Goal: Answer question/provide support: Share knowledge or assist other users

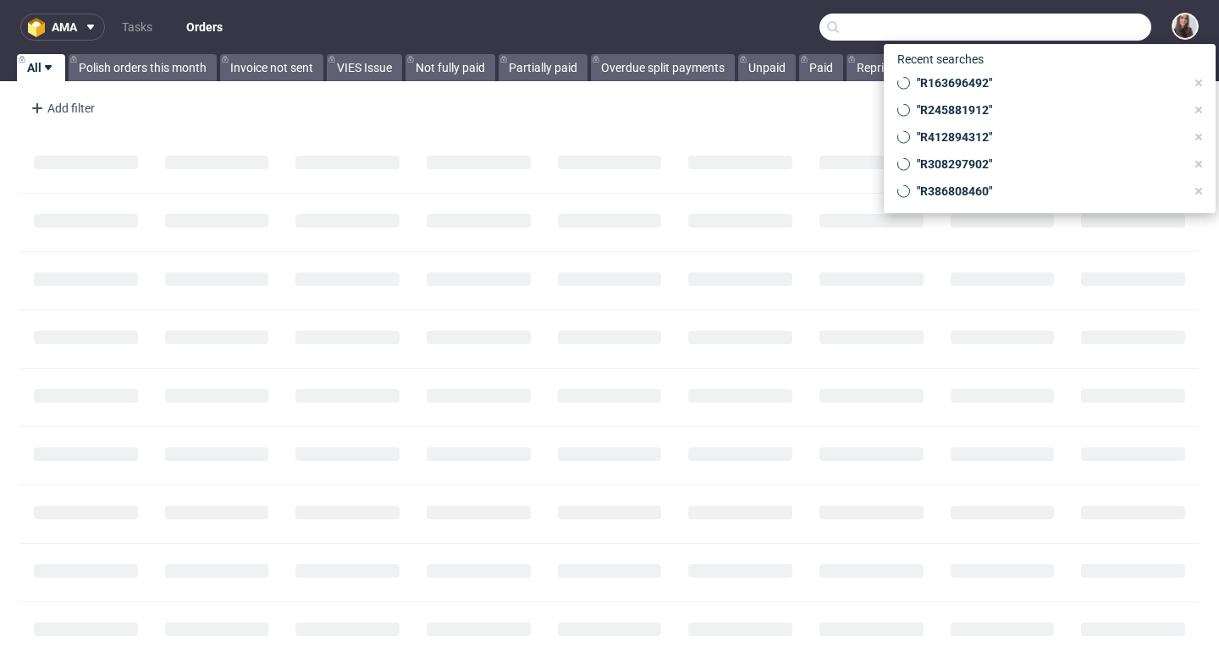
click at [1053, 37] on input "text" at bounding box center [985, 27] width 332 height 27
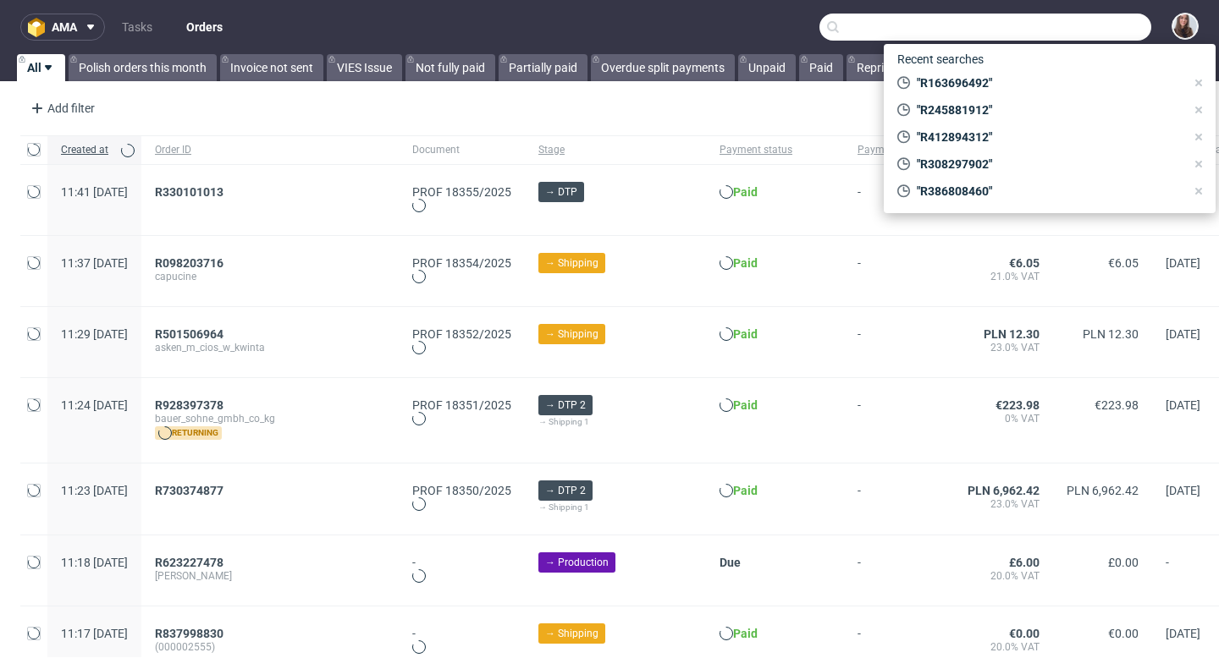
paste input "R230834815"
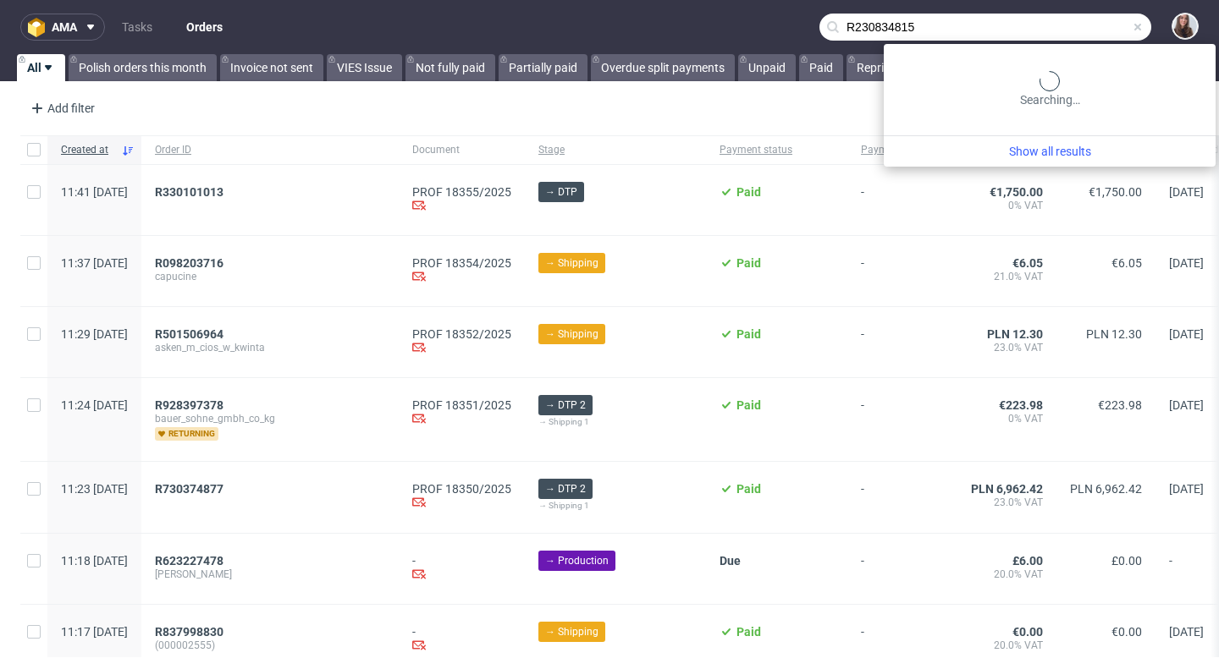
type input "R230834815"
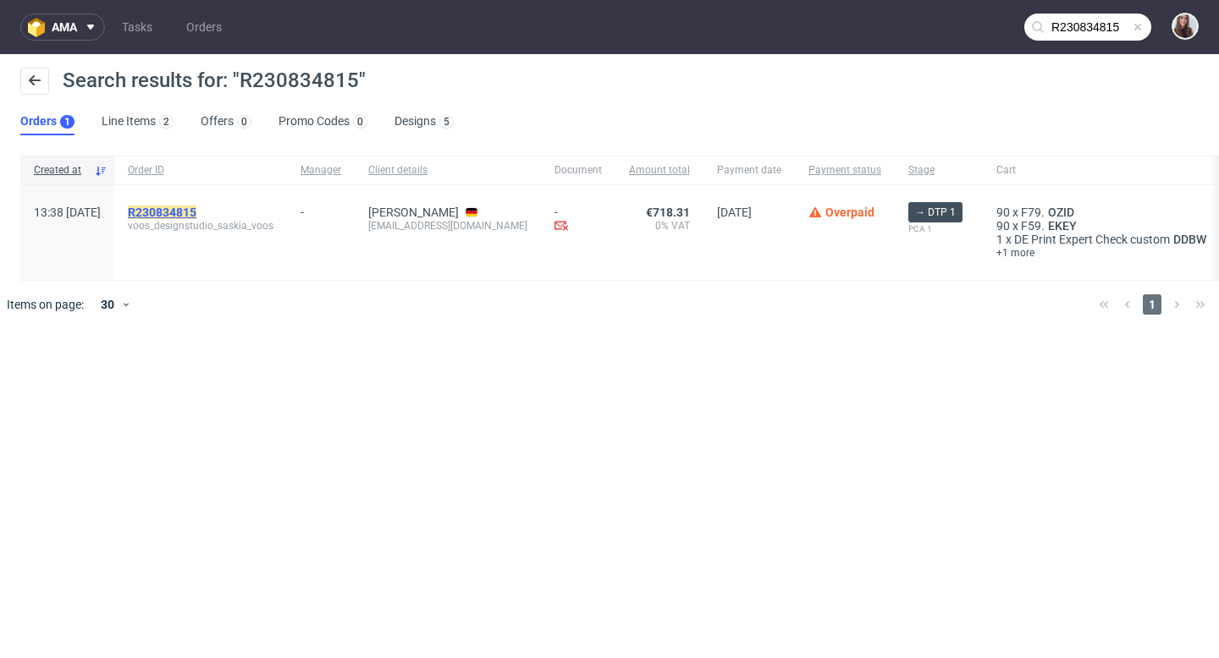
click at [192, 210] on mark "R230834815" at bounding box center [162, 213] width 69 height 14
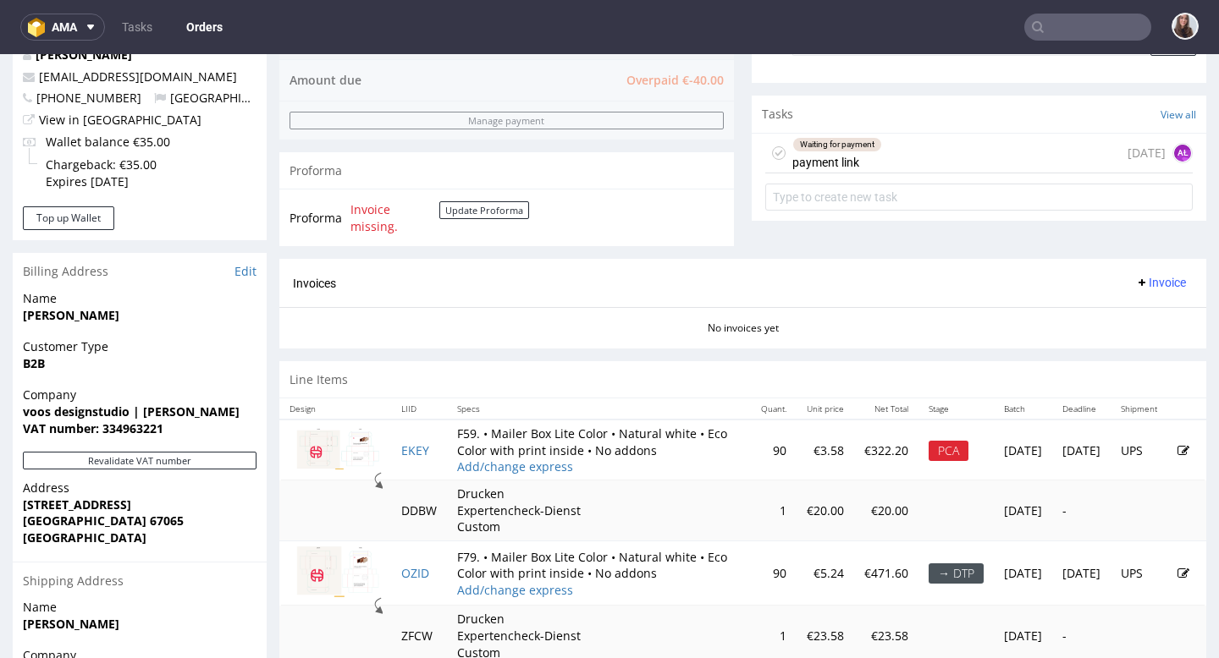
scroll to position [737, 0]
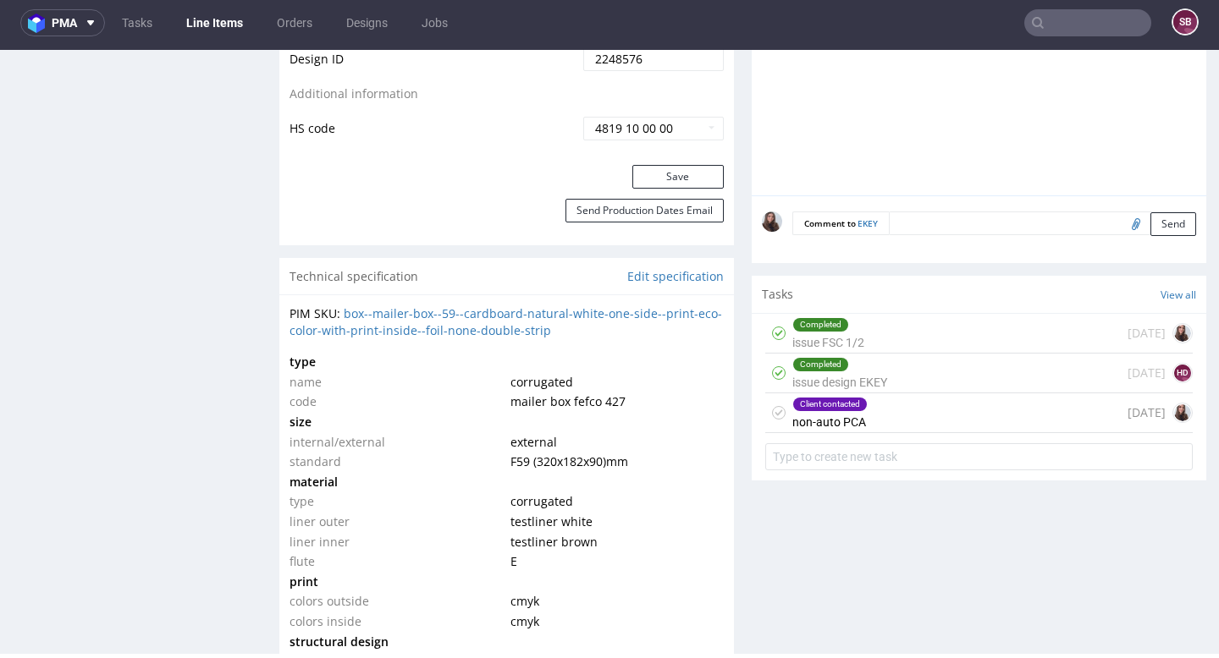
scroll to position [1039, 0]
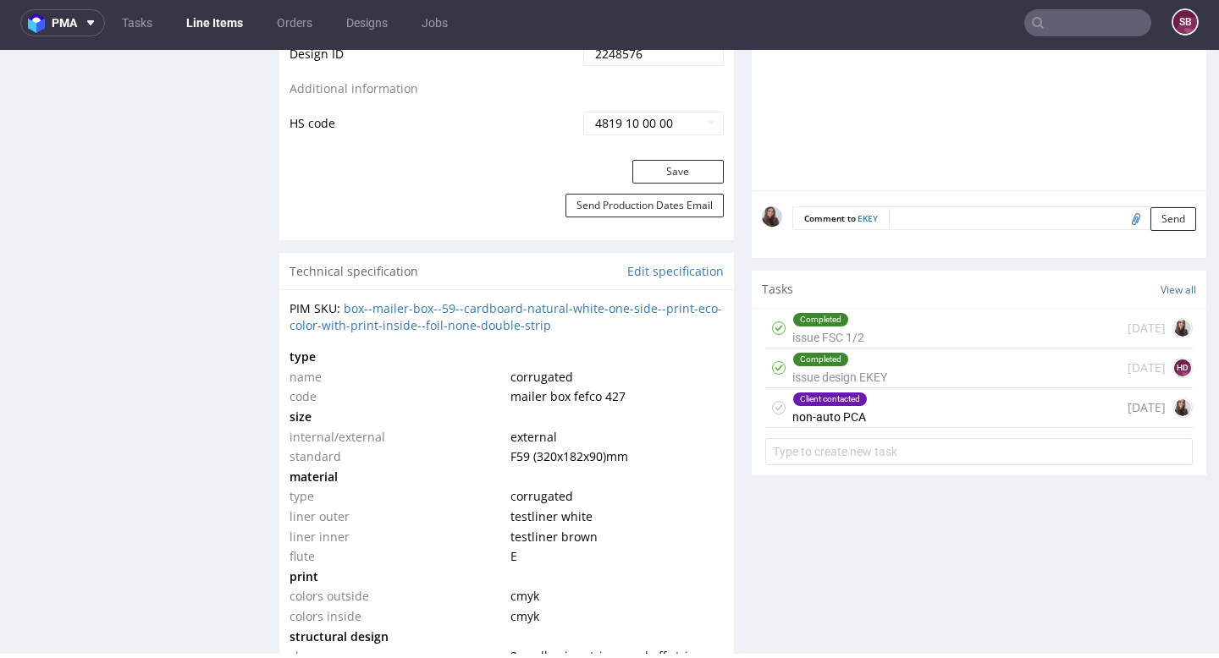
click at [865, 428] on div "Client contacted non-auto PCA today" at bounding box center [978, 408] width 427 height 40
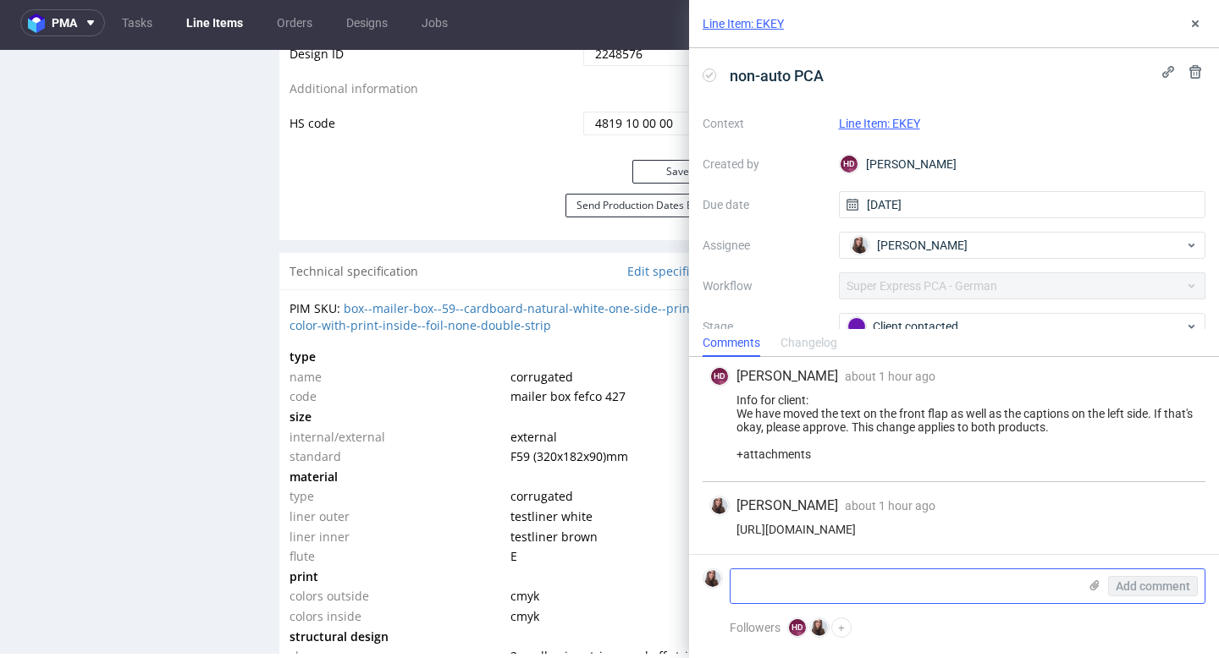
scroll to position [238, 0]
click at [789, 579] on textarea at bounding box center [903, 587] width 347 height 34
type textarea "approved."
click at [1135, 588] on span "Add comment" at bounding box center [1152, 587] width 74 height 12
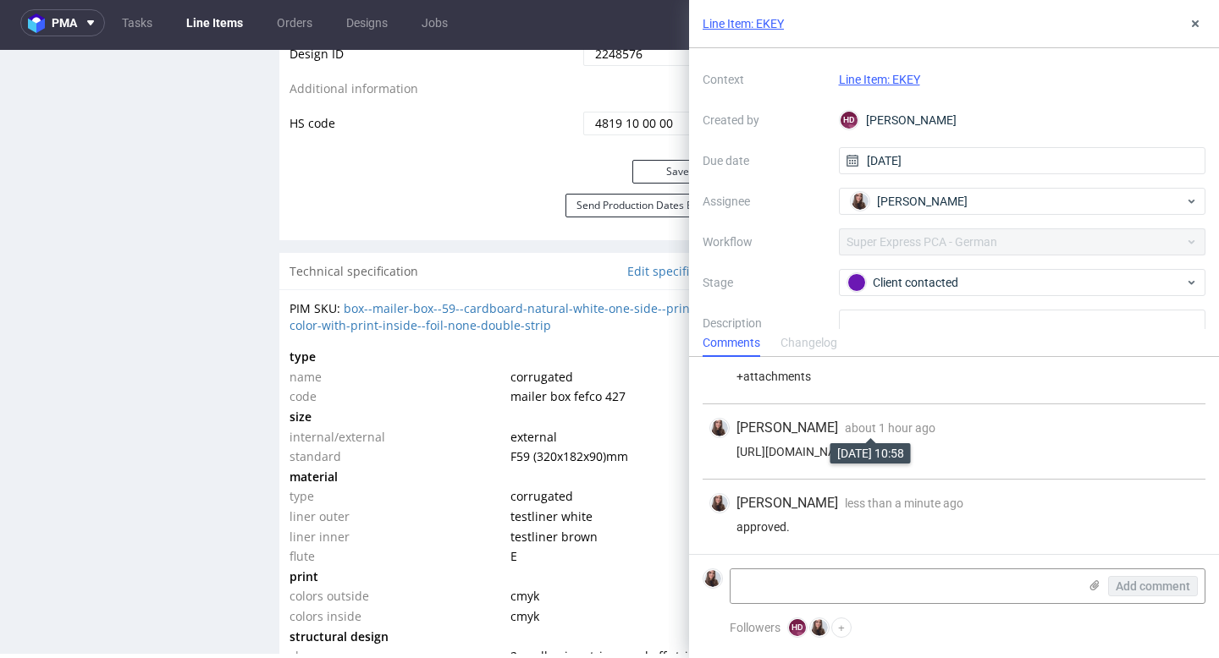
scroll to position [0, 0]
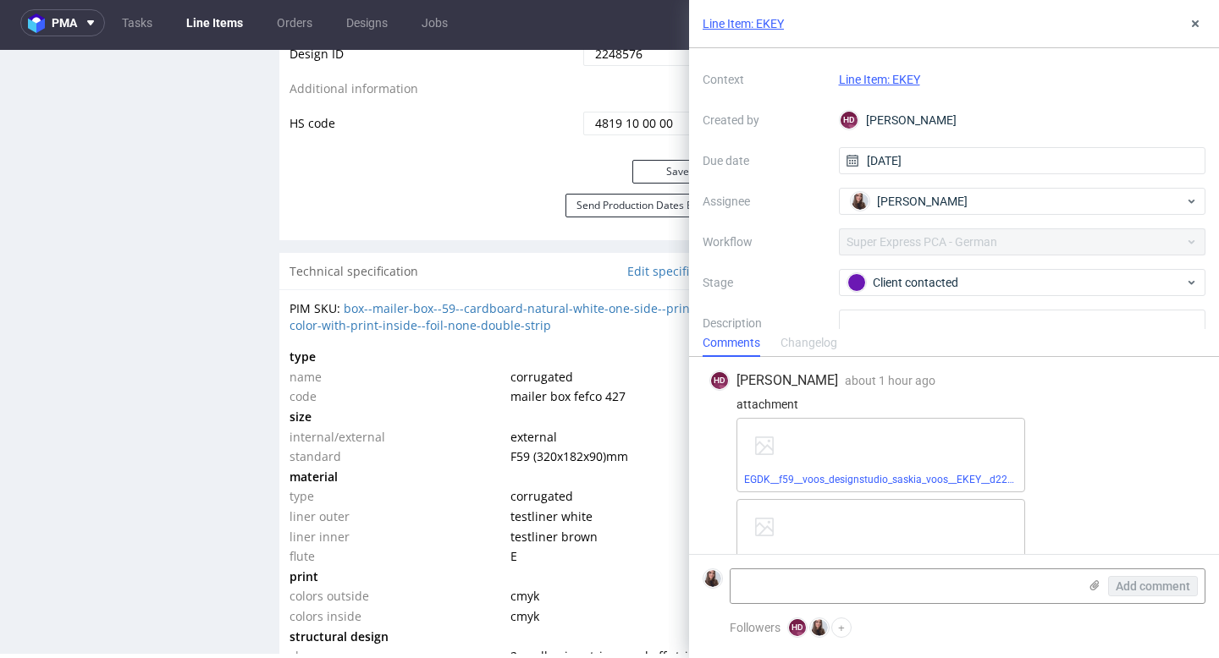
click at [892, 74] on link "Line Item: EKEY" at bounding box center [879, 80] width 81 height 14
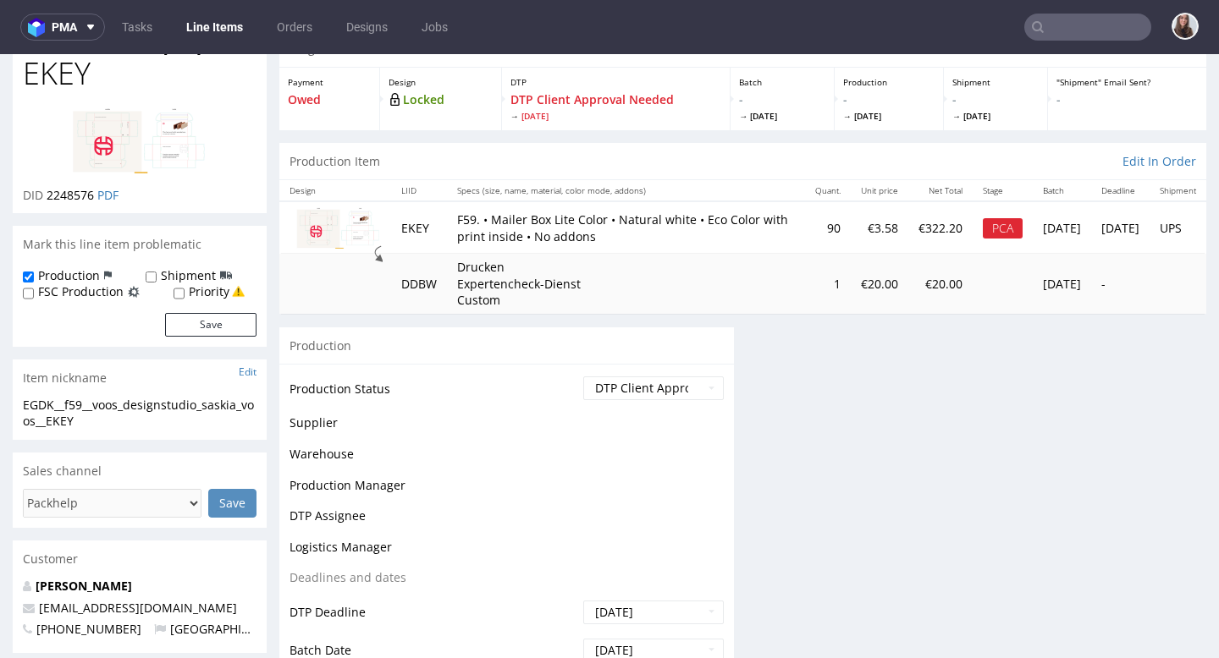
scroll to position [94, 0]
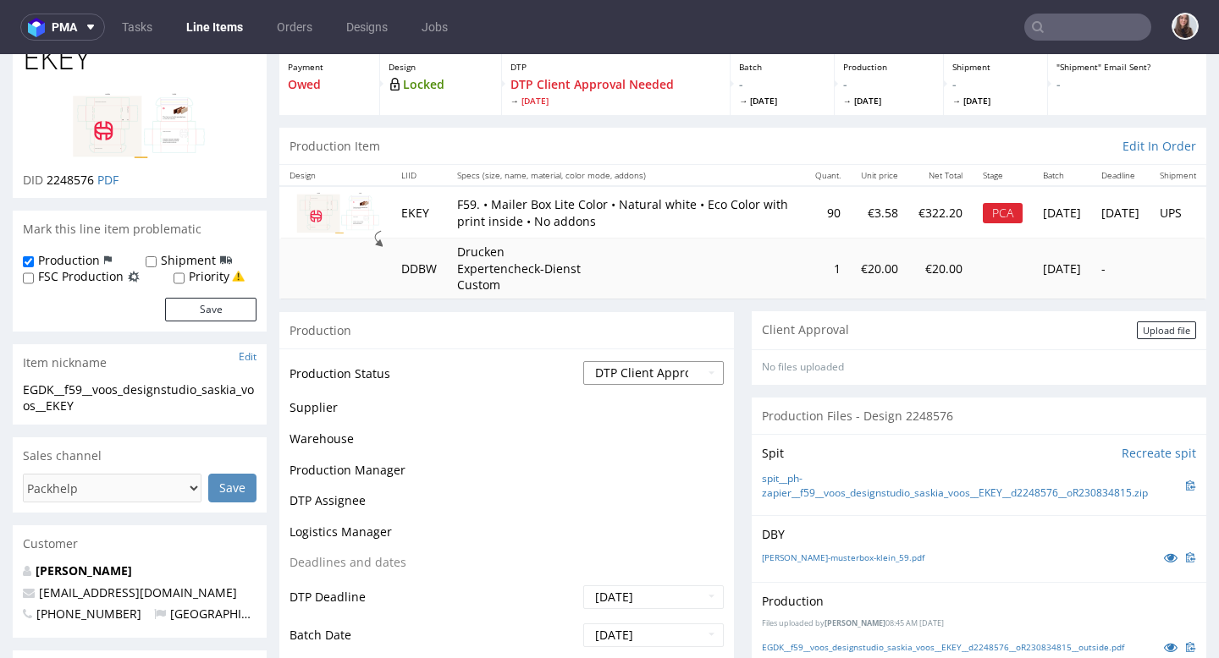
click at [645, 370] on select "Waiting for Artwork Waiting for Diecut Waiting for Mockup Waiting for DTP Waiti…" at bounding box center [653, 373] width 140 height 24
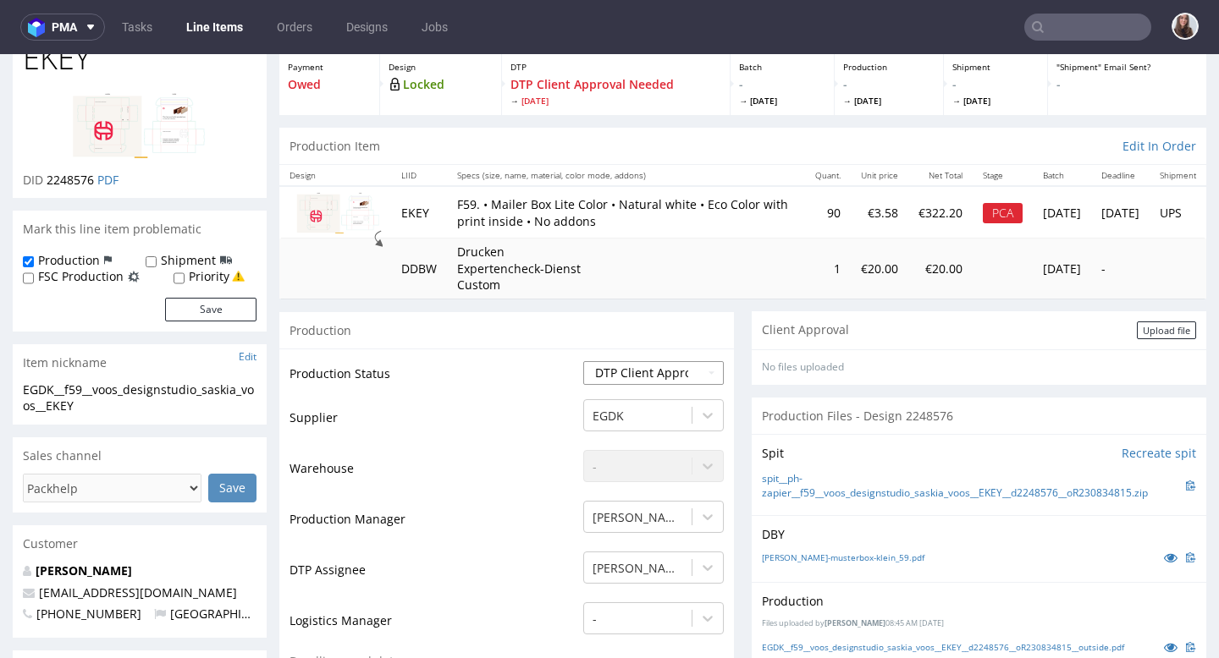
select select "back_for_dtp"
click at [583, 361] on select "Waiting for Artwork Waiting for Diecut Waiting for Mockup Waiting for DTP Waiti…" at bounding box center [653, 373] width 140 height 24
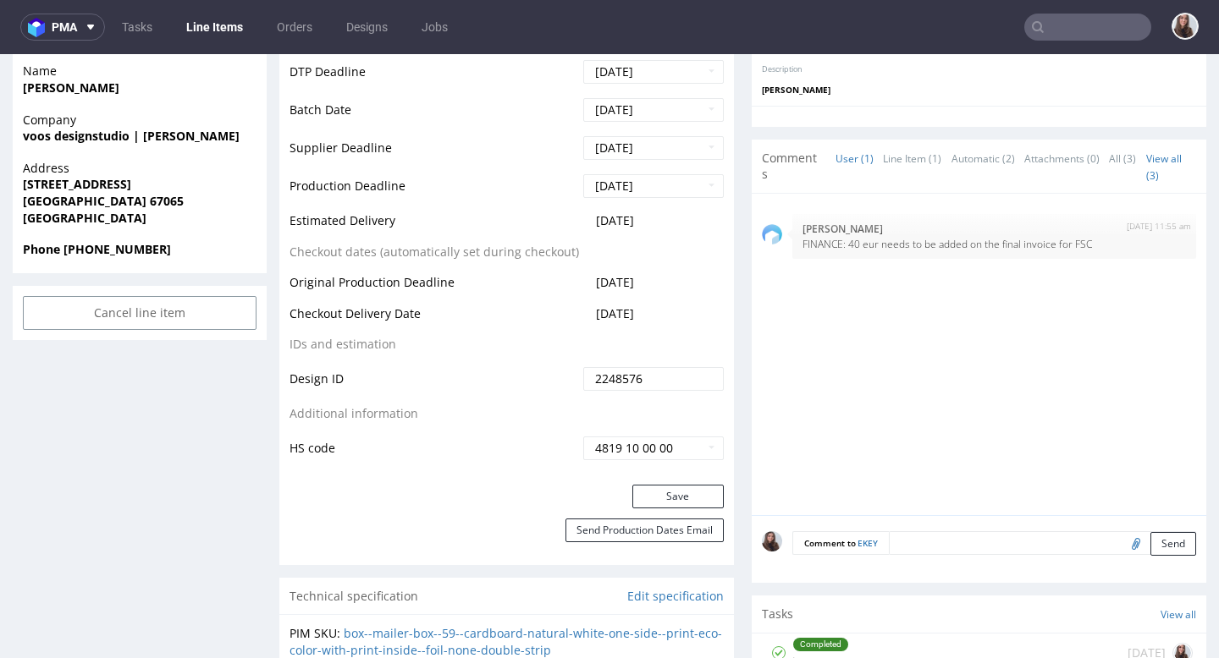
scroll to position [780, 0]
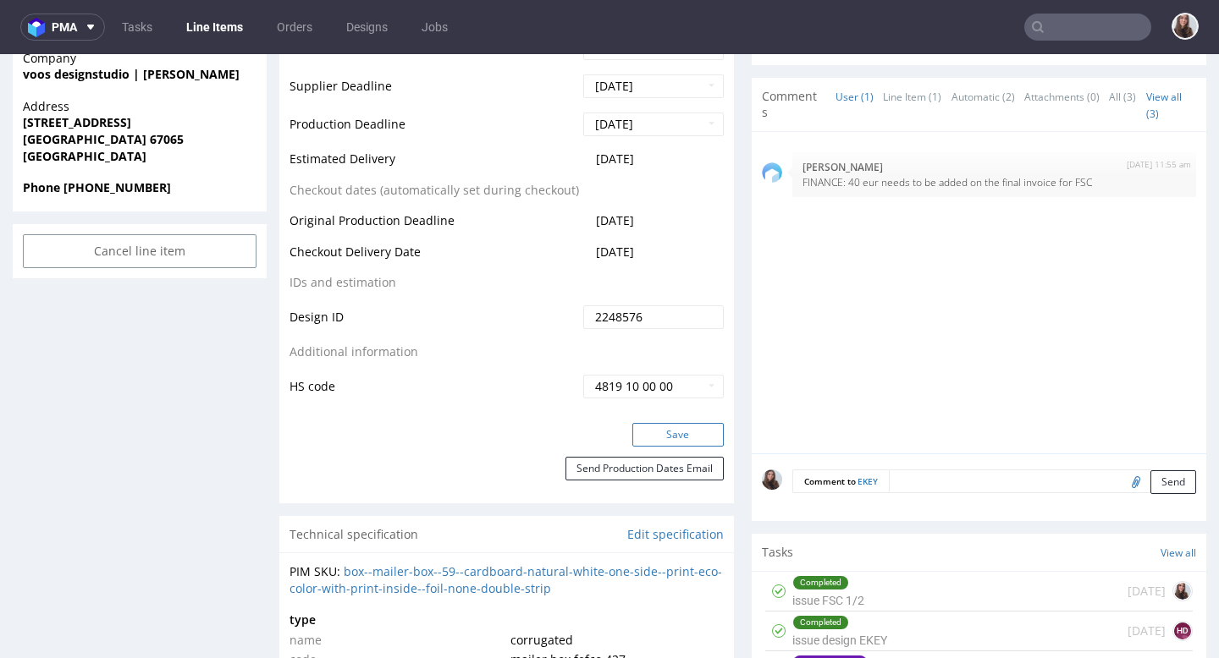
click at [670, 429] on button "Save" at bounding box center [677, 435] width 91 height 24
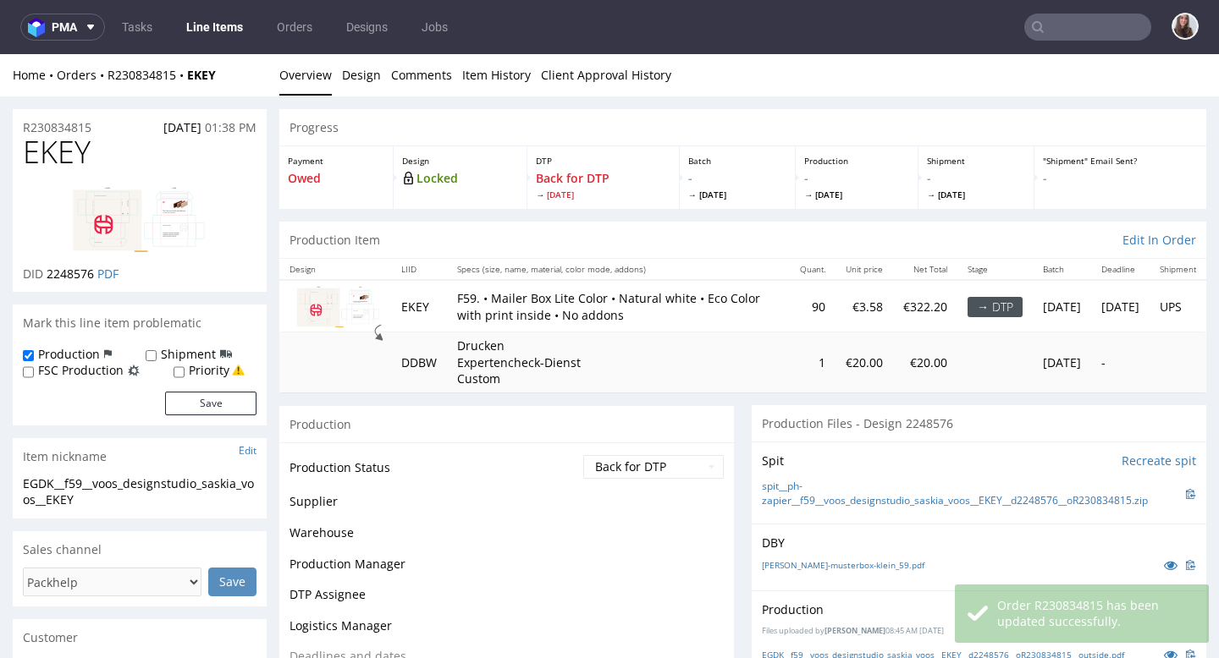
scroll to position [779, 0]
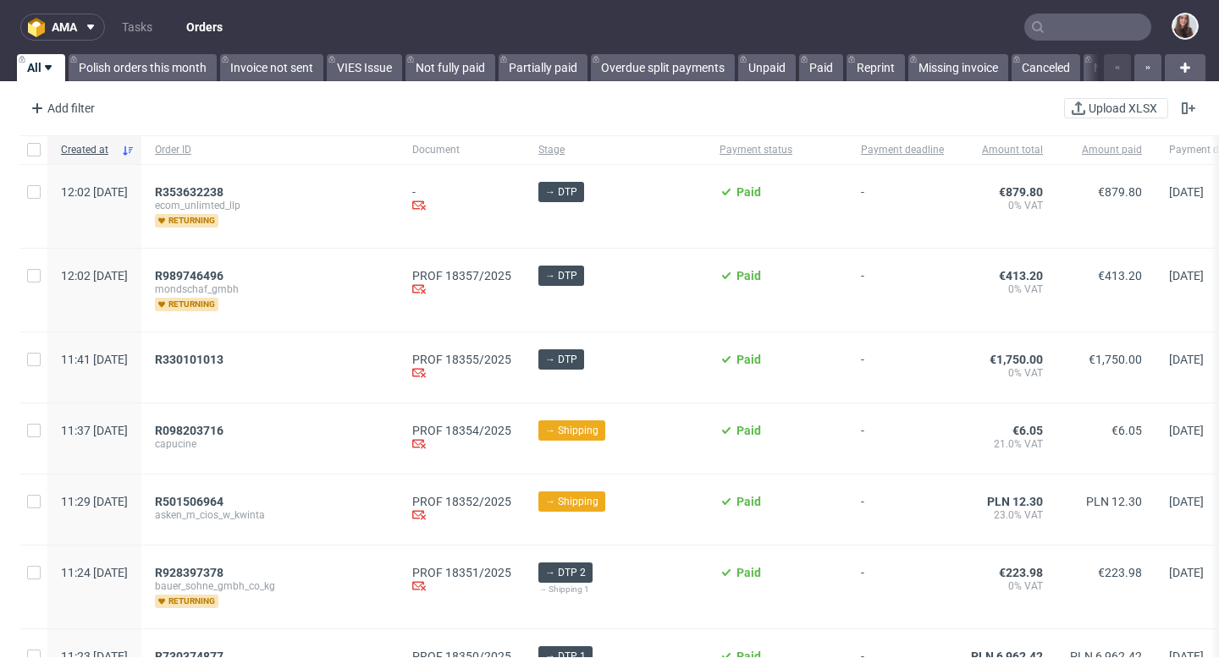
click at [1054, 23] on input "text" at bounding box center [1087, 27] width 127 height 27
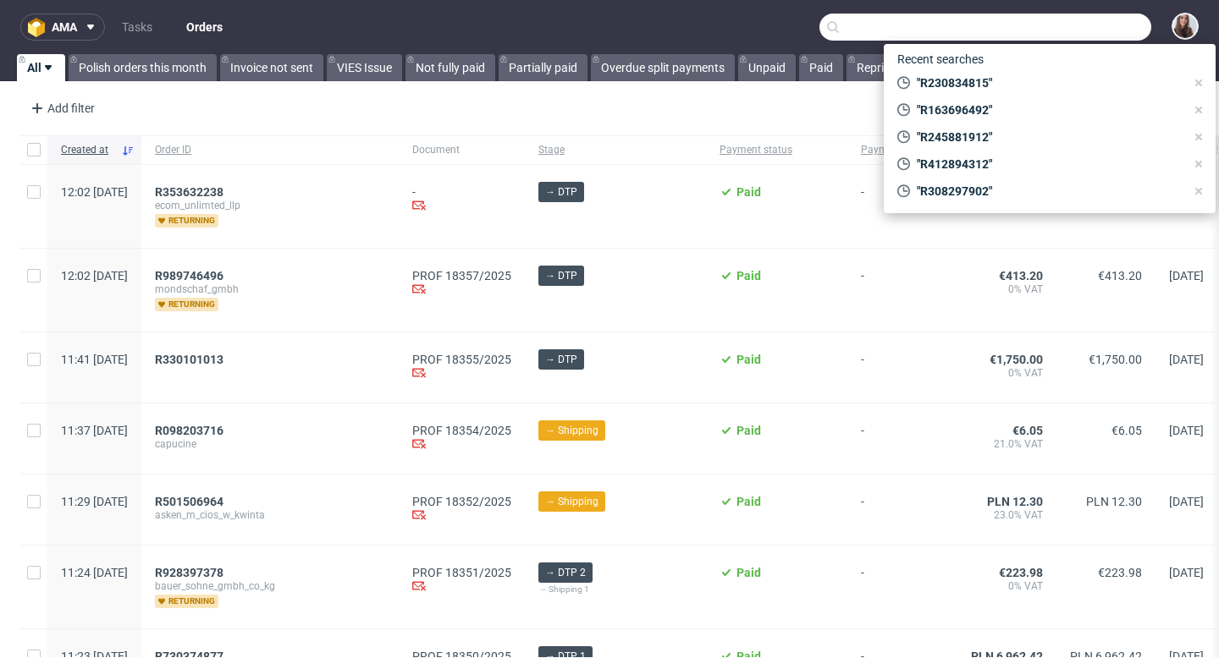
paste input "paulina.zaslonka@mullenlowe.pl"
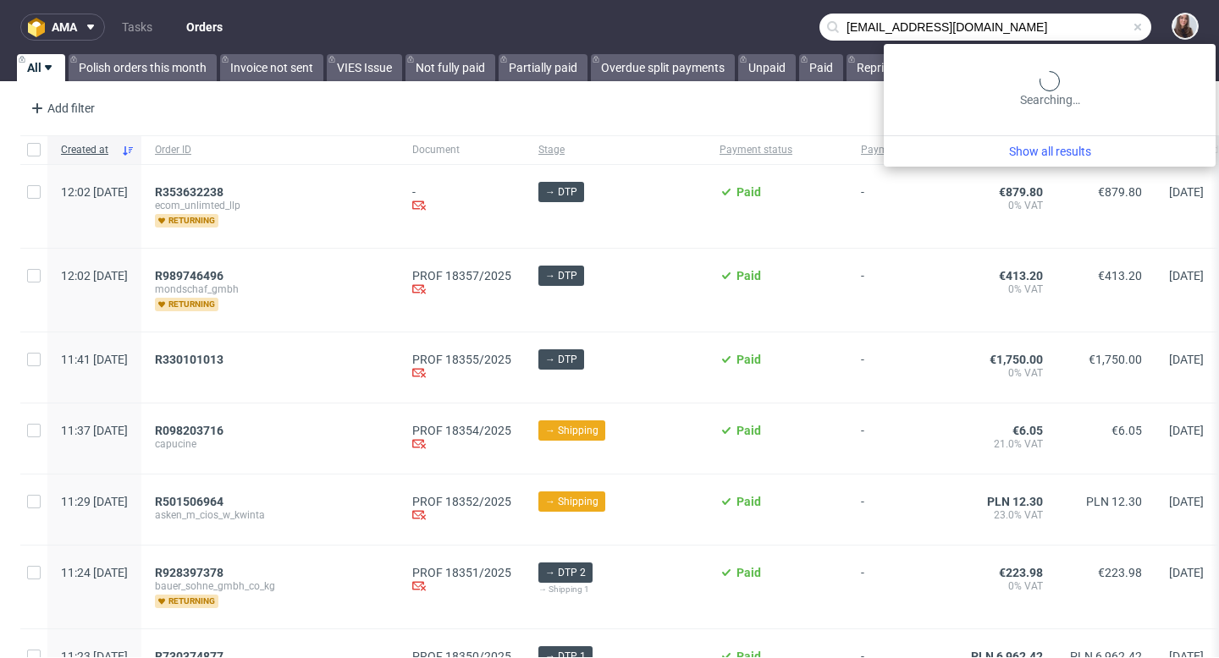
type input "paulina.zaslonka@mullenlowe.pl"
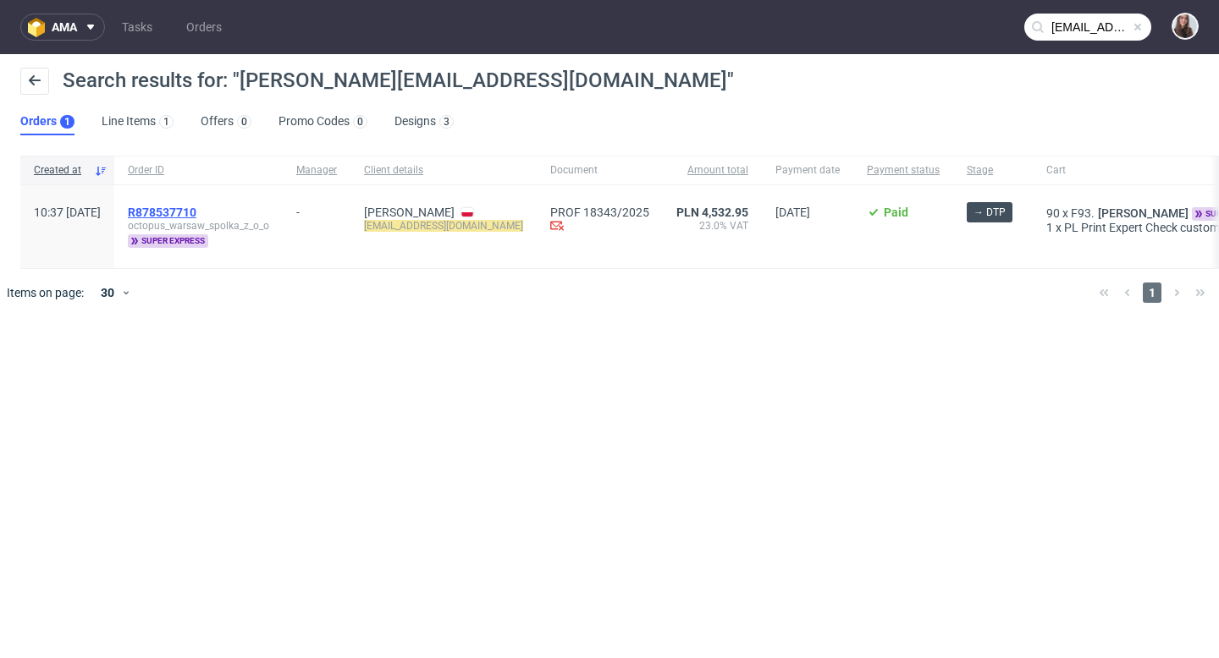
click at [196, 206] on span "R878537710" at bounding box center [162, 213] width 69 height 14
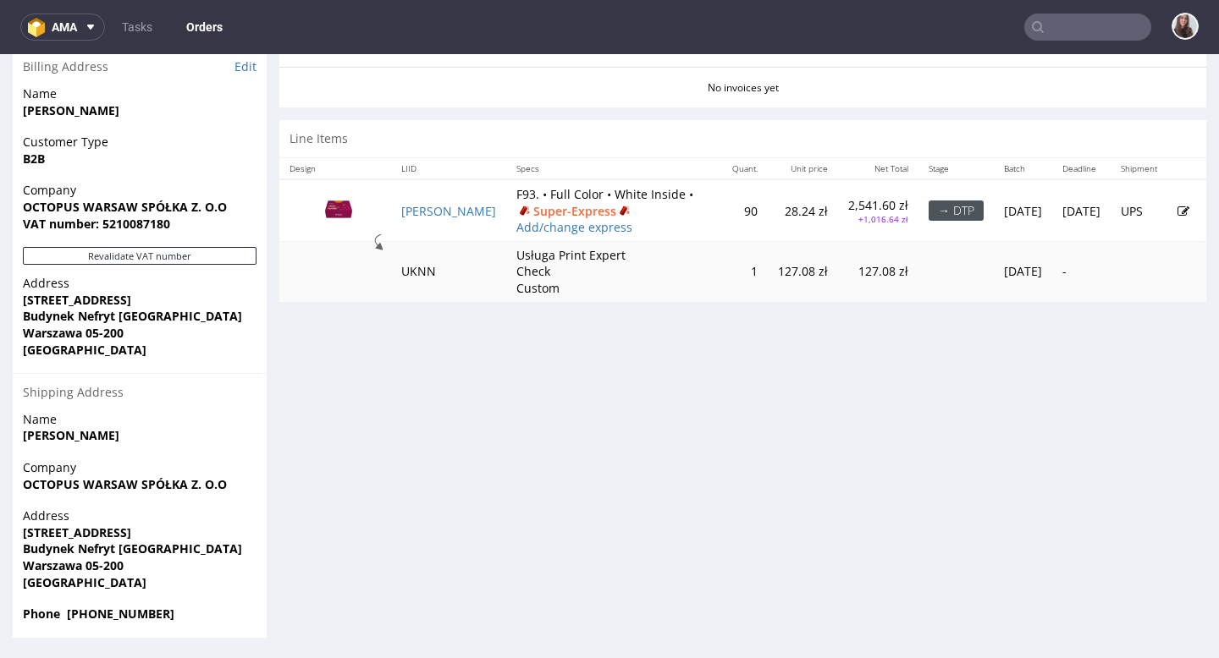
scroll to position [3, 0]
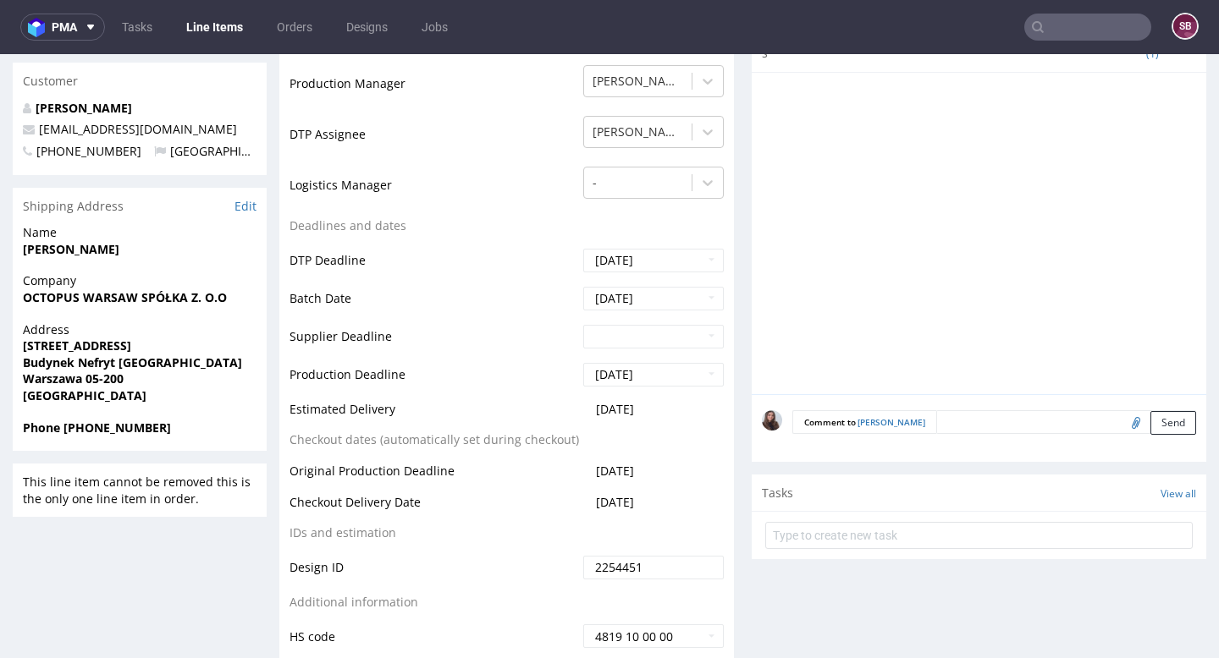
scroll to position [587, 0]
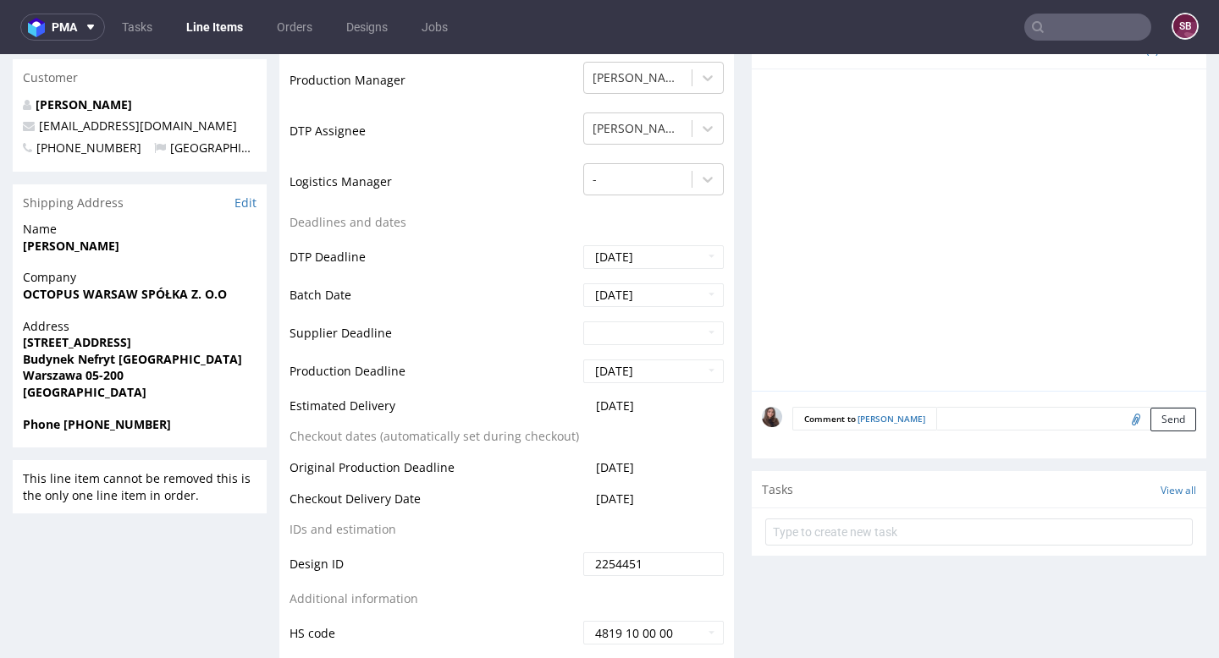
drag, startPoint x: 672, startPoint y: 390, endPoint x: 570, endPoint y: 388, distance: 101.6
click at [570, 396] on tr "Estimated Delivery 2025-09-05" at bounding box center [506, 411] width 434 height 31
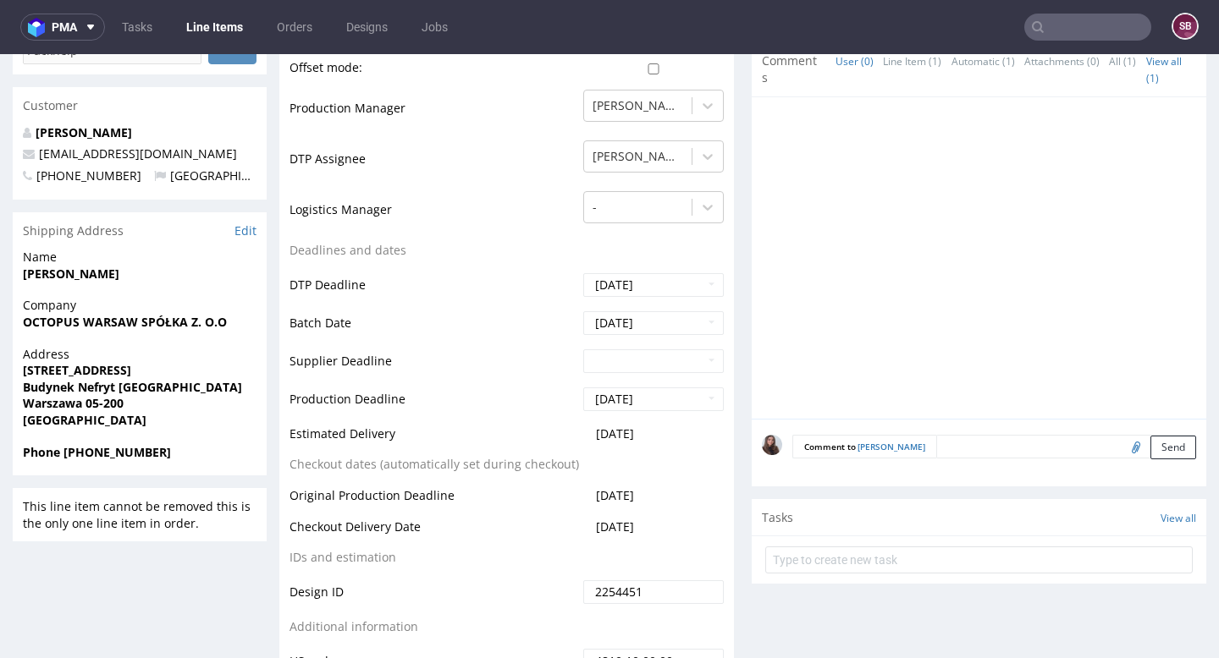
scroll to position [561, 0]
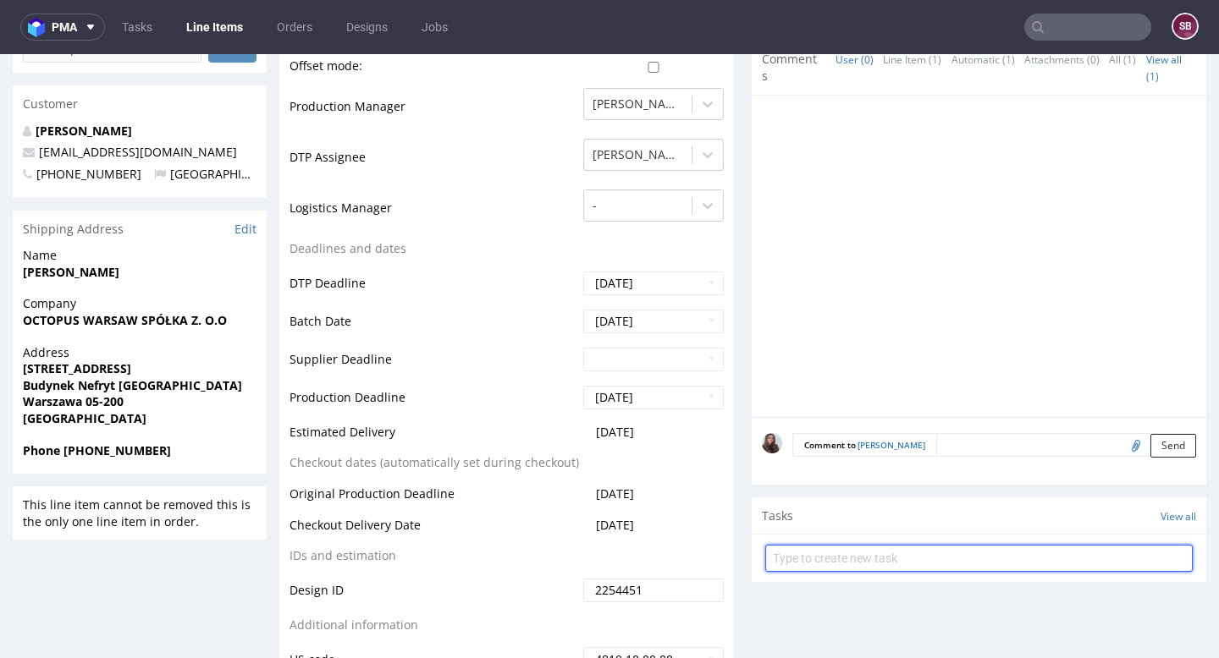
click at [845, 545] on input "text" at bounding box center [978, 558] width 427 height 27
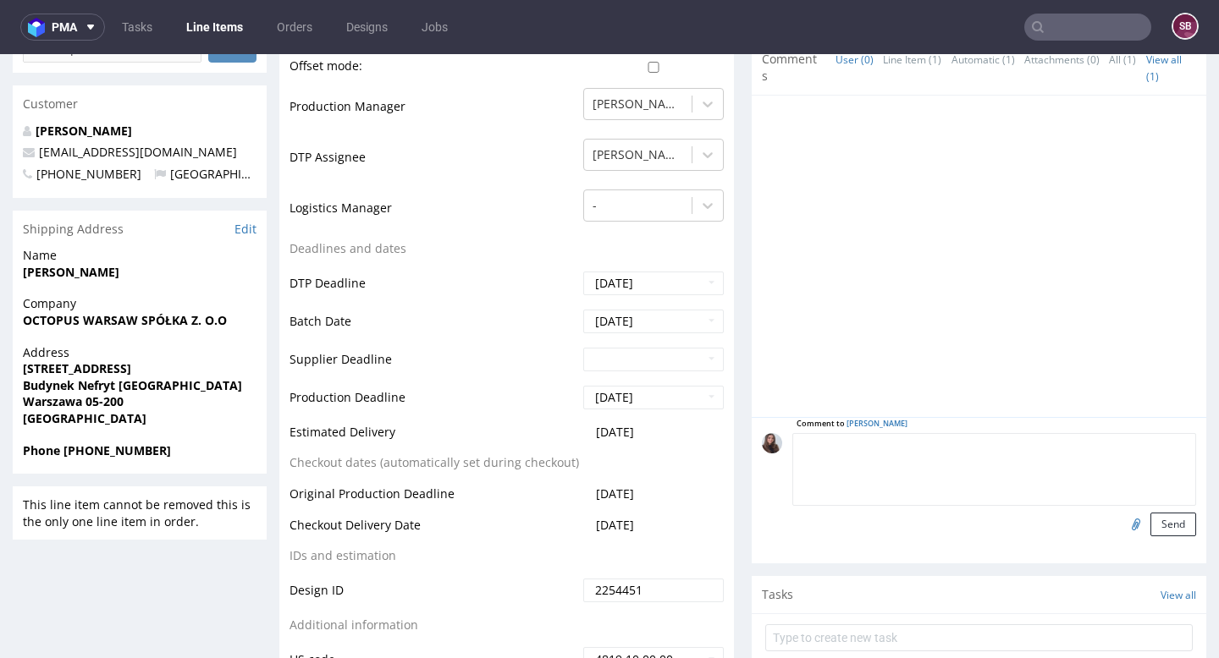
scroll to position [0, 0]
click at [988, 433] on textarea at bounding box center [994, 469] width 404 height 73
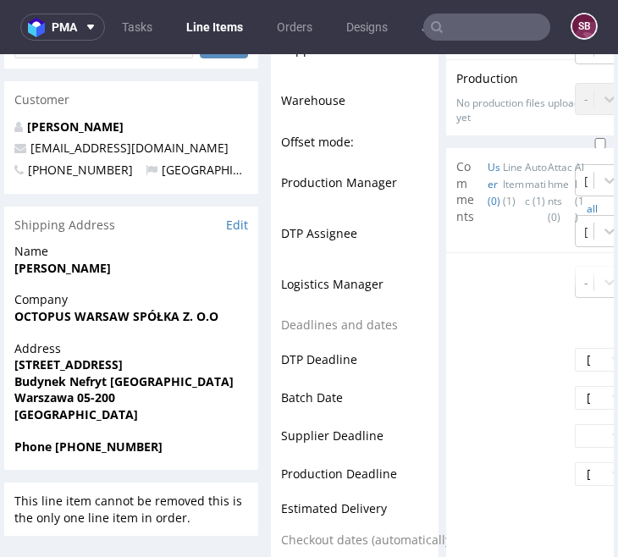
type textarea "the payment was already made. Please start the production."
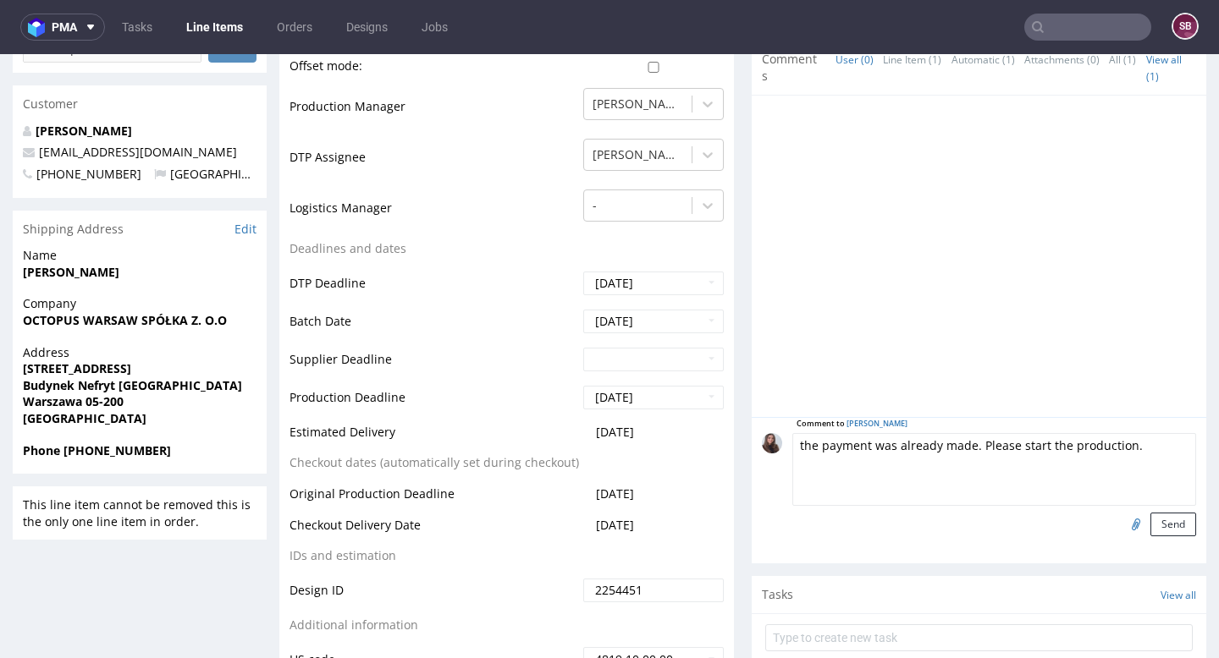
click at [1126, 513] on input "file" at bounding box center [1133, 524] width 24 height 22
type input "C:\fakepath\operationDetailsForm_29082025_113509.pdf"
click at [1165, 513] on button "Send" at bounding box center [1173, 525] width 46 height 24
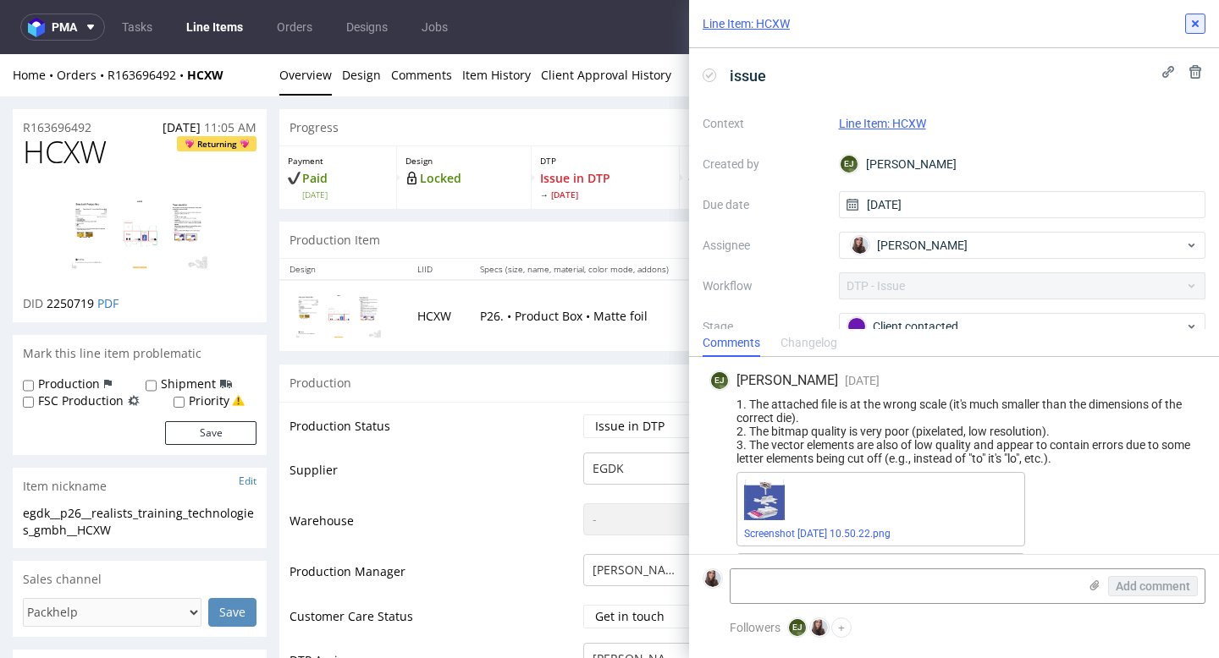
click at [617, 22] on use at bounding box center [1194, 23] width 7 height 7
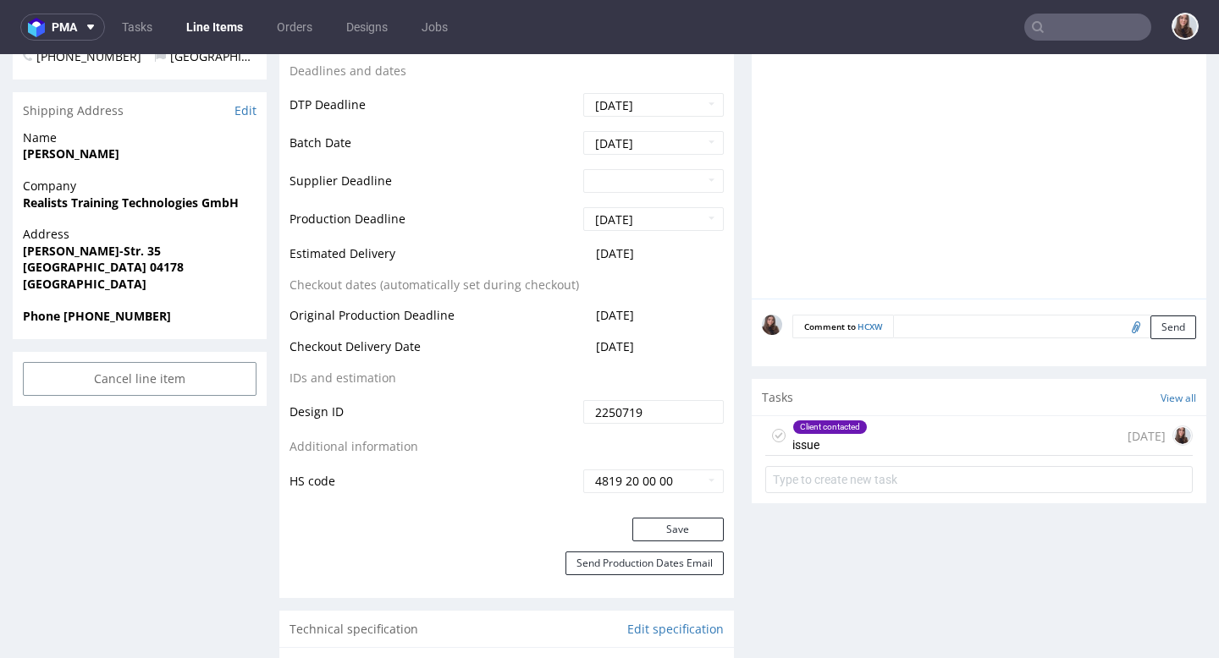
scroll to position [680, 0]
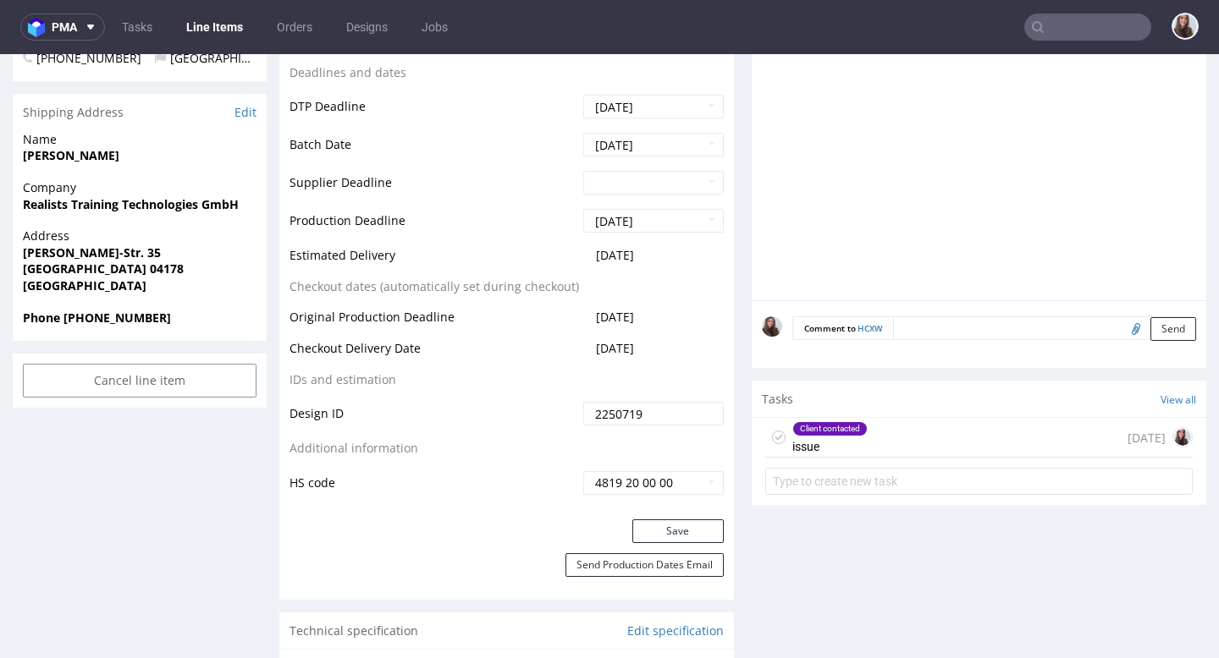
click at [617, 448] on div "Client contacted issue 4 days ago" at bounding box center [978, 438] width 427 height 40
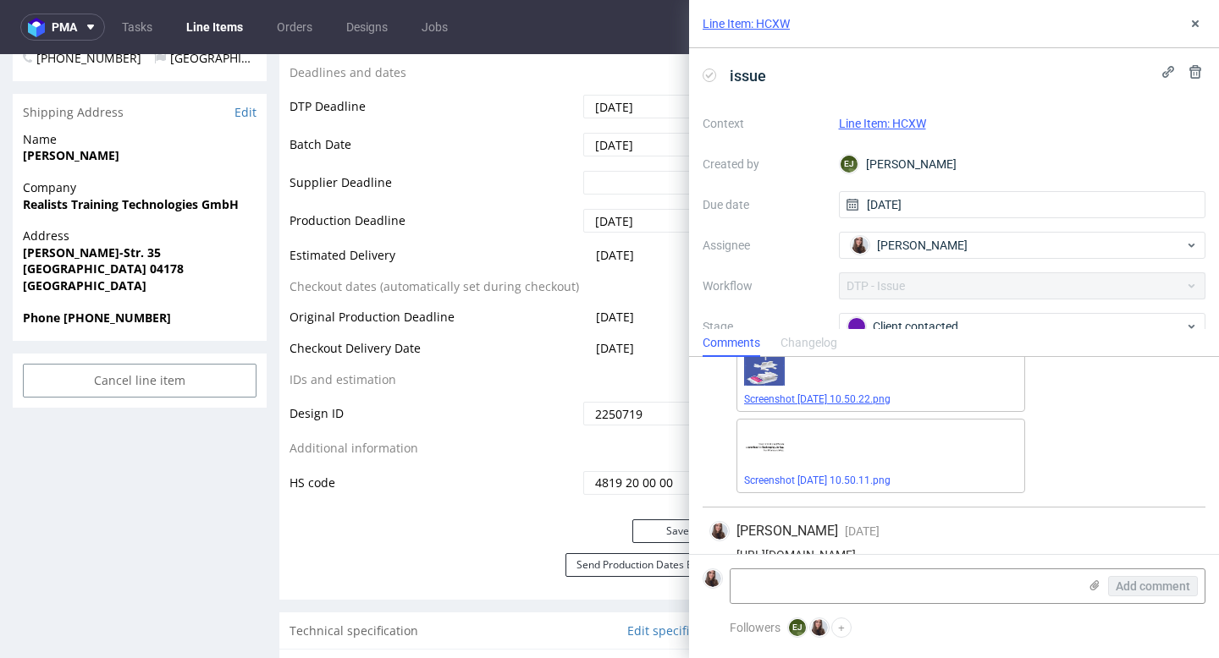
scroll to position [162, 0]
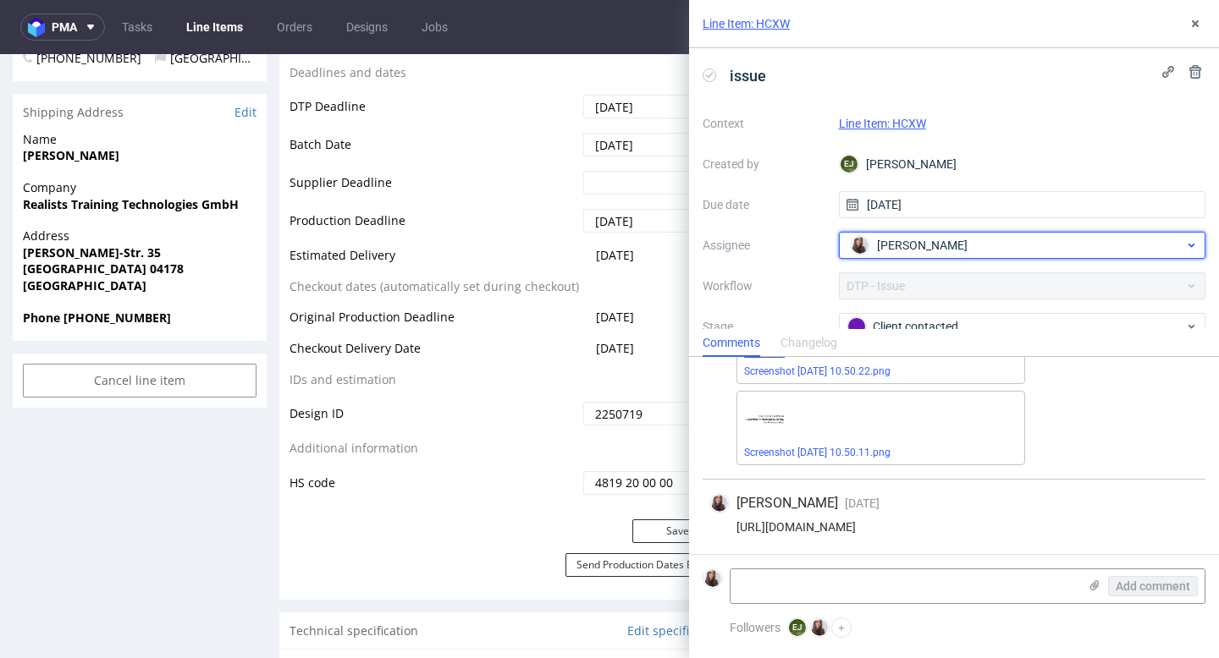
click at [617, 241] on span "Sandra Beśka" at bounding box center [922, 245] width 91 height 17
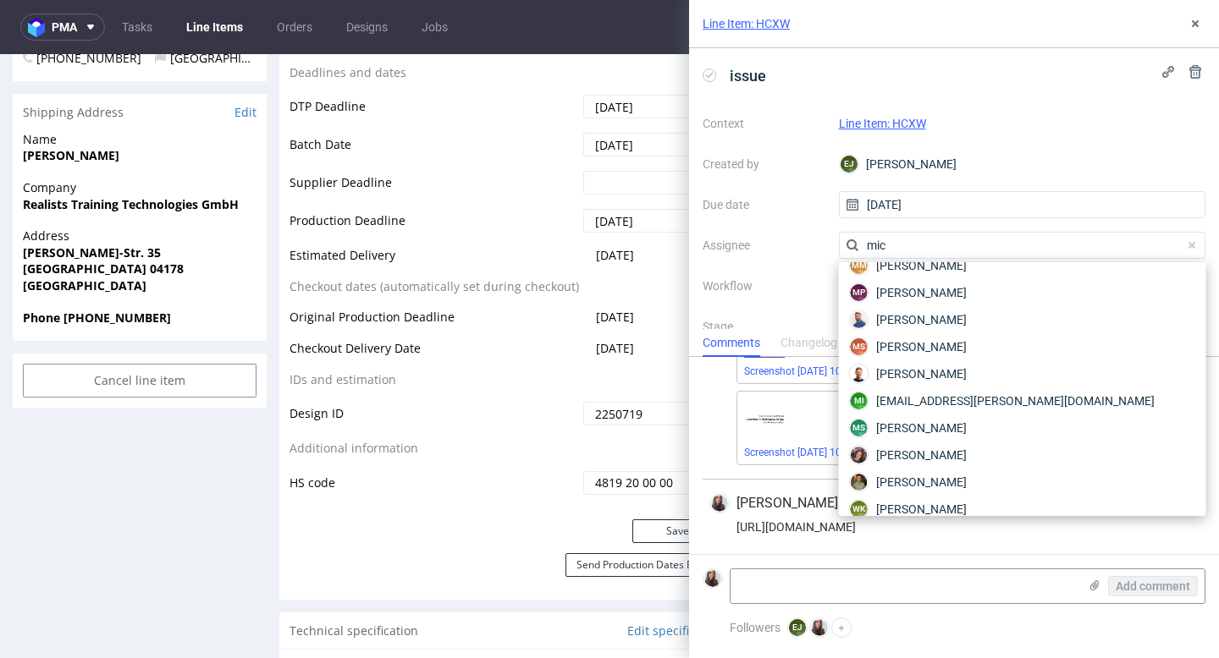
scroll to position [58, 0]
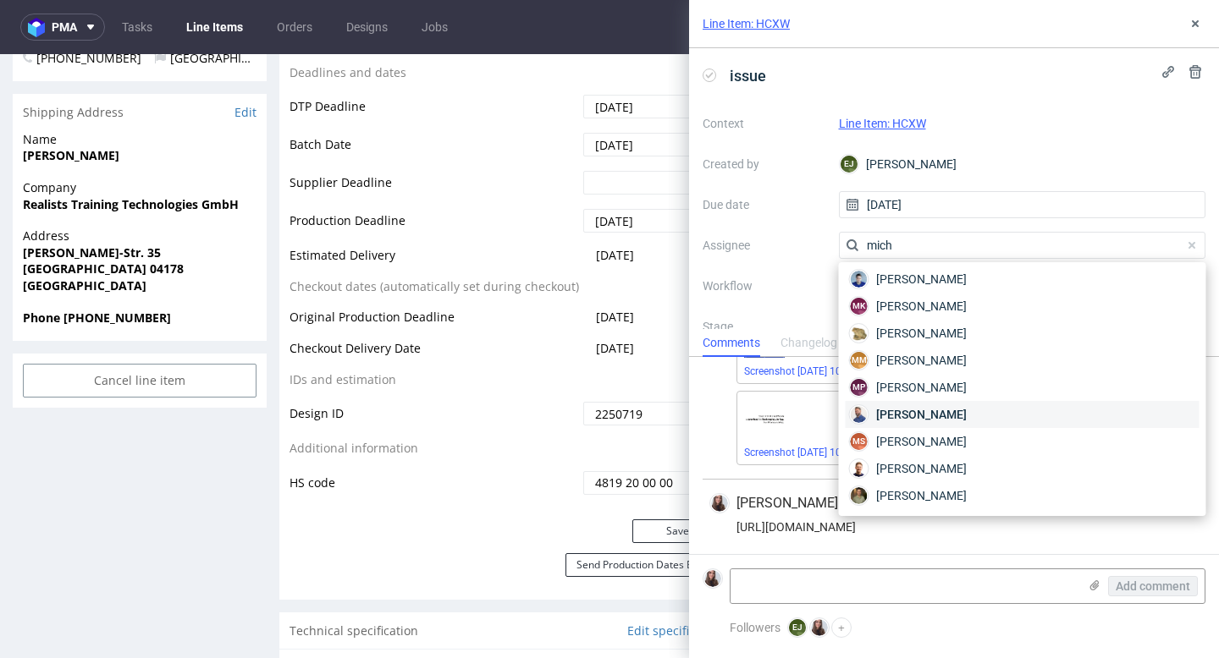
type input "mich"
click at [617, 406] on span "Michał Rachański" at bounding box center [921, 414] width 91 height 17
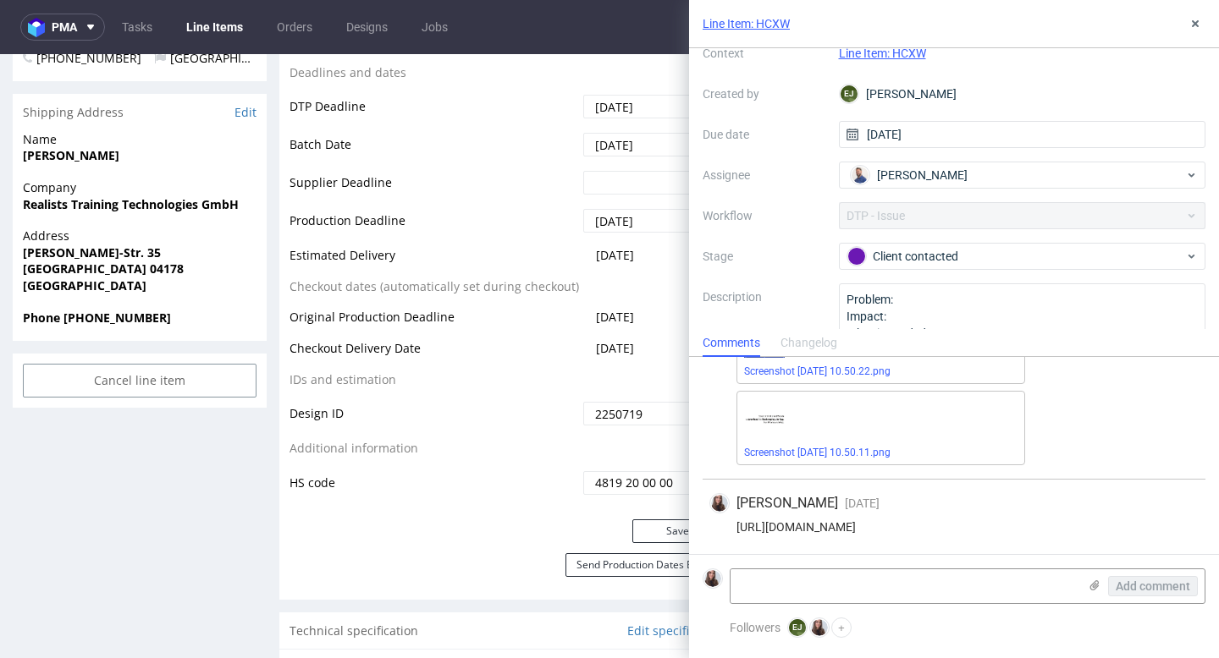
scroll to position [119, 0]
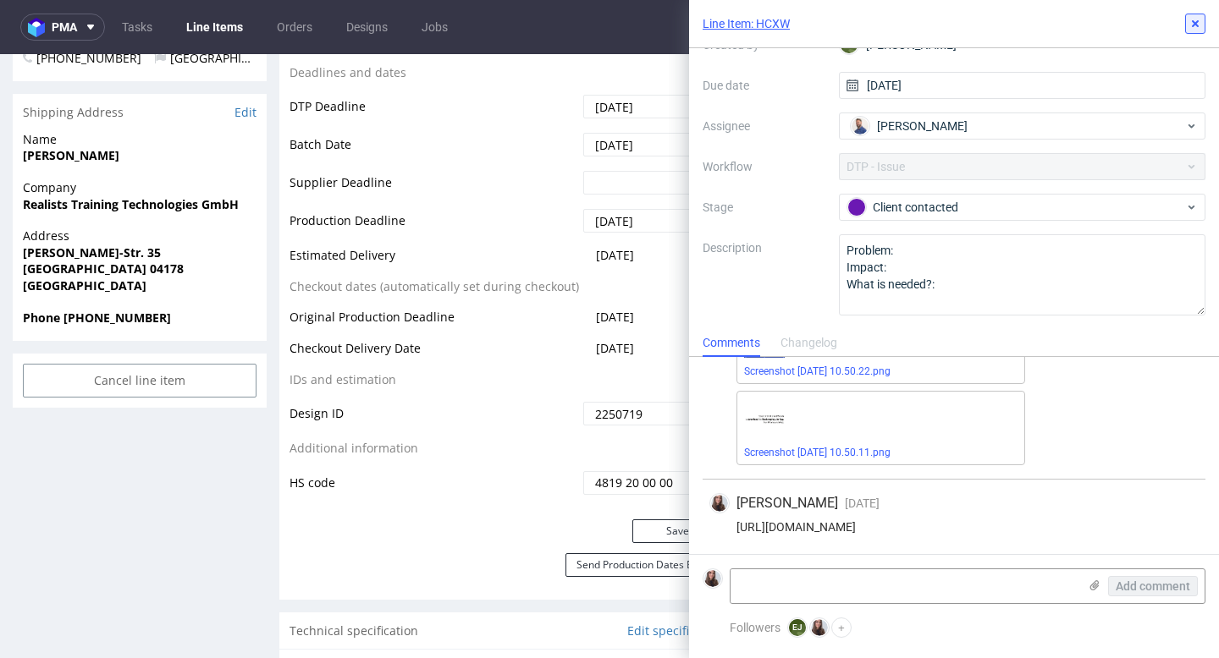
click at [617, 25] on use at bounding box center [1194, 23] width 7 height 7
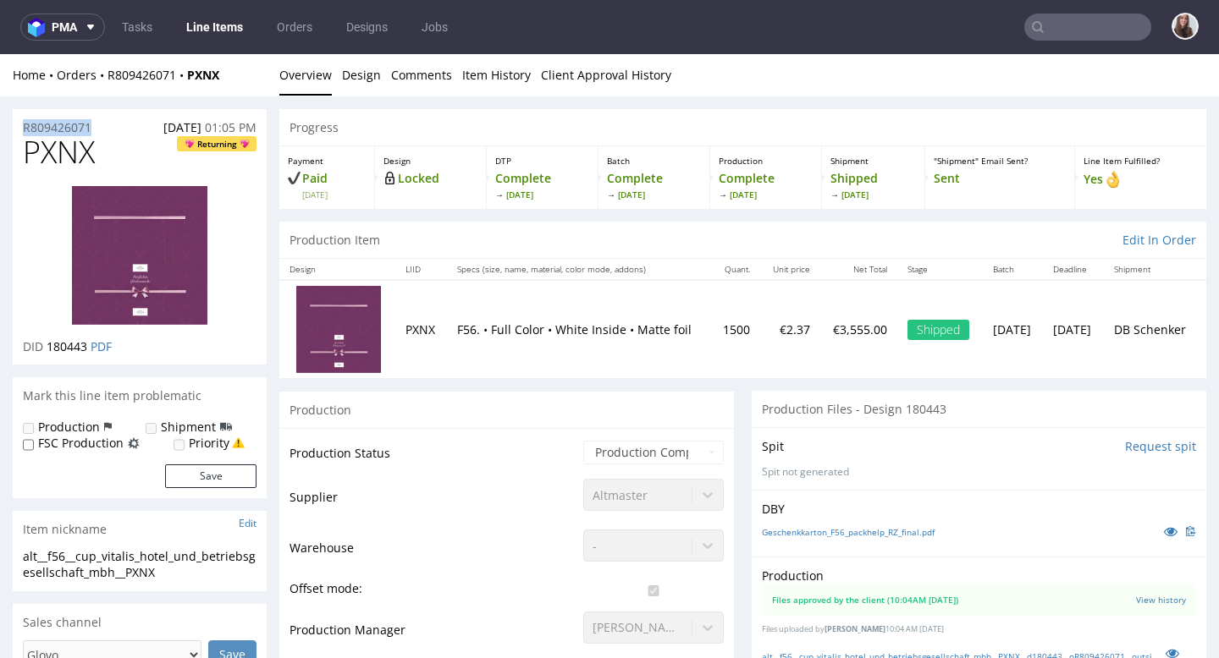
drag, startPoint x: 102, startPoint y: 125, endPoint x: 18, endPoint y: 123, distance: 84.7
click at [18, 123] on div "R809426071 23.05.2025 01:05 PM" at bounding box center [140, 122] width 254 height 27
copy p "R809426071"
click at [617, 120] on div "Progress" at bounding box center [742, 127] width 927 height 37
click at [146, 25] on link "Tasks" at bounding box center [137, 27] width 51 height 27
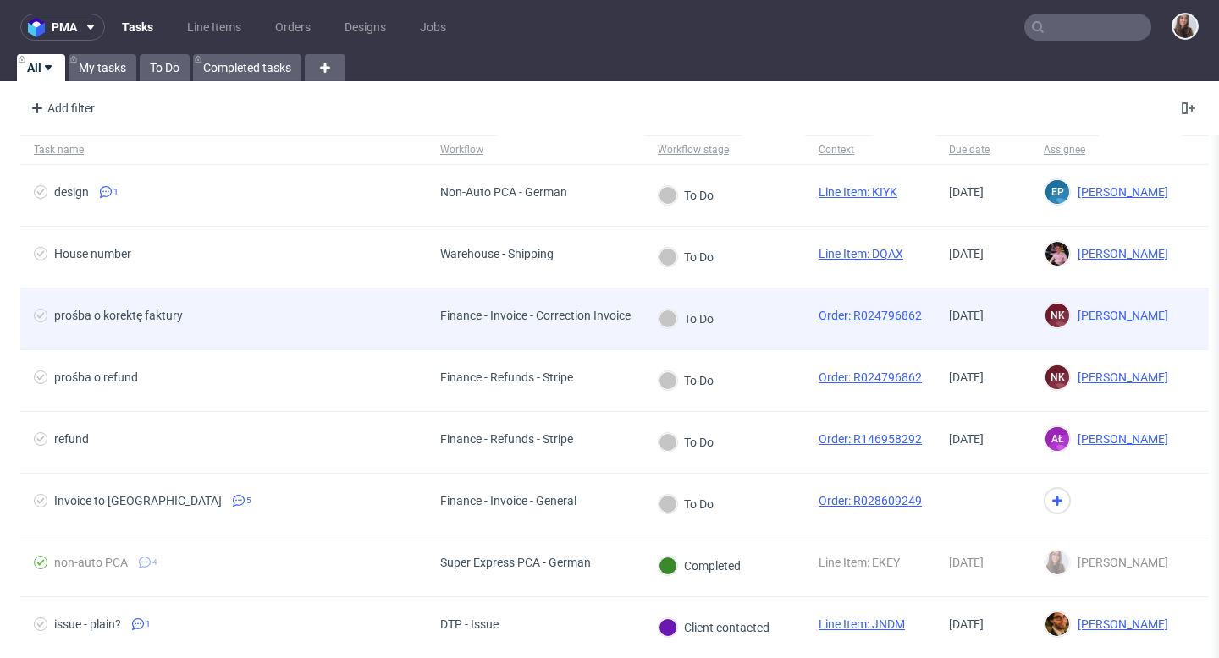
scroll to position [18, 0]
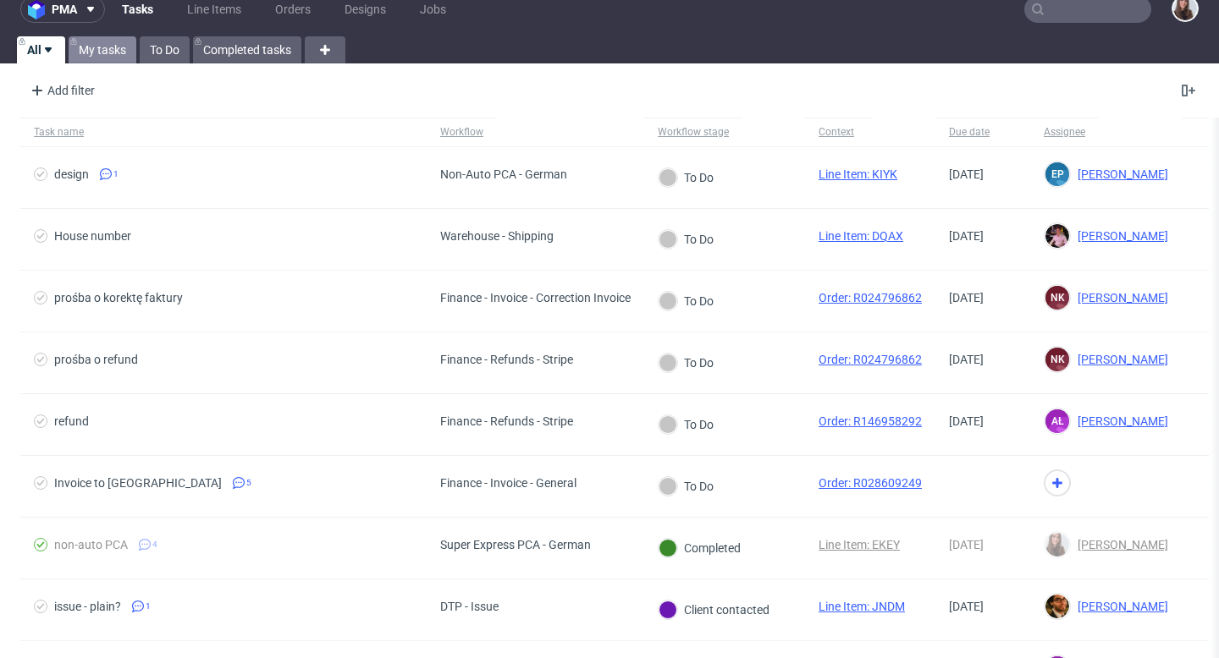
click at [100, 46] on link "My tasks" at bounding box center [103, 49] width 68 height 27
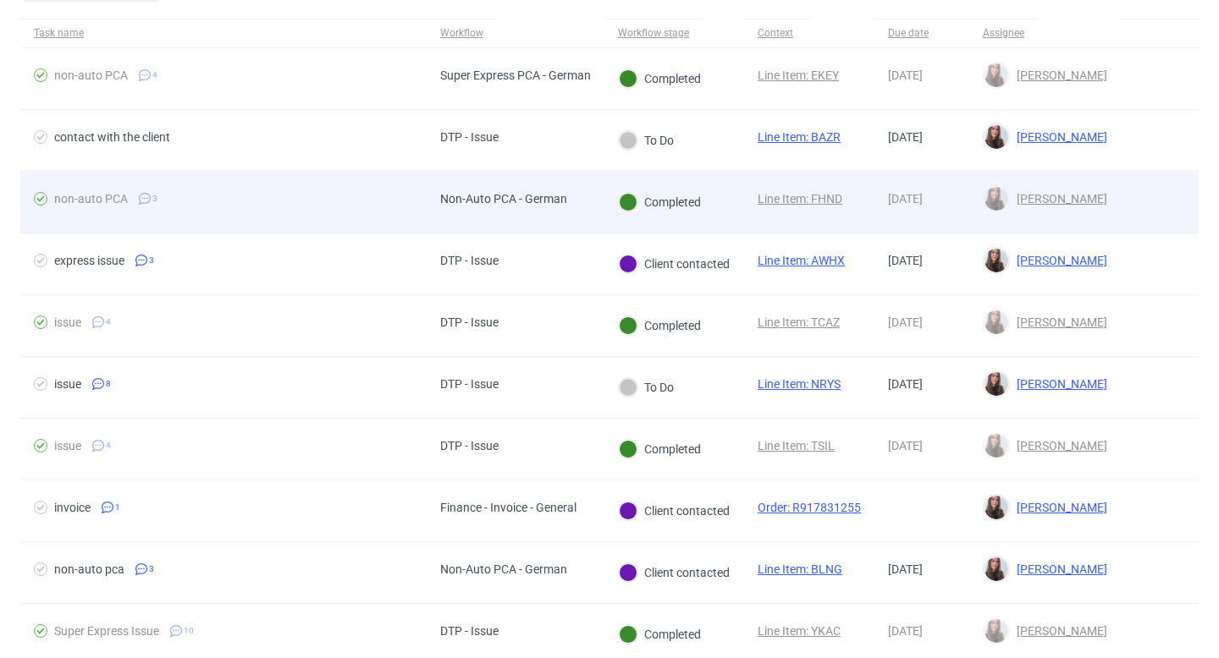
scroll to position [133, 0]
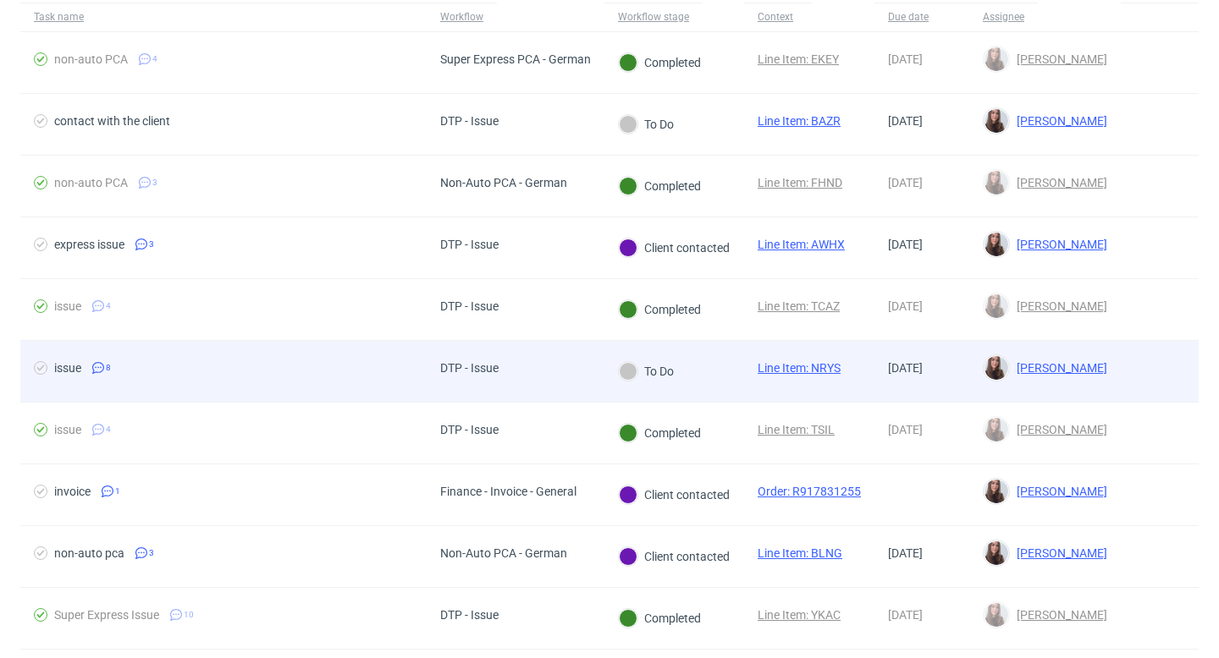
click at [617, 363] on div "To Do" at bounding box center [674, 372] width 140 height 62
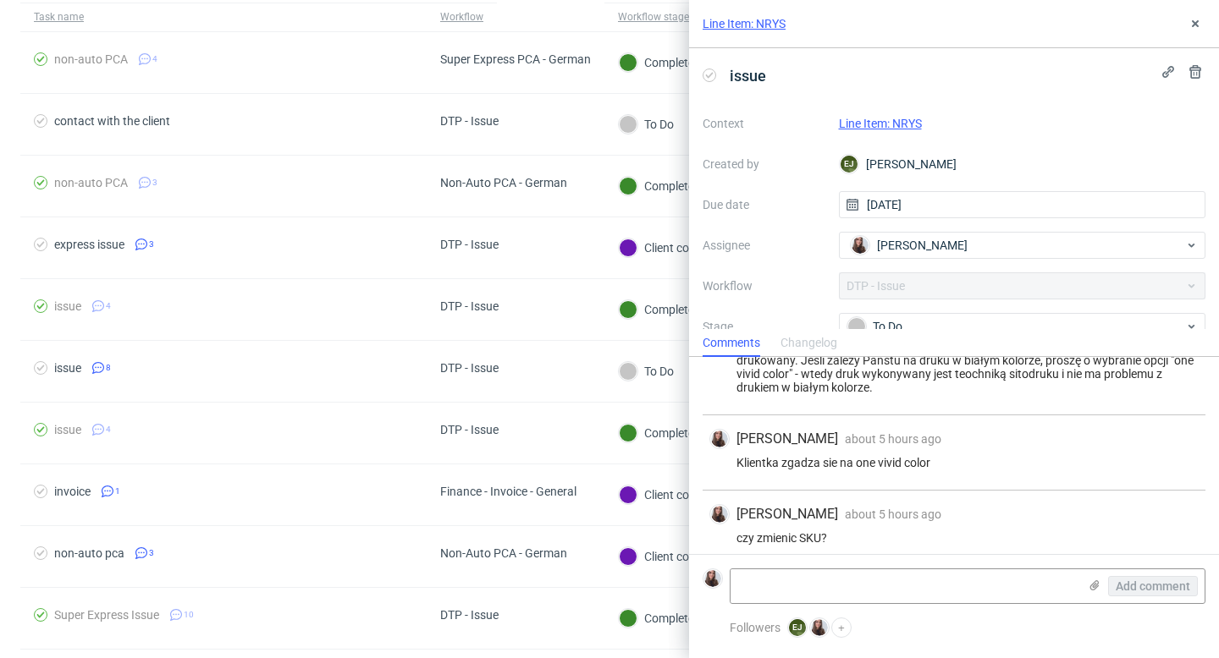
scroll to position [414, 0]
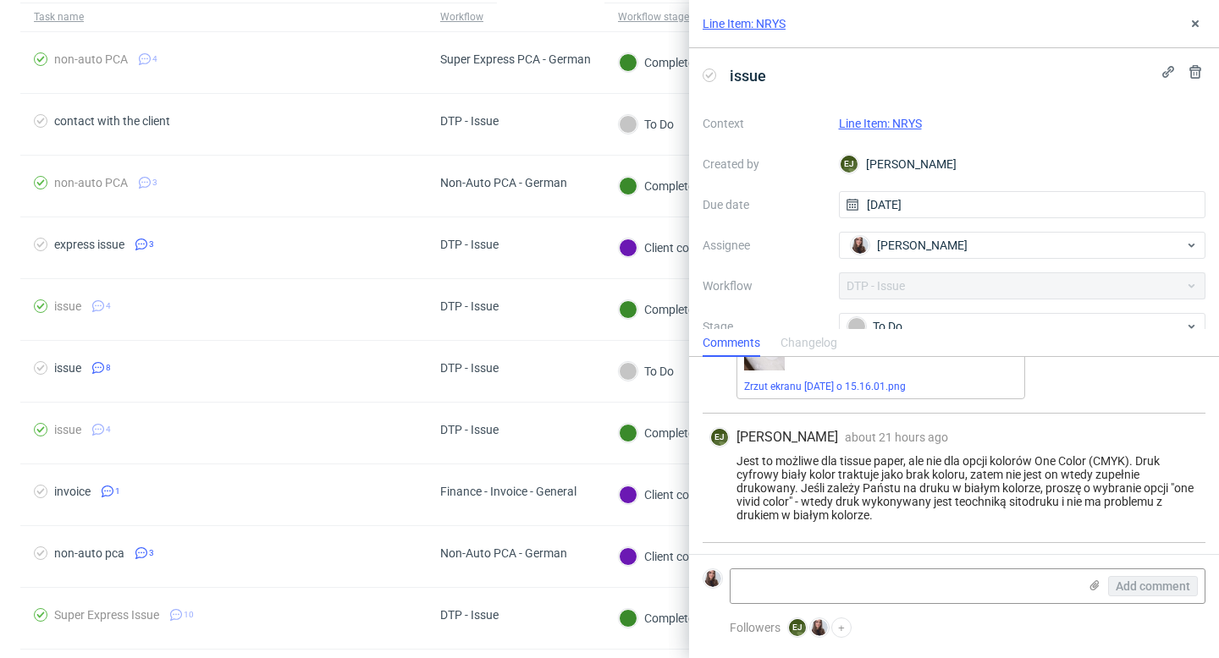
click at [617, 333] on div "Comments Changelog" at bounding box center [954, 342] width 530 height 27
click at [617, 317] on div "To Do" at bounding box center [1015, 326] width 337 height 19
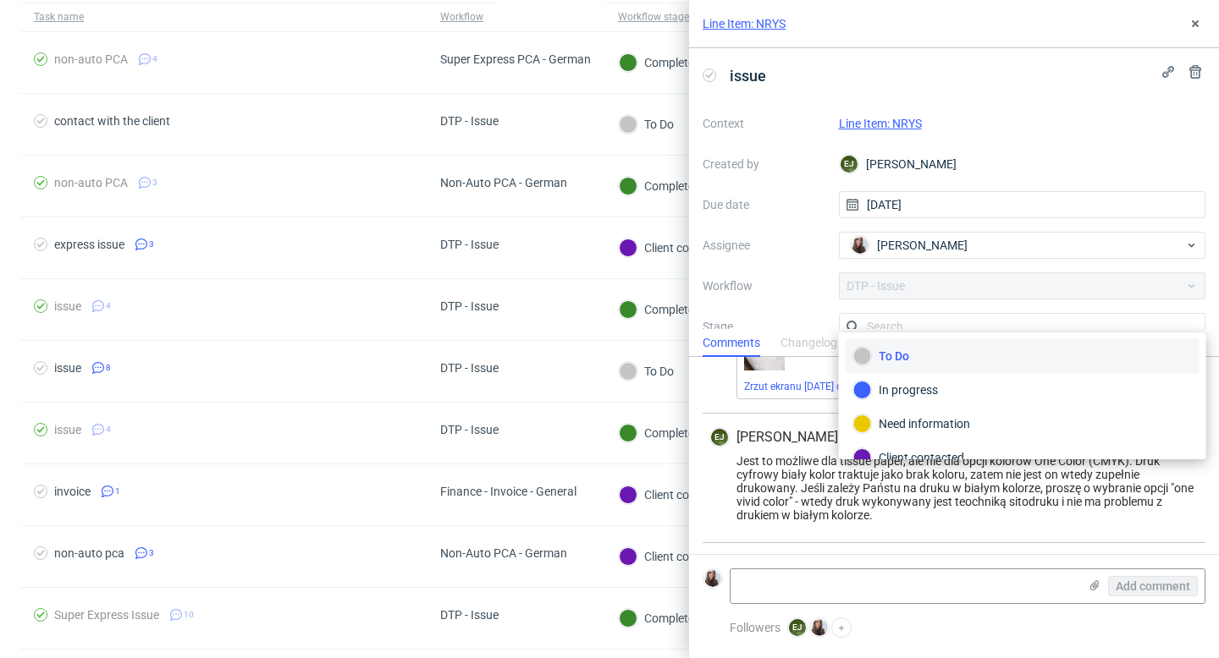
scroll to position [11, 0]
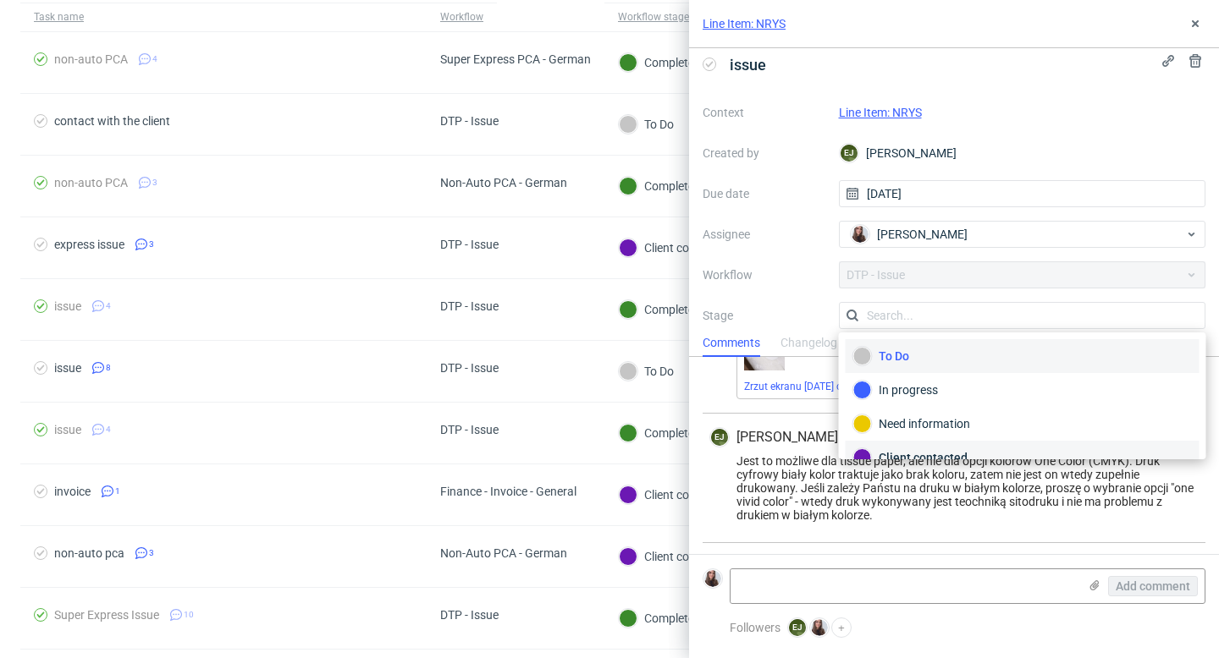
click at [617, 442] on div "Client contacted" at bounding box center [1022, 458] width 354 height 34
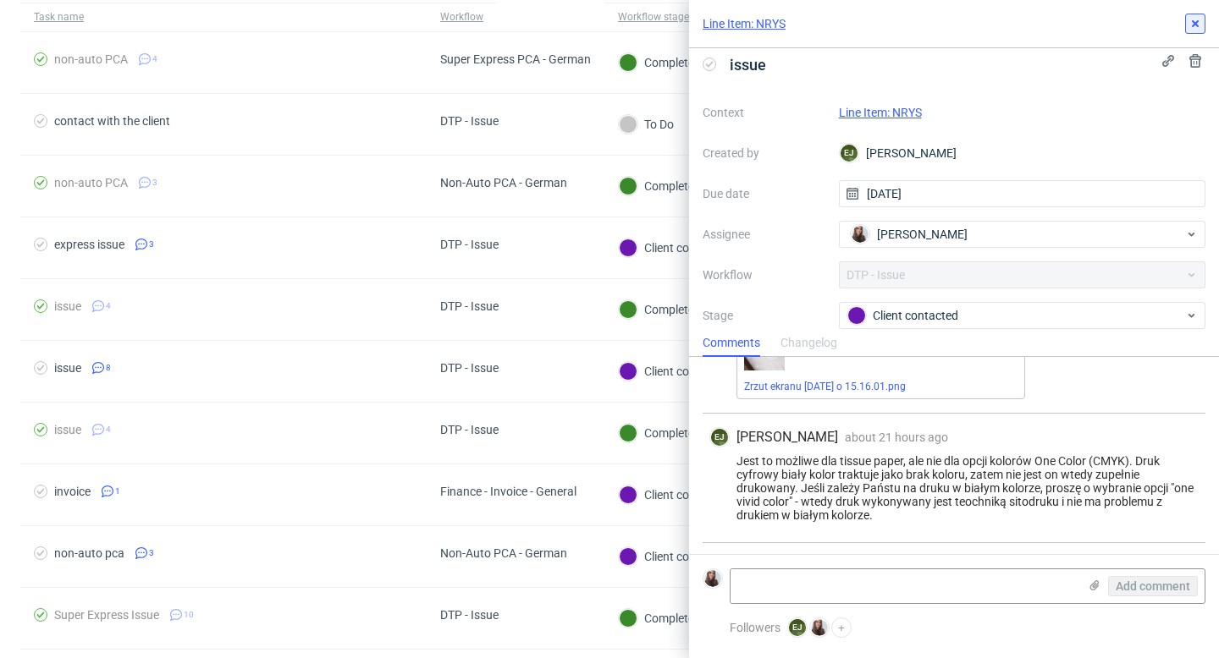
click at [617, 29] on icon at bounding box center [1195, 24] width 14 height 14
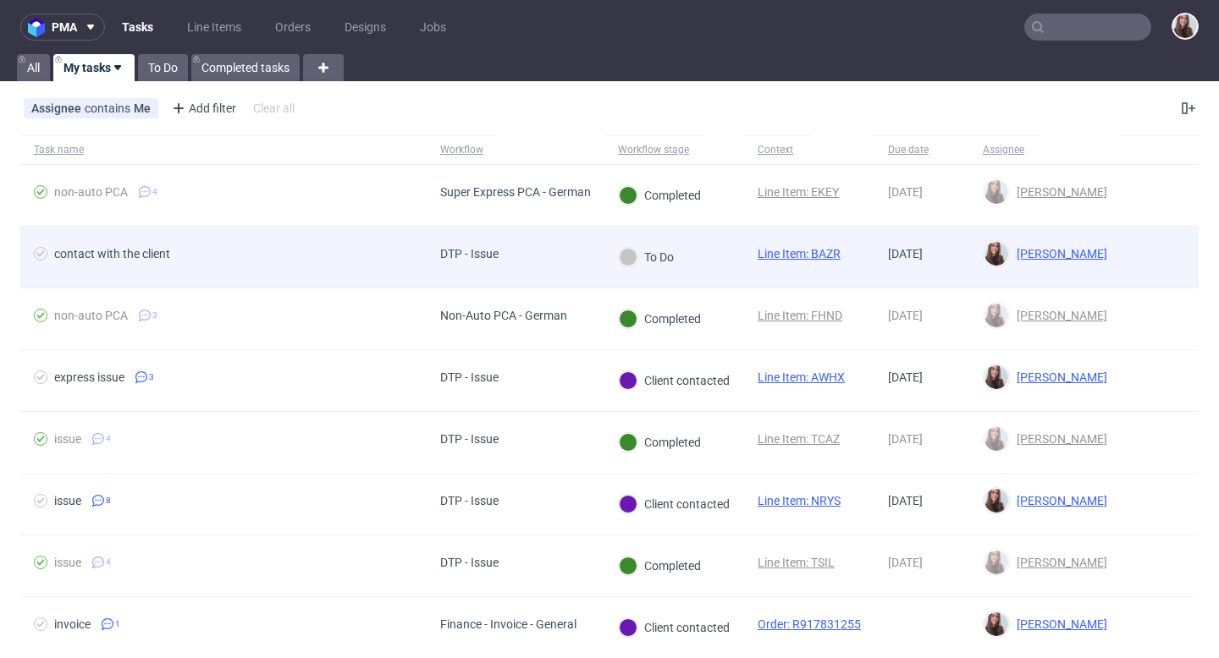
click at [617, 249] on link "Line Item: BAZR" at bounding box center [798, 254] width 83 height 14
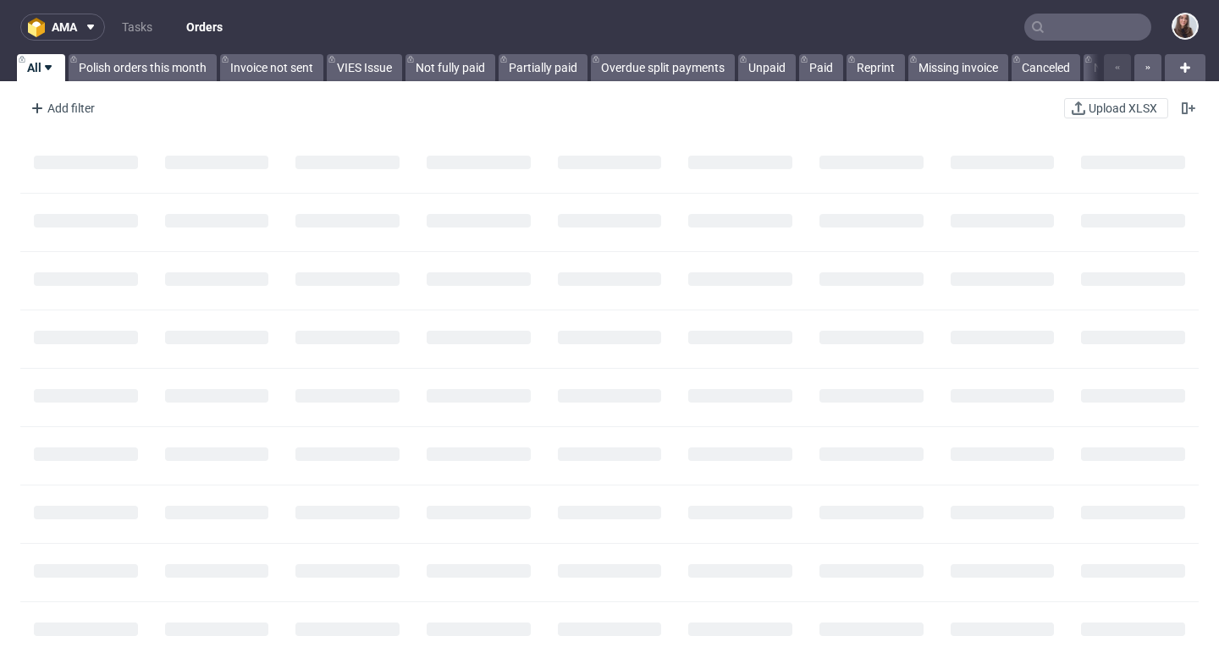
click at [1075, 32] on input "text" at bounding box center [1087, 27] width 127 height 27
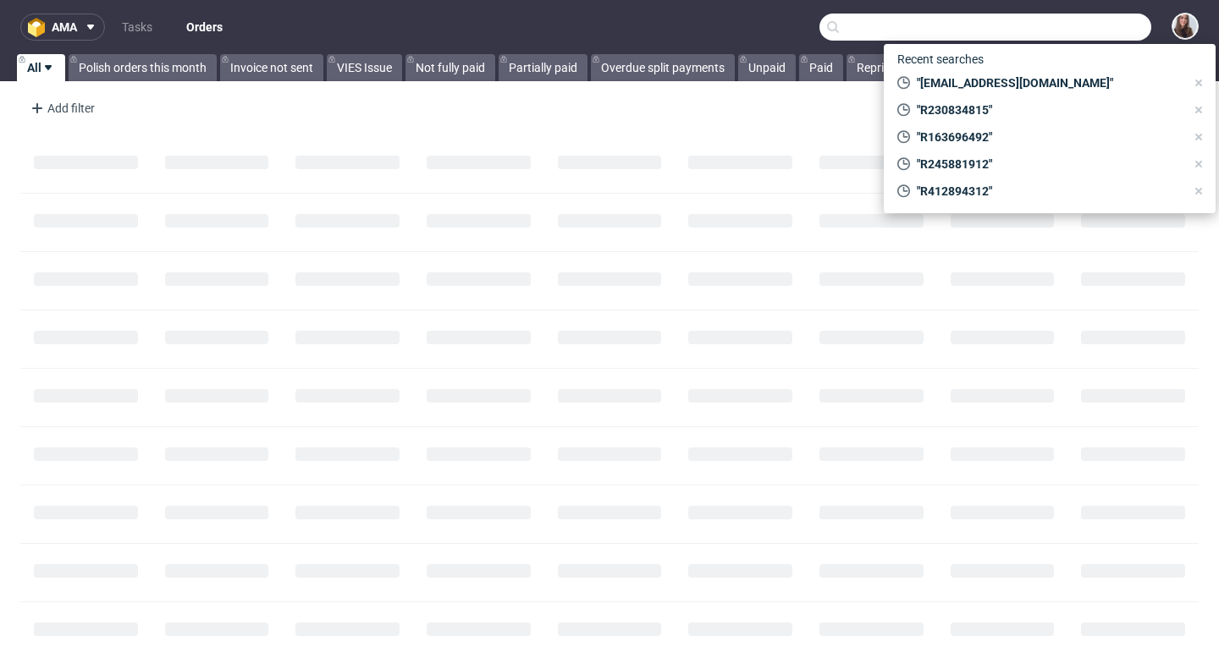
paste input "R353632238"
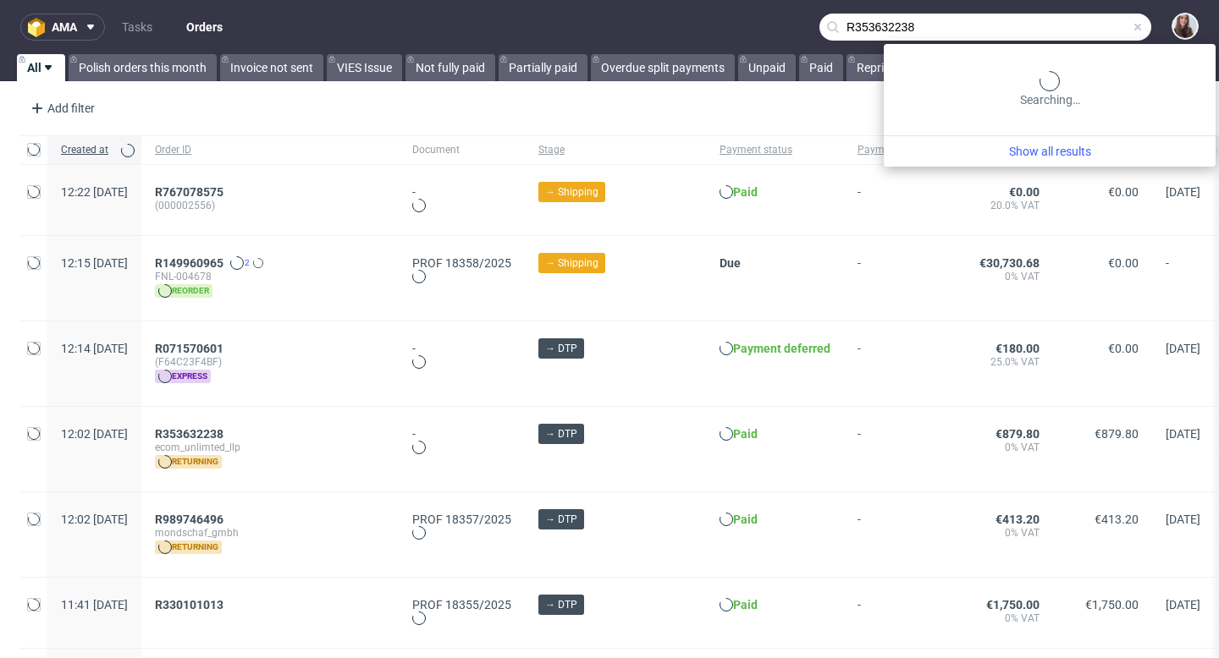
type input "R353632238"
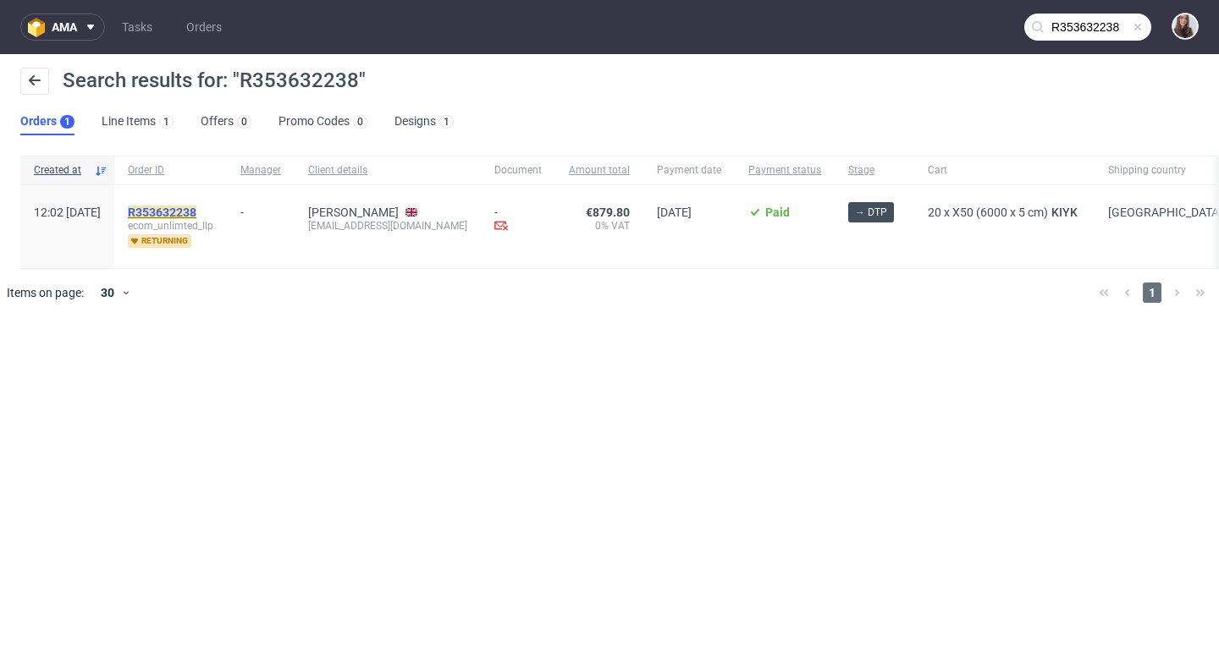
click at [196, 212] on mark "R353632238" at bounding box center [162, 213] width 69 height 14
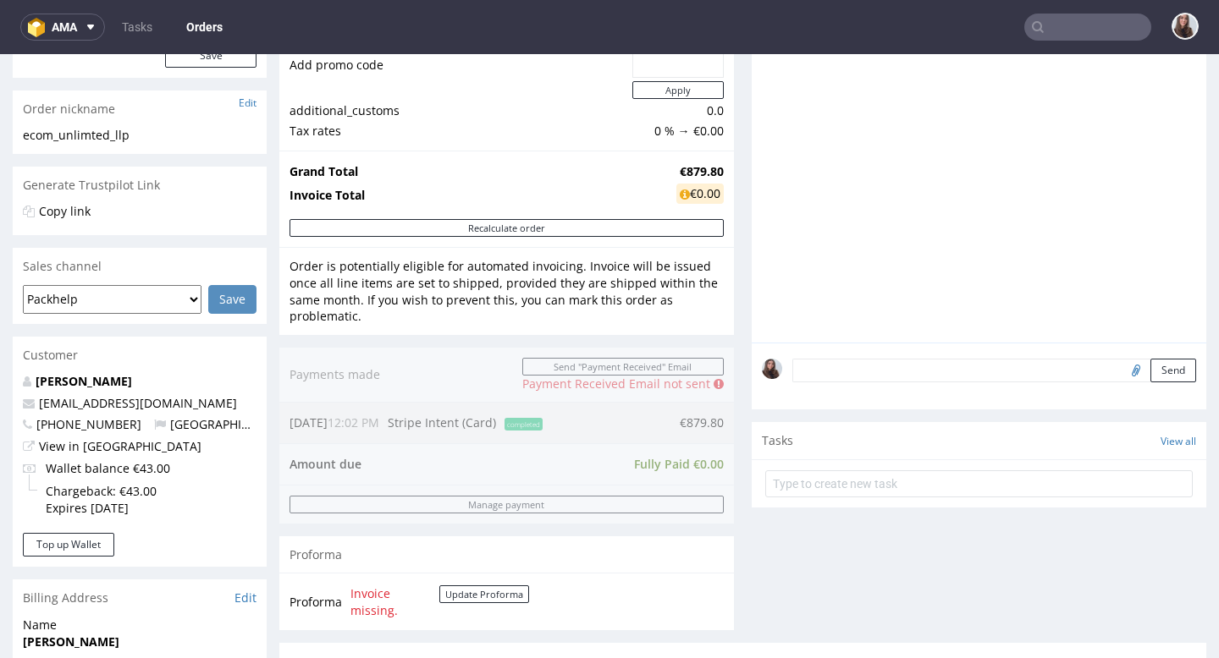
scroll to position [1, 0]
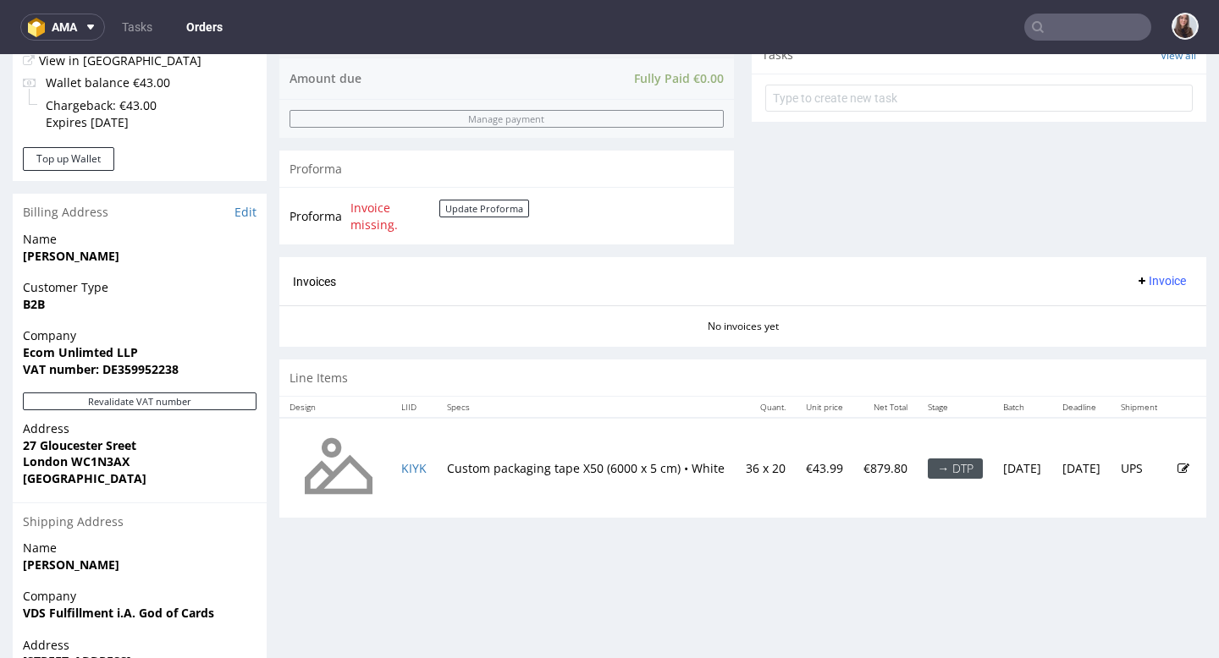
scroll to position [636, 0]
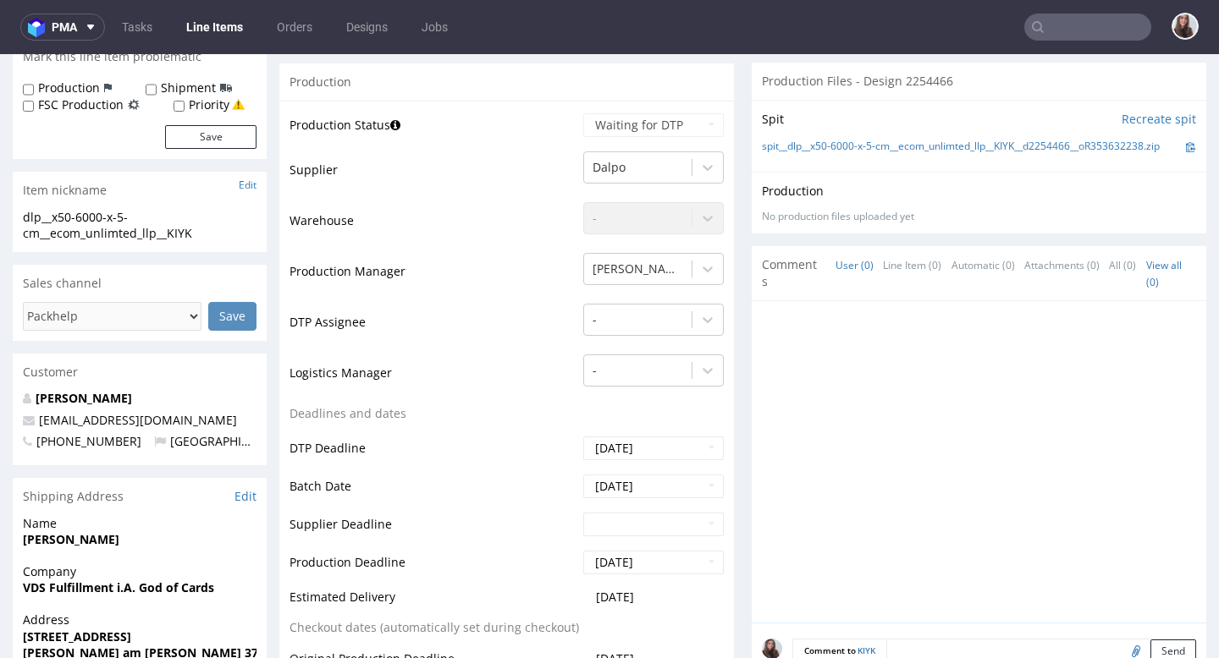
scroll to position [338, 0]
click at [679, 272] on div "Gajda Filip" at bounding box center [637, 267] width 107 height 27
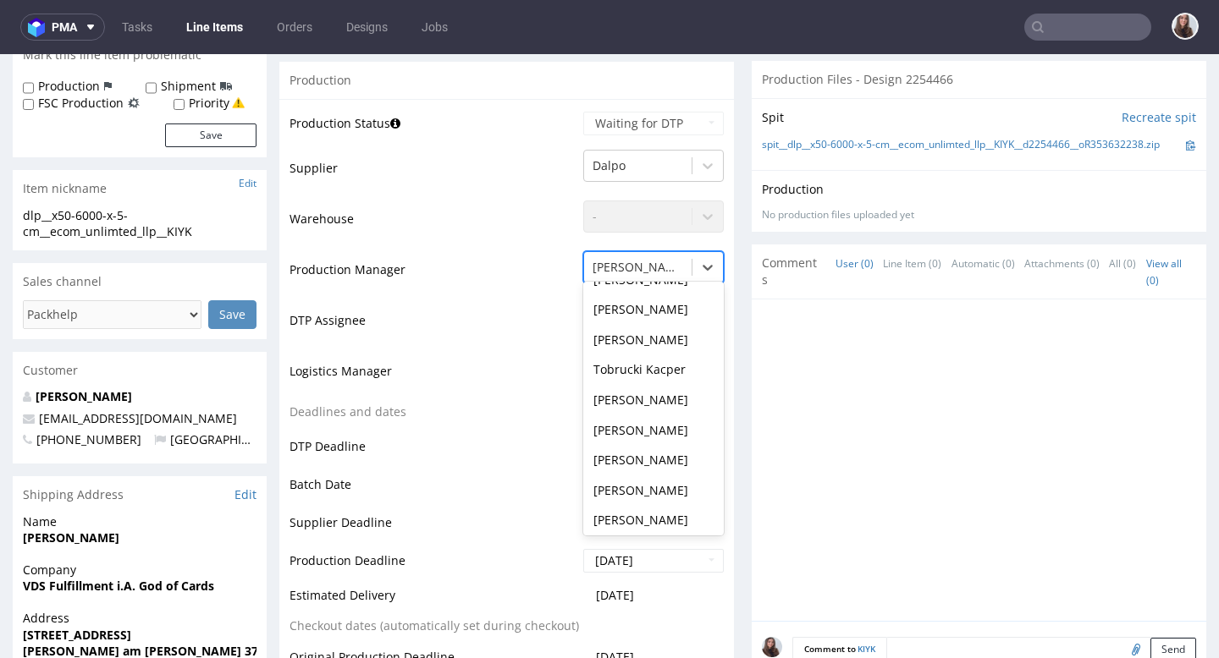
scroll to position [0, 0]
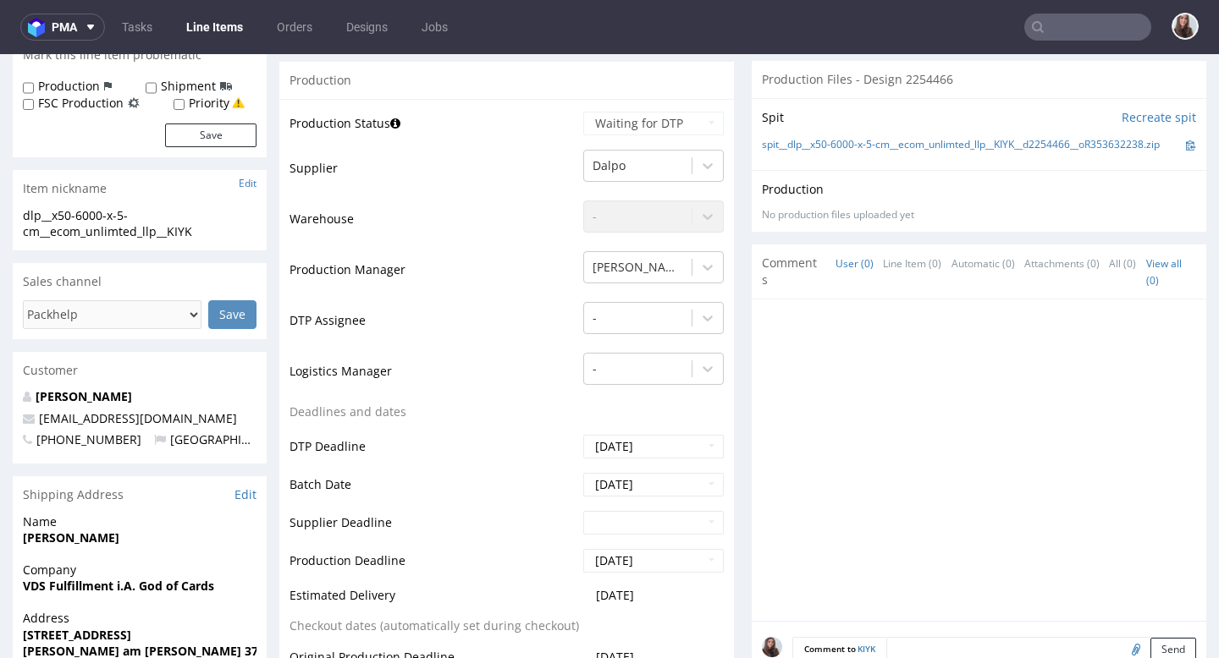
click at [520, 225] on td "Warehouse" at bounding box center [433, 224] width 289 height 51
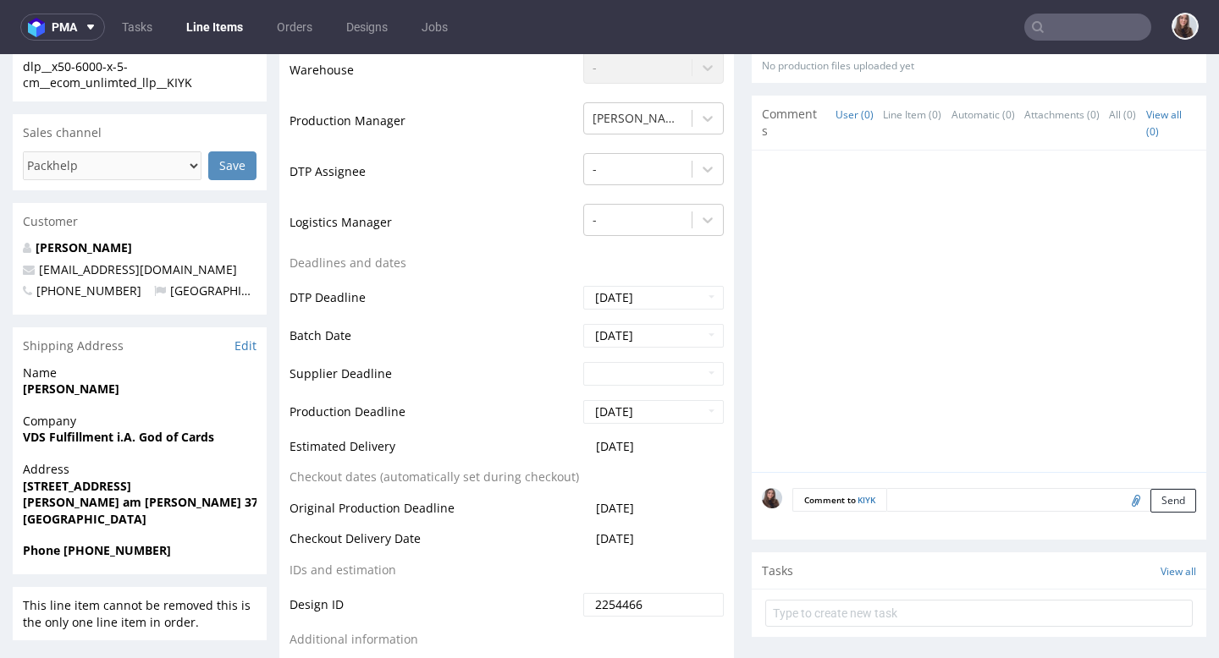
scroll to position [515, 0]
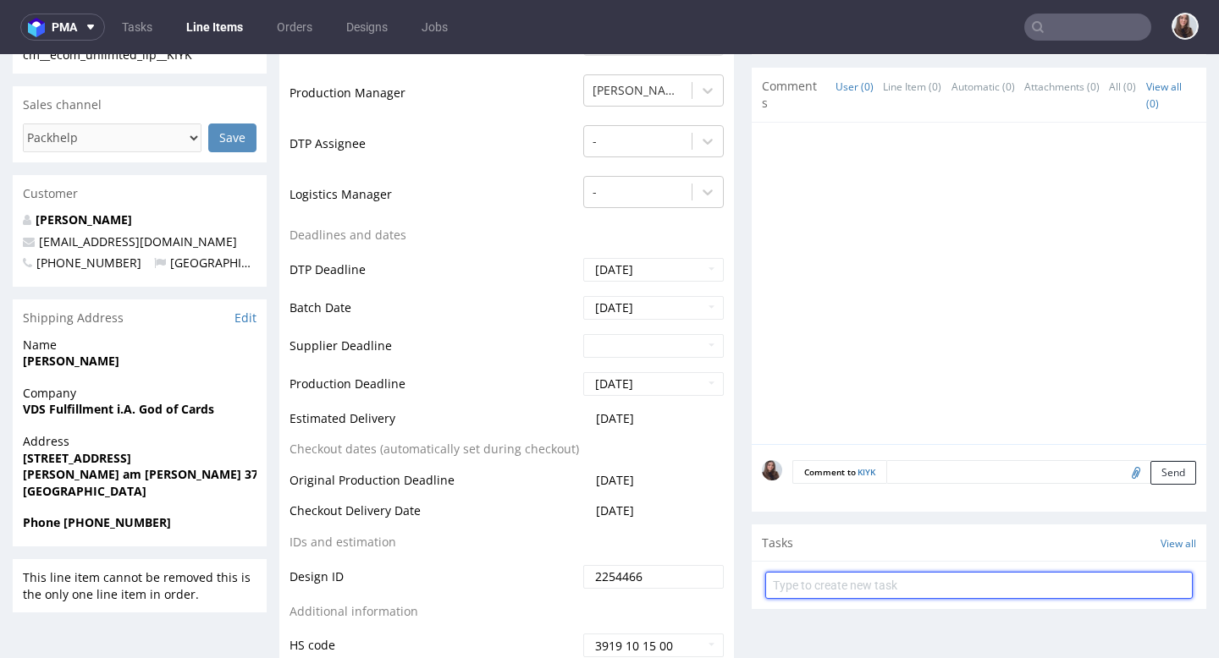
click at [835, 592] on input "text" at bounding box center [978, 585] width 427 height 27
type input "design"
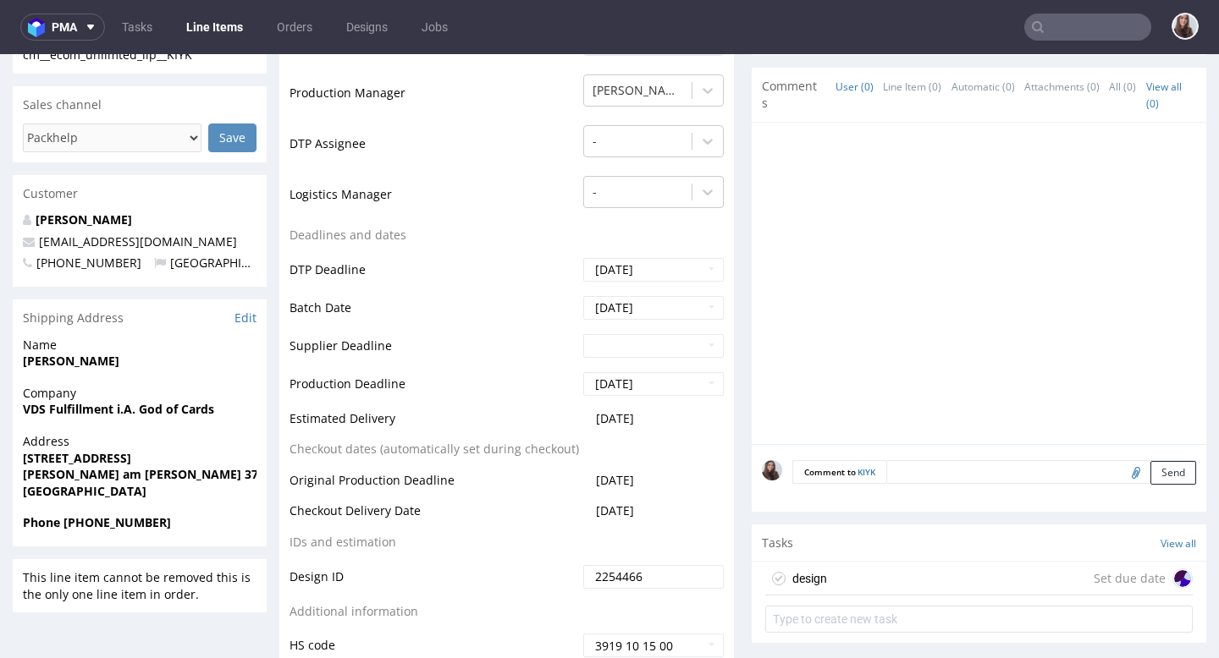
click at [900, 582] on div "design Set due date" at bounding box center [978, 579] width 427 height 34
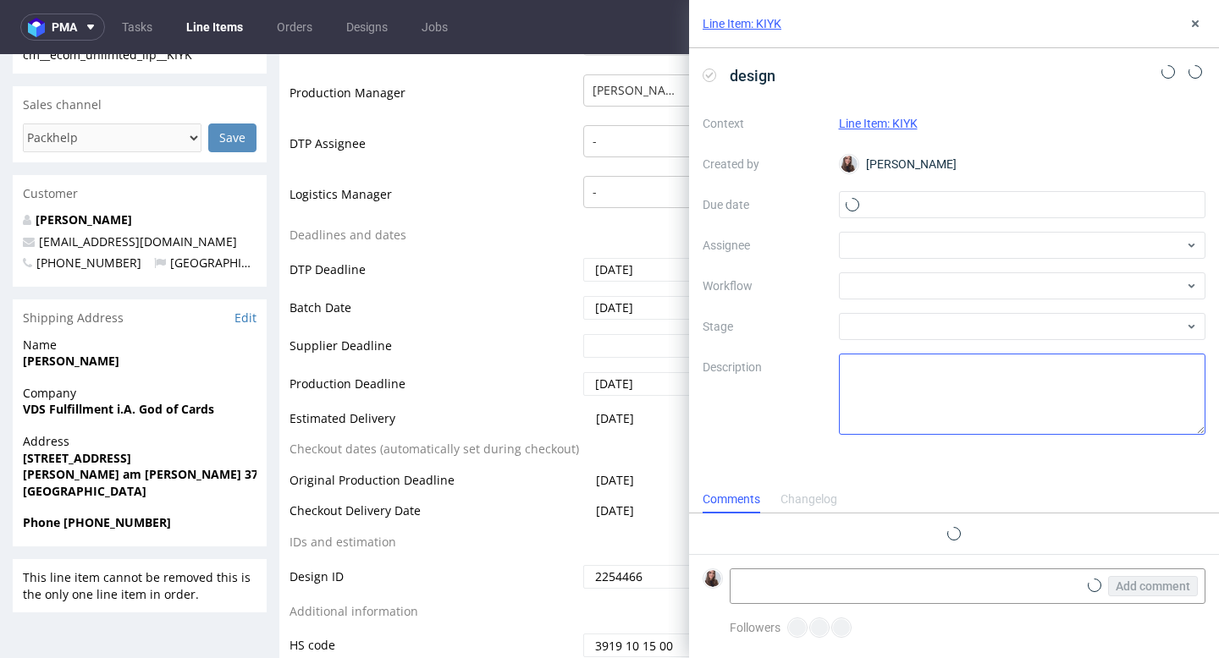
scroll to position [14, 0]
click at [877, 196] on input "text" at bounding box center [1022, 204] width 367 height 27
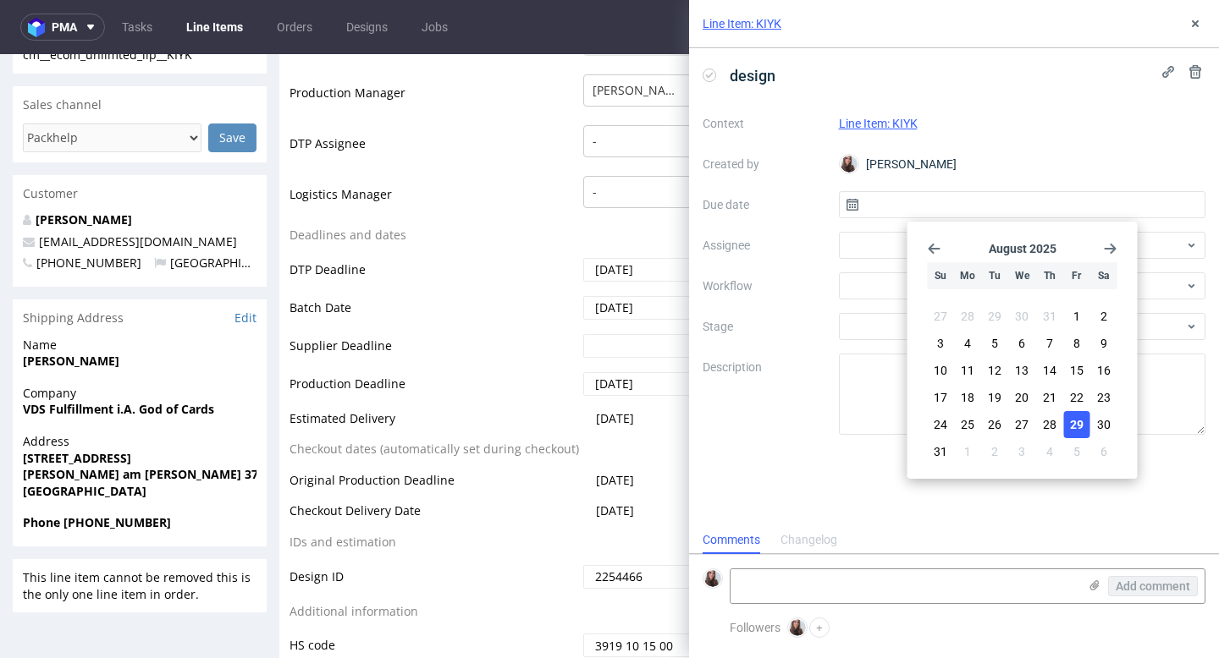
click at [1082, 424] on span "29" at bounding box center [1077, 424] width 14 height 17
type input "[DATE]"
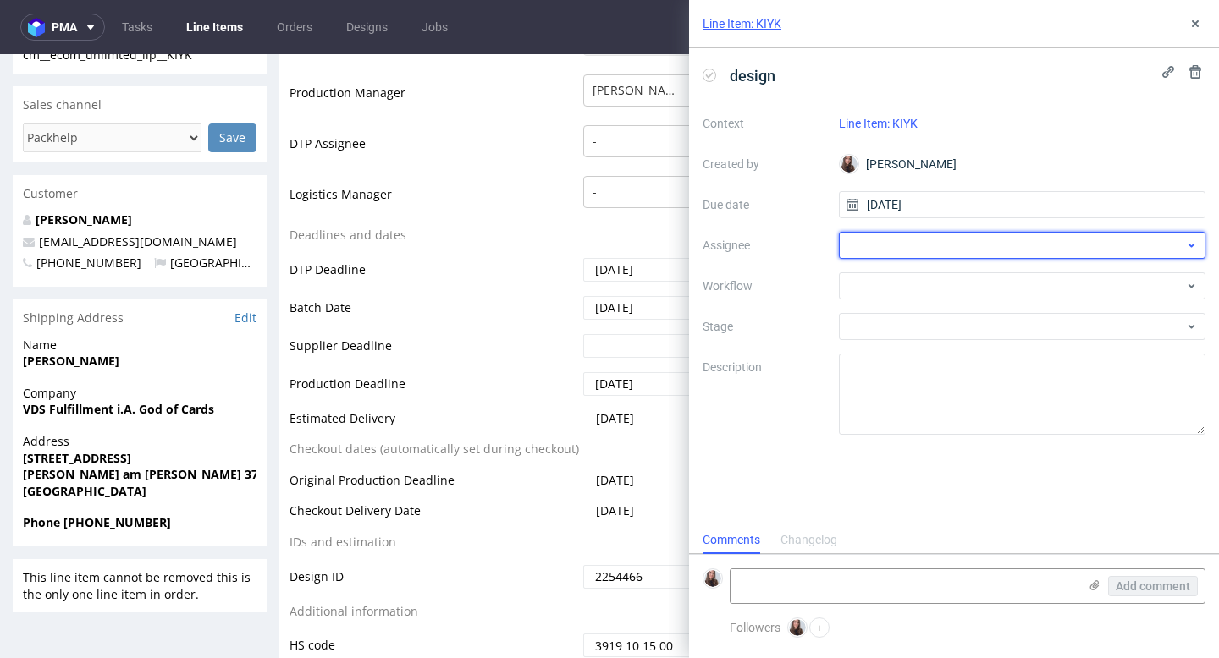
click at [912, 239] on div at bounding box center [1022, 245] width 367 height 27
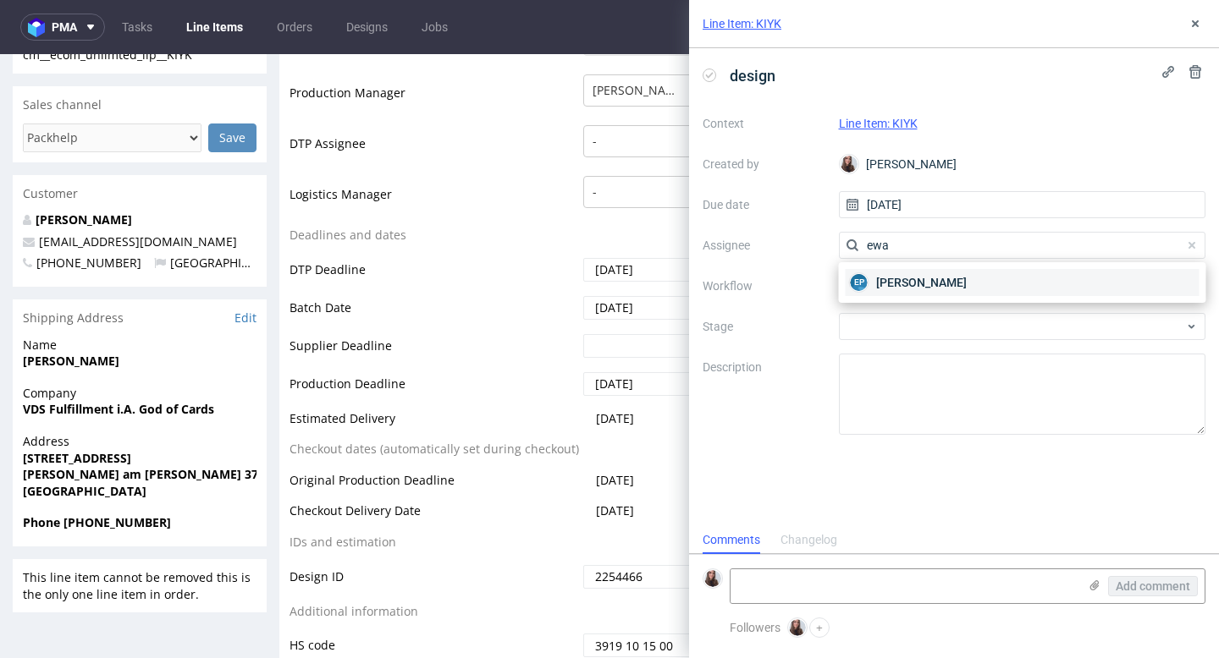
type input "ewa"
click at [907, 288] on span "[PERSON_NAME]" at bounding box center [921, 282] width 91 height 17
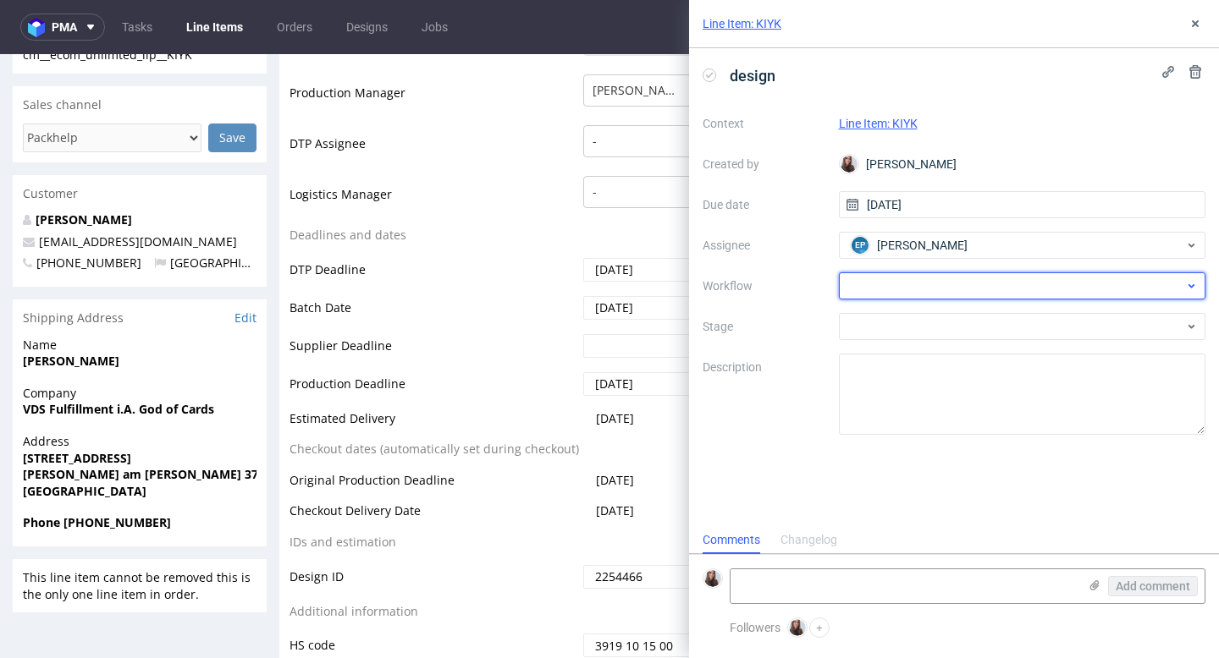
click at [870, 287] on div at bounding box center [1022, 285] width 367 height 27
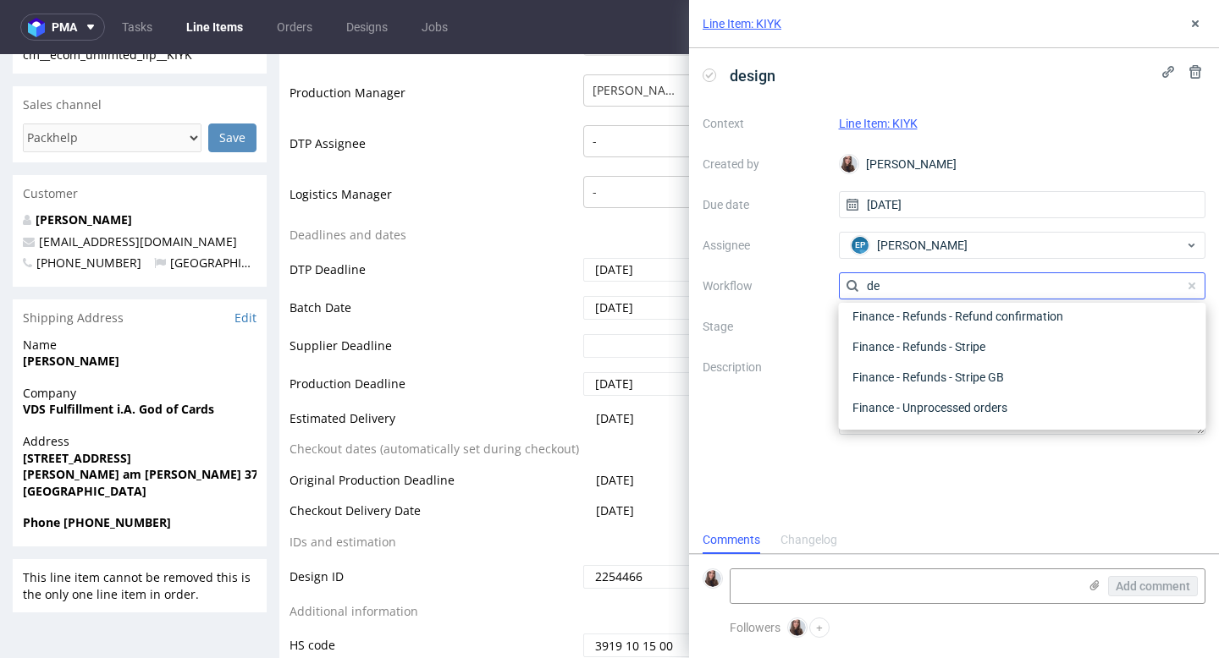
scroll to position [0, 0]
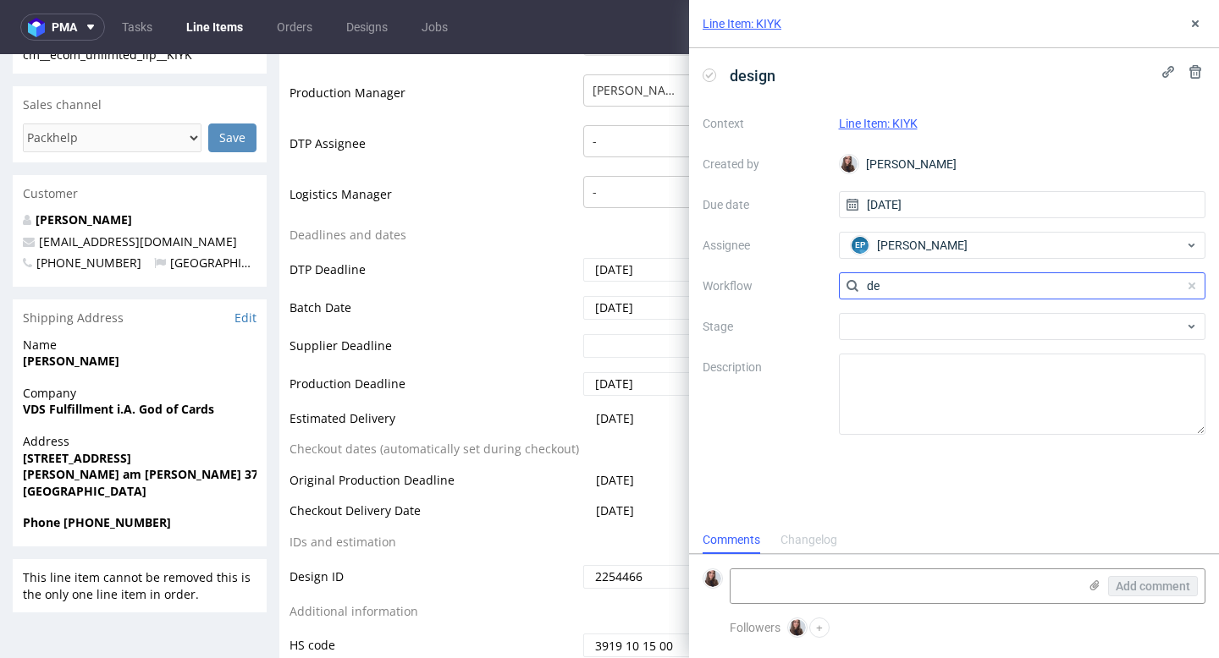
type input "d"
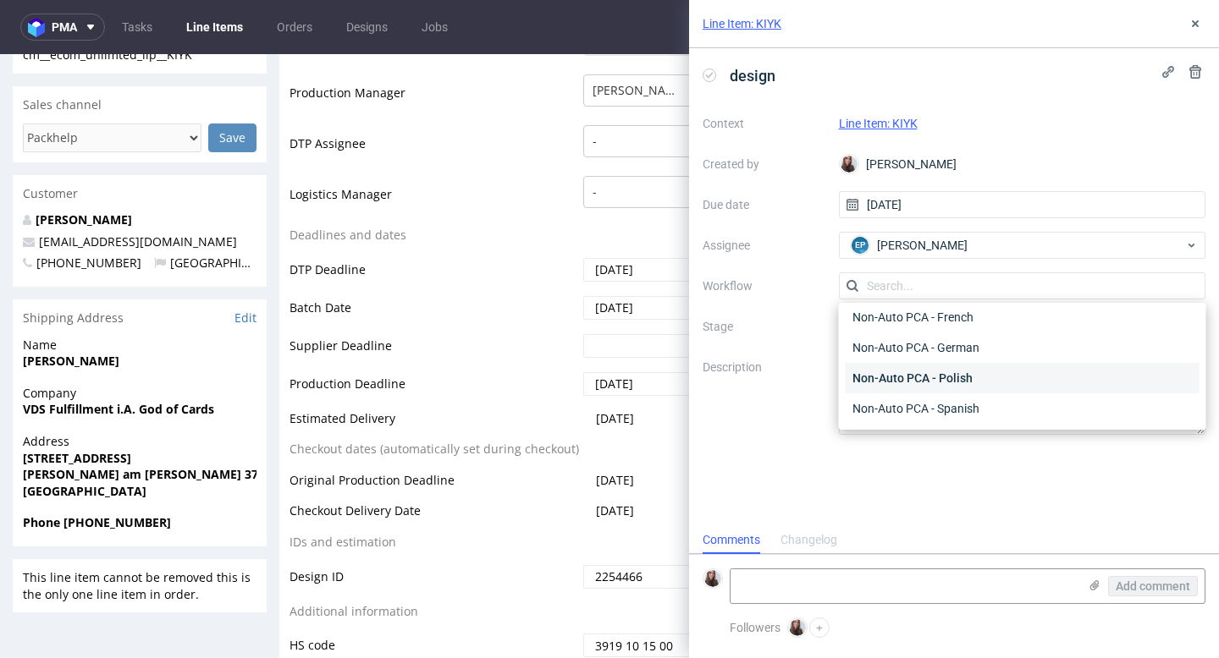
scroll to position [803, 0]
click at [1199, 24] on icon at bounding box center [1195, 24] width 14 height 14
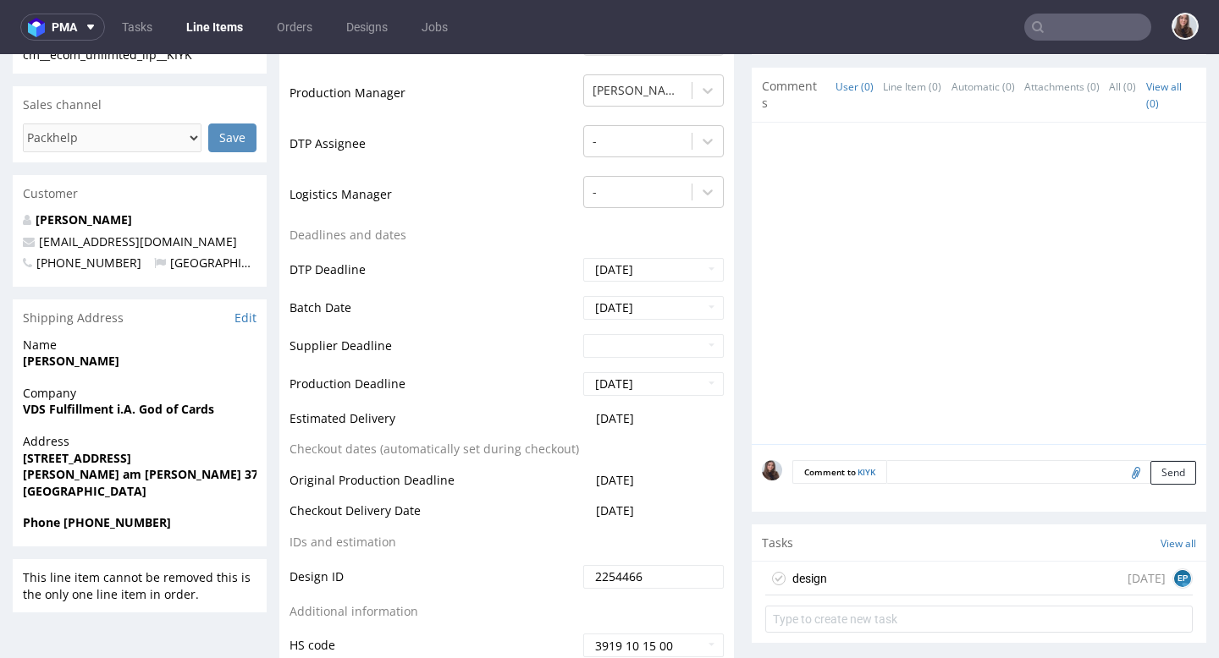
click at [1064, 586] on div "design today EP" at bounding box center [978, 579] width 427 height 34
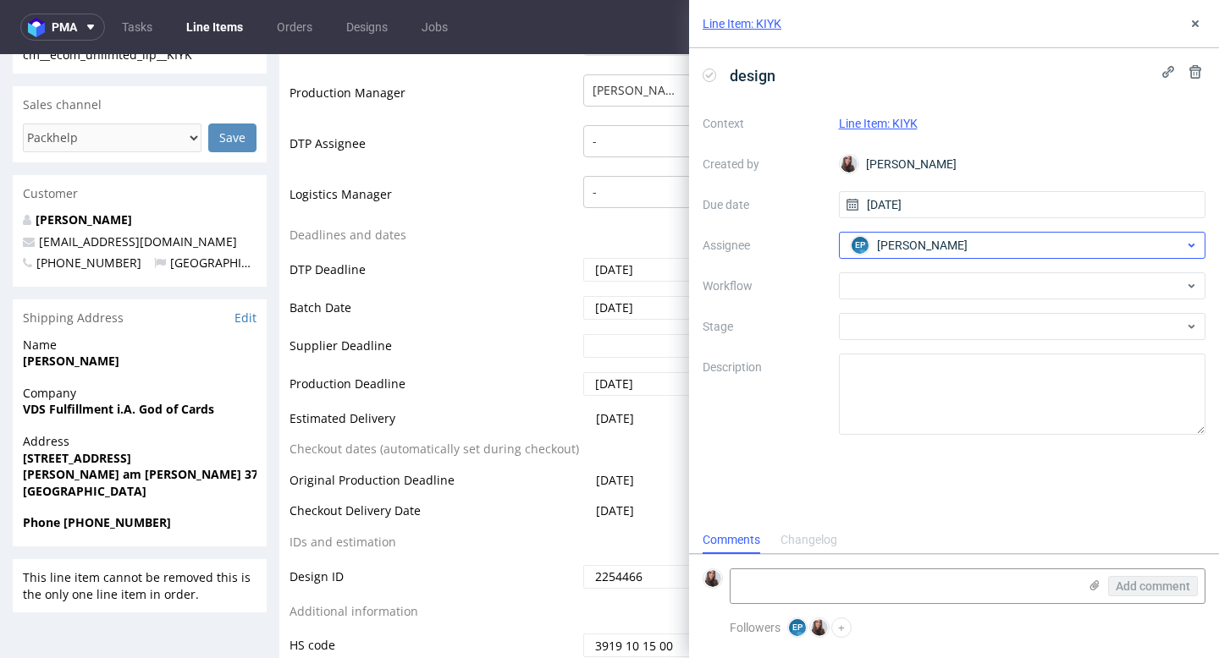
scroll to position [14, 0]
click at [1194, 74] on icon at bounding box center [1195, 72] width 14 height 14
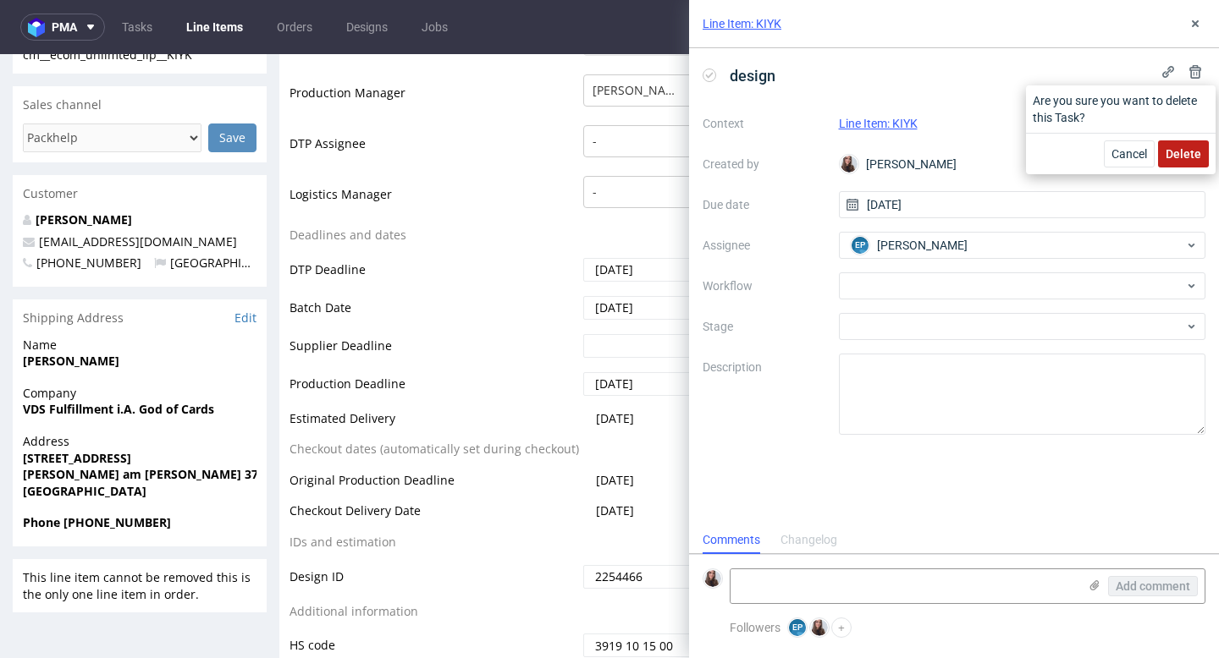
drag, startPoint x: 1189, startPoint y: 151, endPoint x: 1187, endPoint y: 97, distance: 54.2
click at [1189, 151] on span "Delete" at bounding box center [1183, 154] width 36 height 12
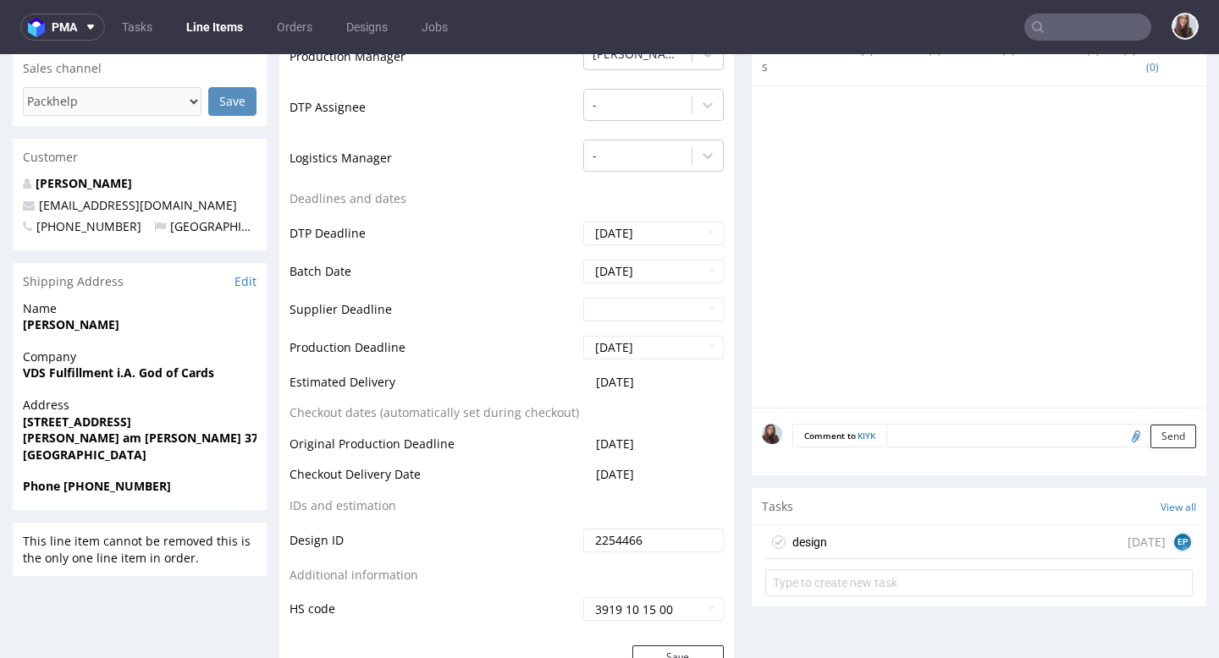
scroll to position [552, 0]
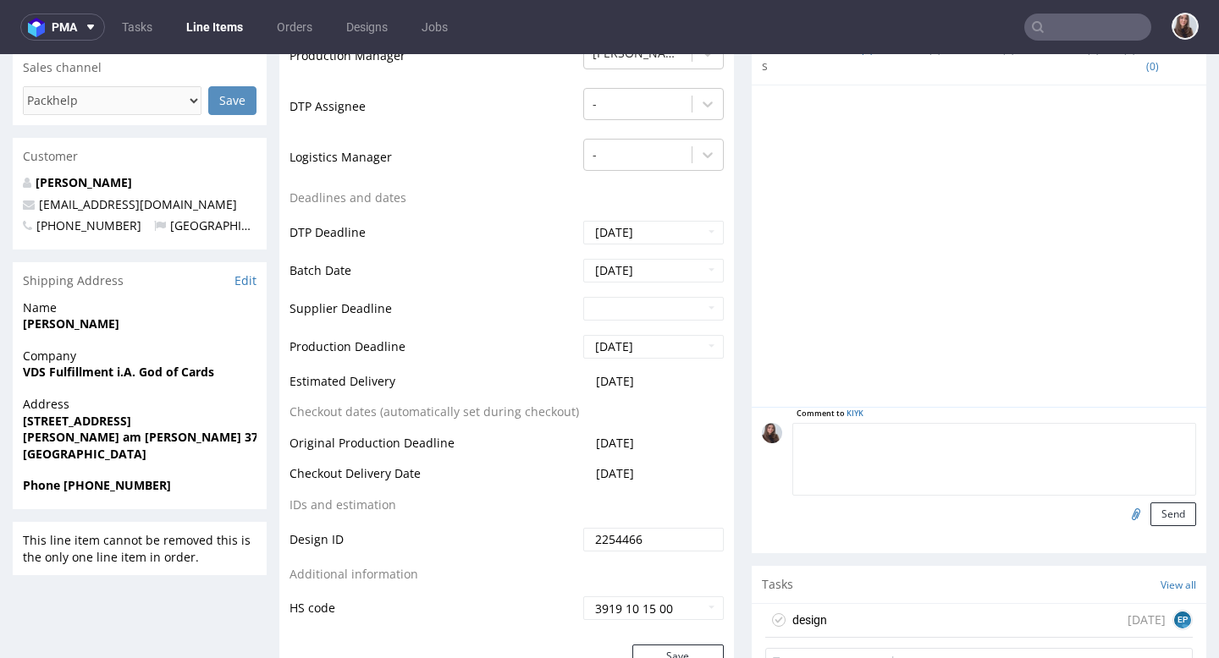
click at [909, 446] on textarea at bounding box center [994, 459] width 404 height 73
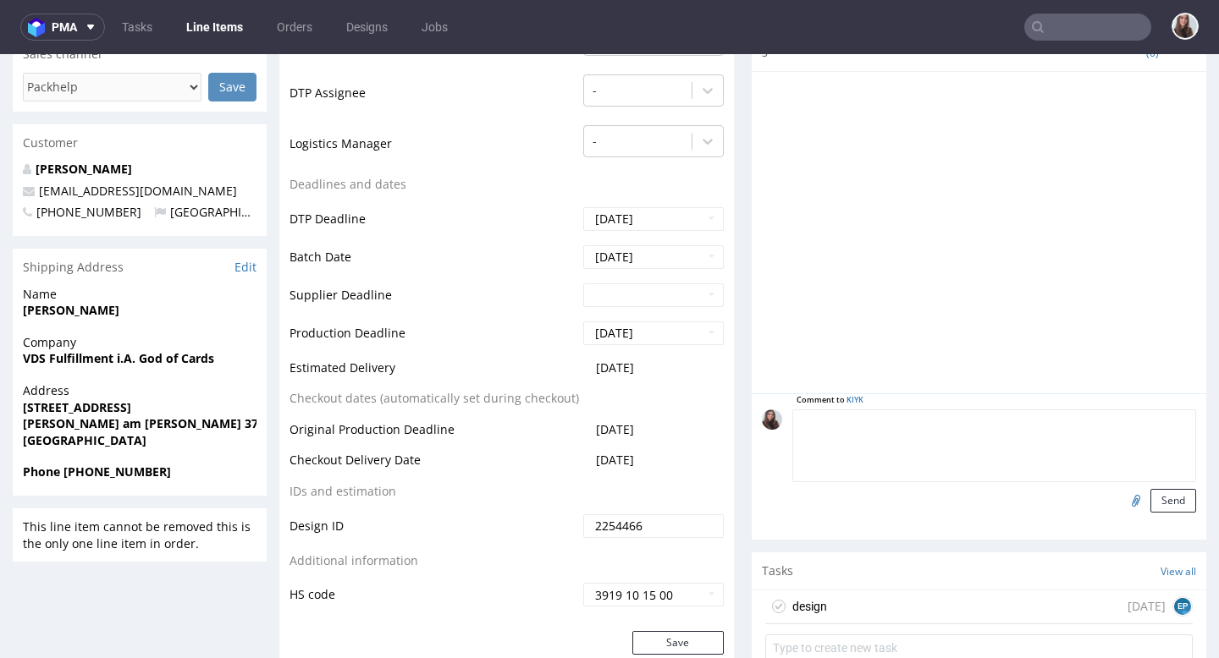
scroll to position [575, 0]
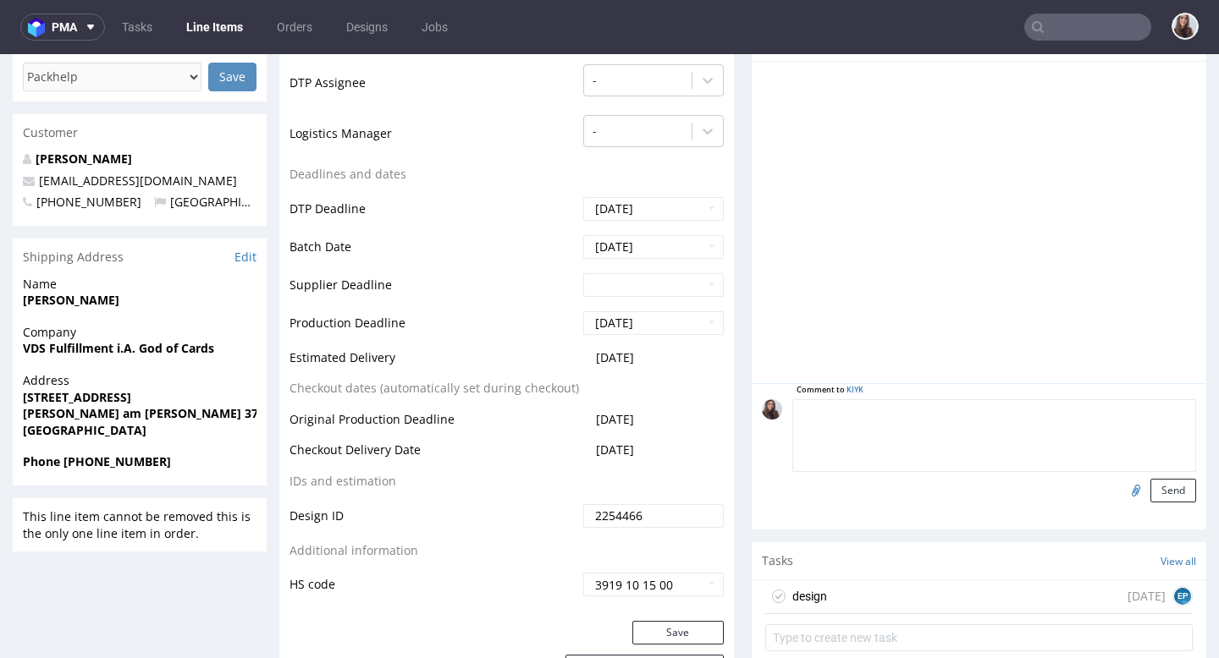
click at [855, 448] on textarea at bounding box center [994, 435] width 404 height 73
type textarea "P"
click at [813, 597] on div "design" at bounding box center [809, 596] width 35 height 20
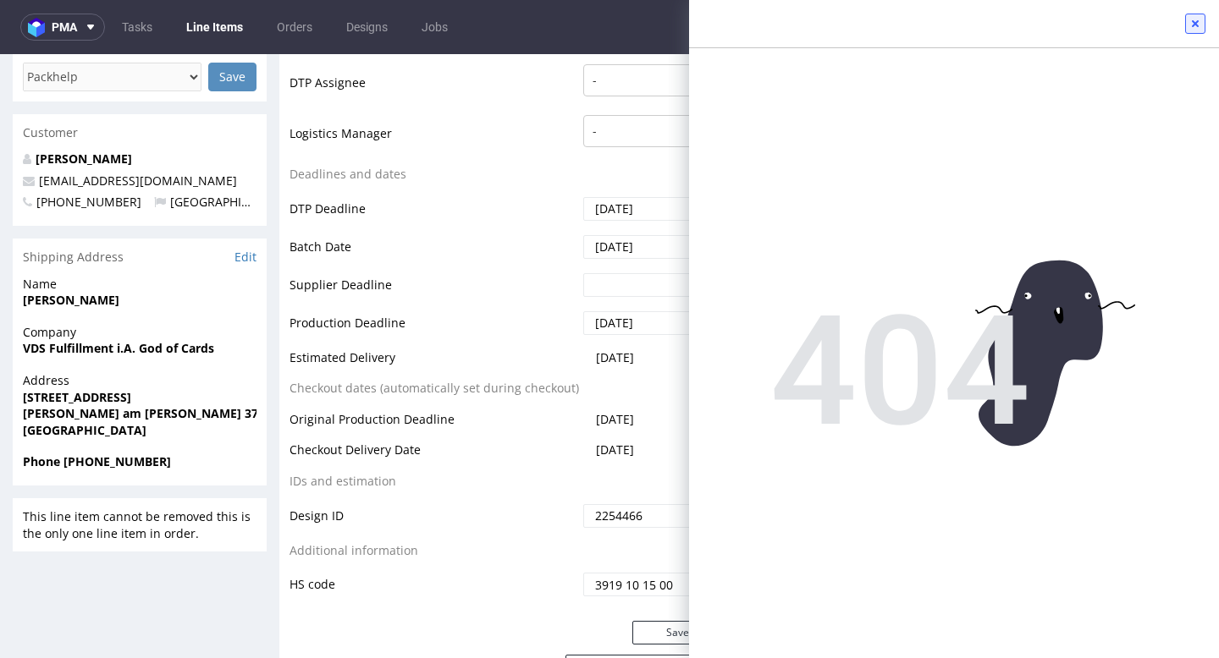
click at [1202, 23] on button at bounding box center [1195, 24] width 20 height 20
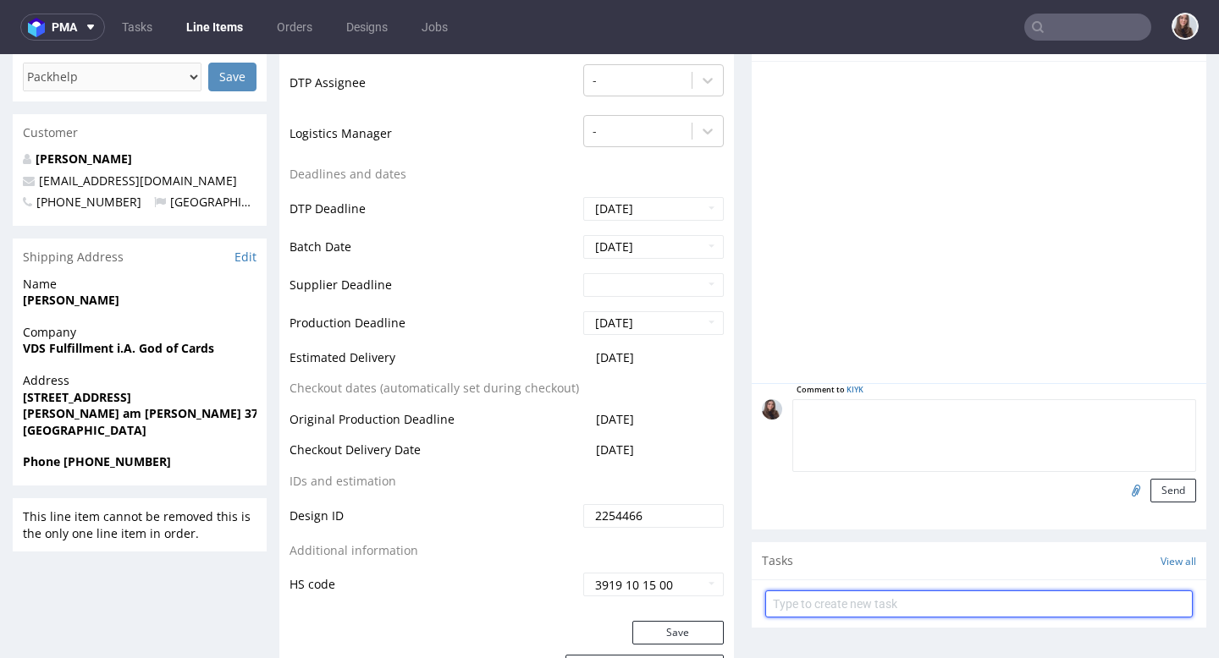
click at [940, 614] on input "text" at bounding box center [978, 604] width 427 height 27
type input "design"
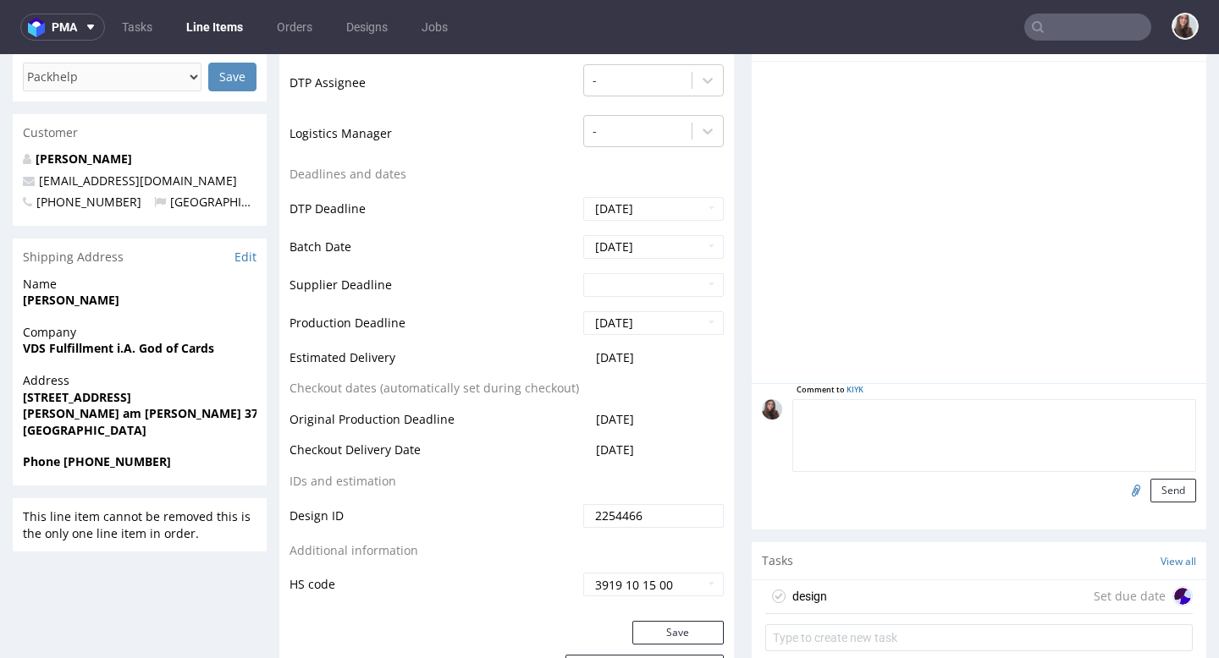
click at [845, 600] on div "design Set due date" at bounding box center [978, 598] width 427 height 34
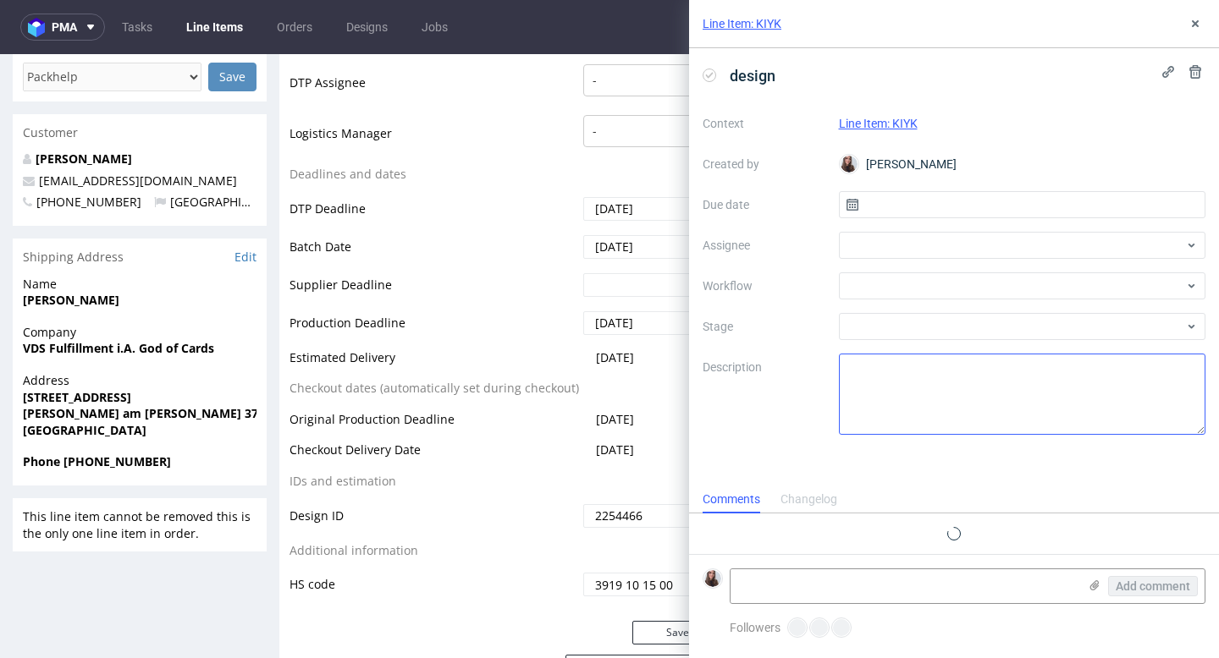
scroll to position [14, 0]
click at [898, 197] on input "text" at bounding box center [1022, 204] width 367 height 27
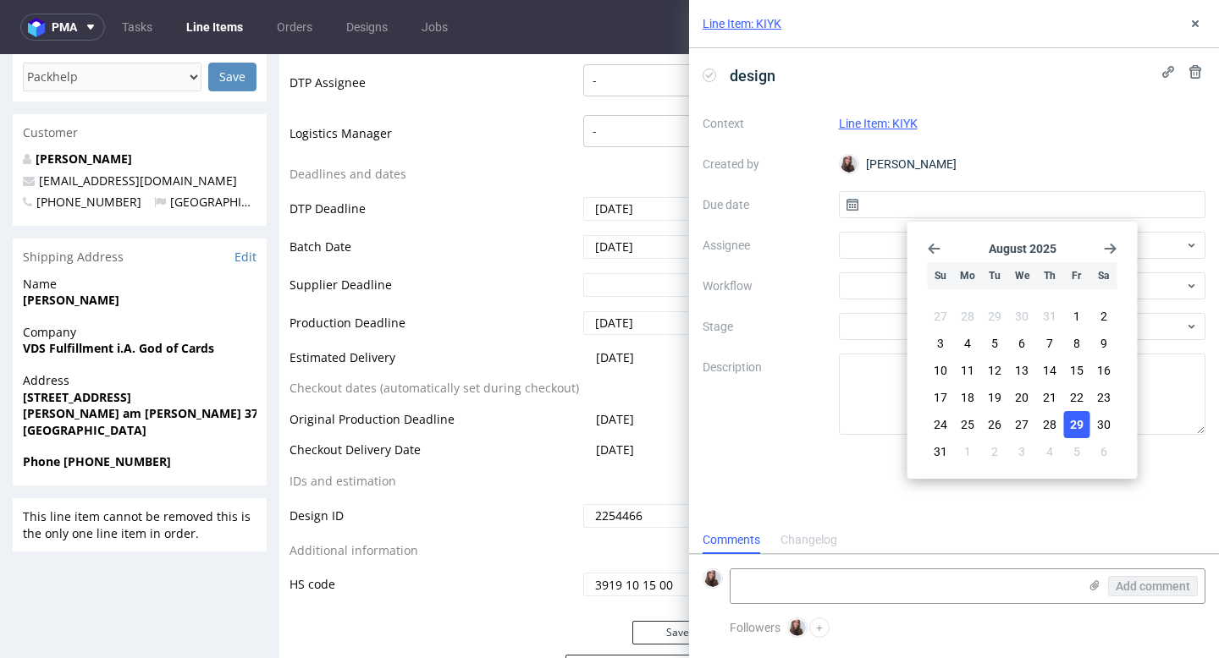
click at [1075, 423] on span "29" at bounding box center [1077, 424] width 14 height 17
type input "29/08/2025"
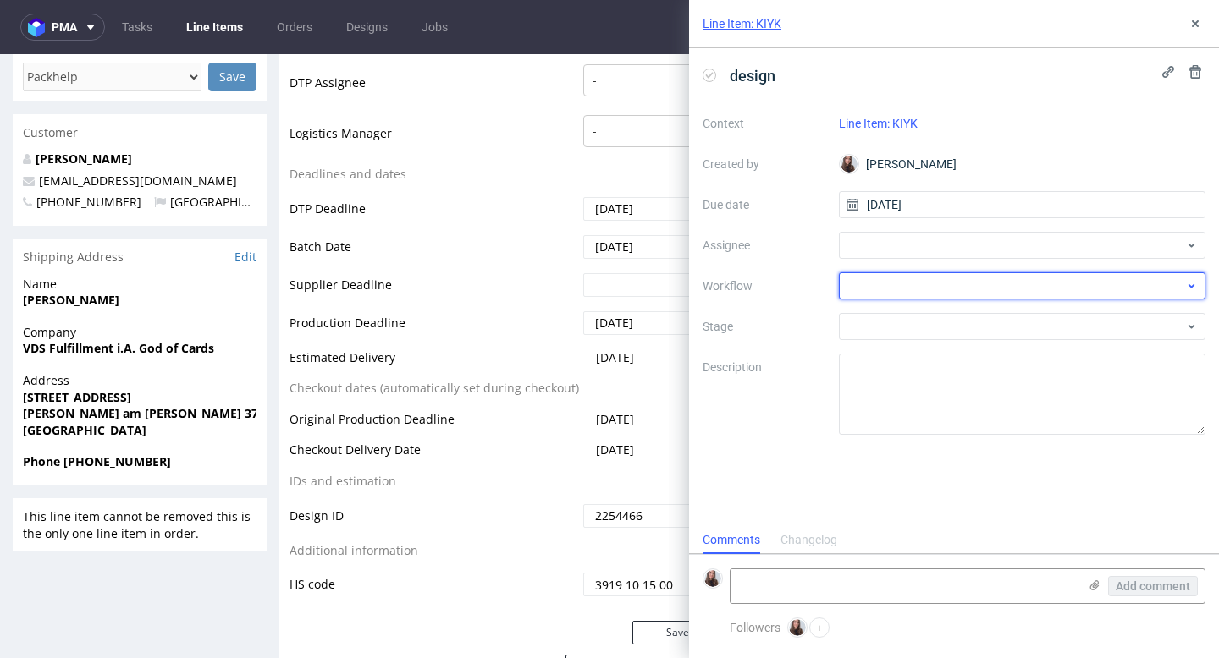
click at [944, 281] on div at bounding box center [1022, 285] width 367 height 27
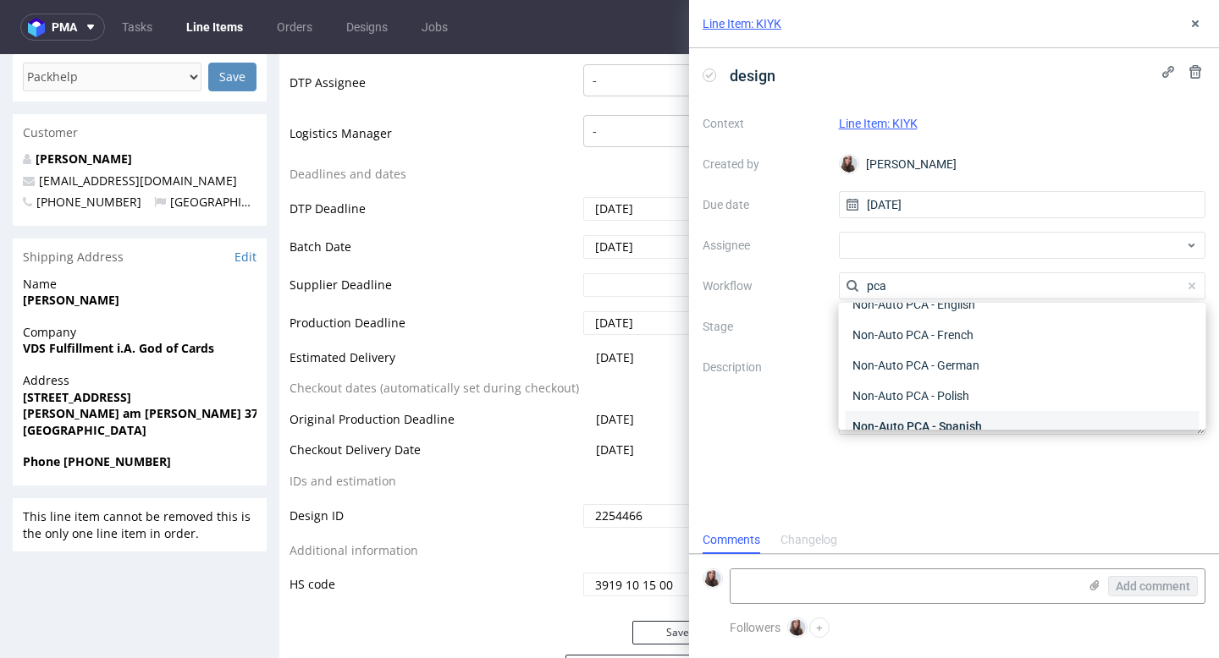
scroll to position [45, 0]
type input "pca"
click at [952, 361] on div "Non-Auto PCA - German" at bounding box center [1022, 363] width 354 height 30
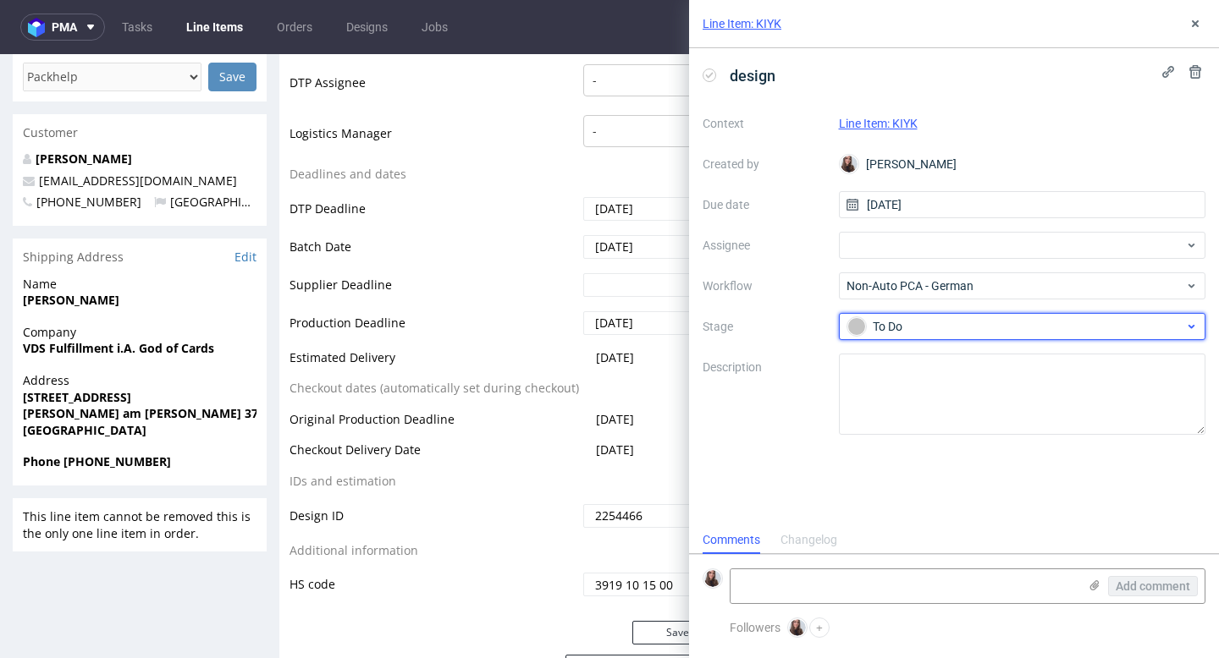
click at [927, 328] on div "To Do" at bounding box center [1015, 326] width 337 height 19
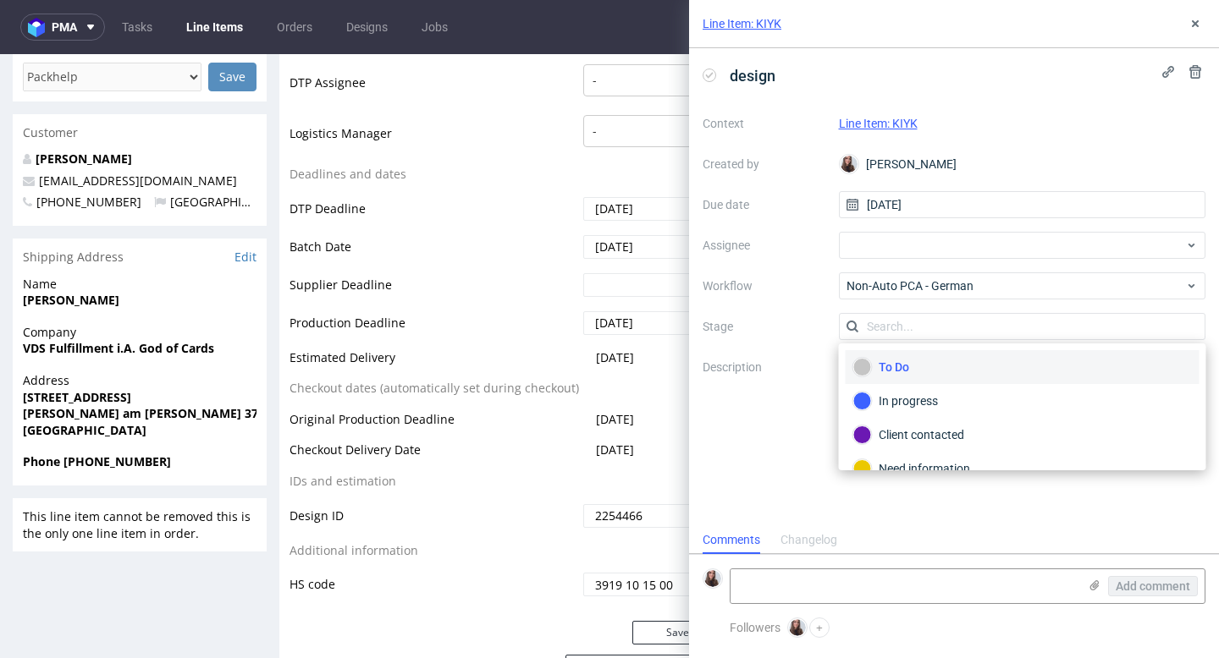
click at [905, 365] on div "To Do" at bounding box center [1022, 367] width 338 height 19
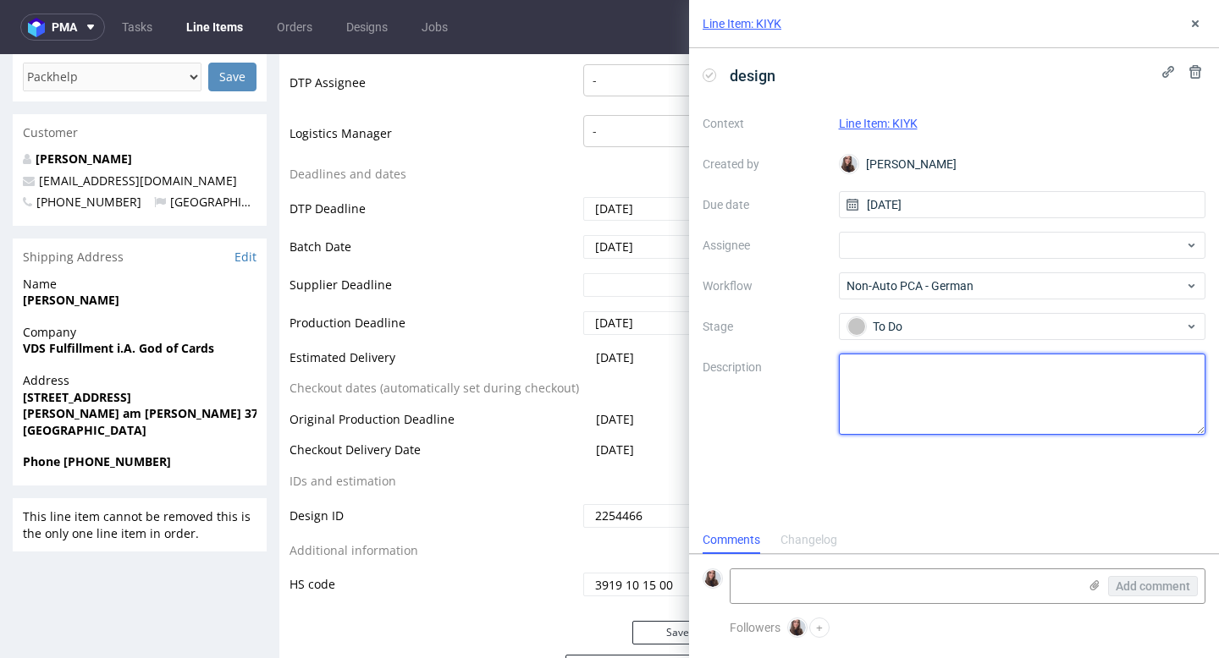
click at [875, 369] on textarea at bounding box center [1022, 394] width 367 height 81
paste textarea "R245881912"
type textarea "Please use the design from the previous order R245881912"
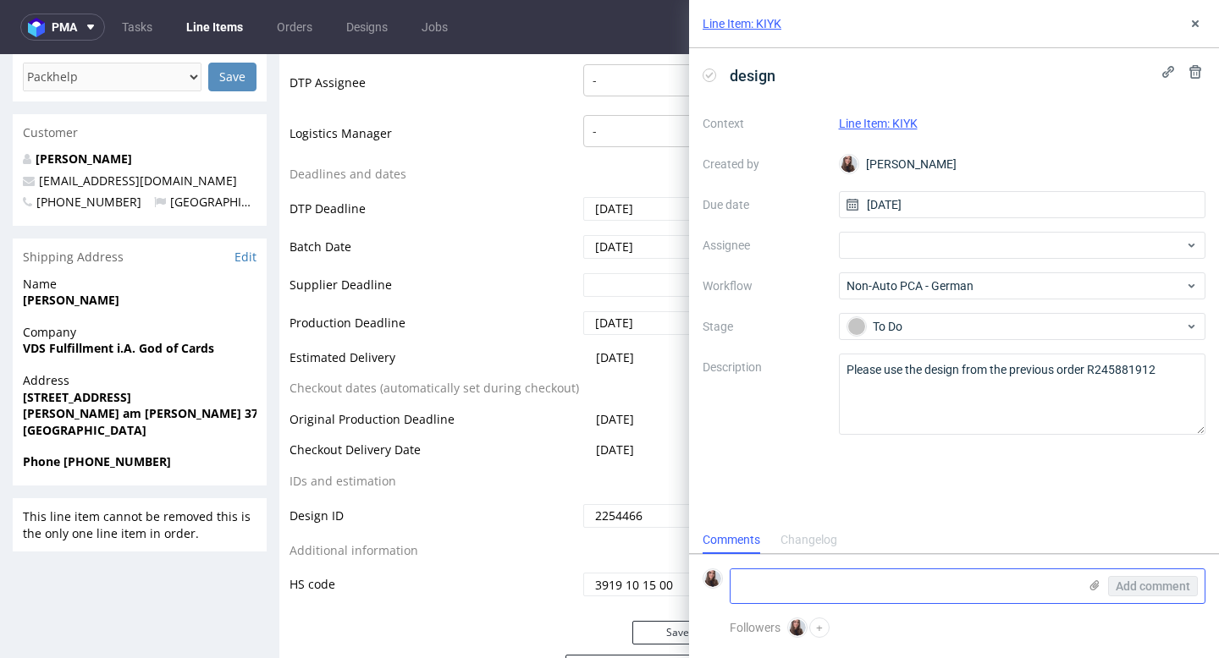
click at [1092, 582] on use at bounding box center [1094, 586] width 9 height 10
click at [0, 0] on input "file" at bounding box center [0, 0] width 0 height 0
click at [901, 256] on div at bounding box center [1022, 245] width 367 height 27
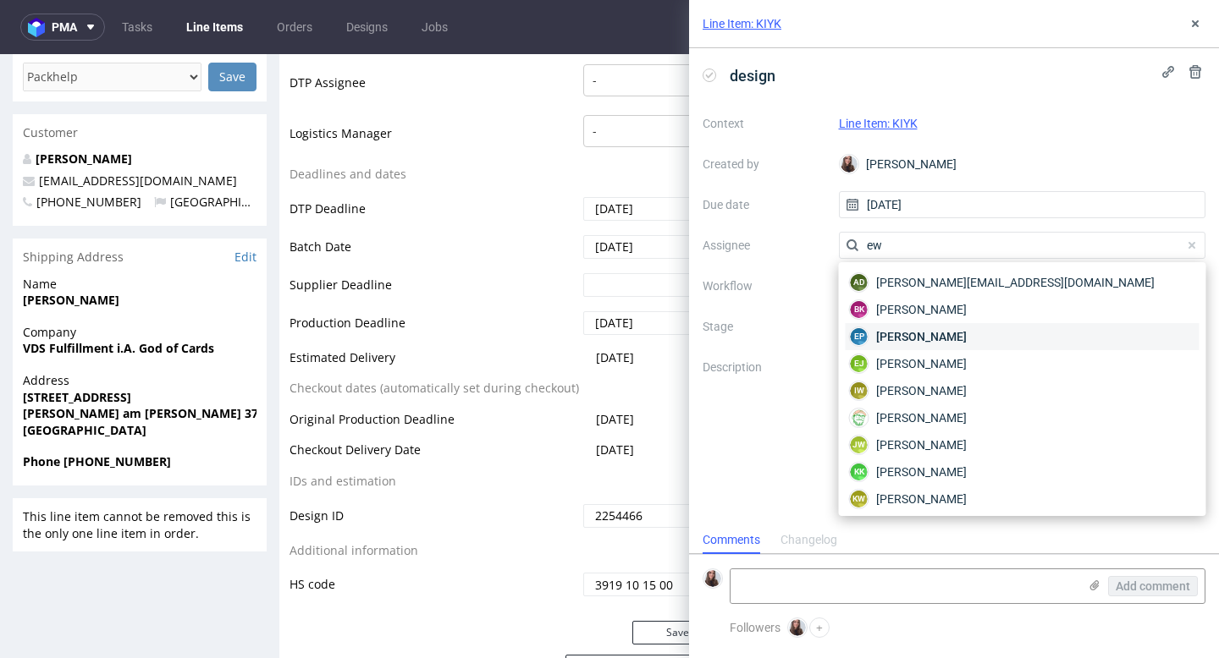
type input "ew"
click at [927, 341] on div "EP Ewa Prus" at bounding box center [1022, 336] width 354 height 27
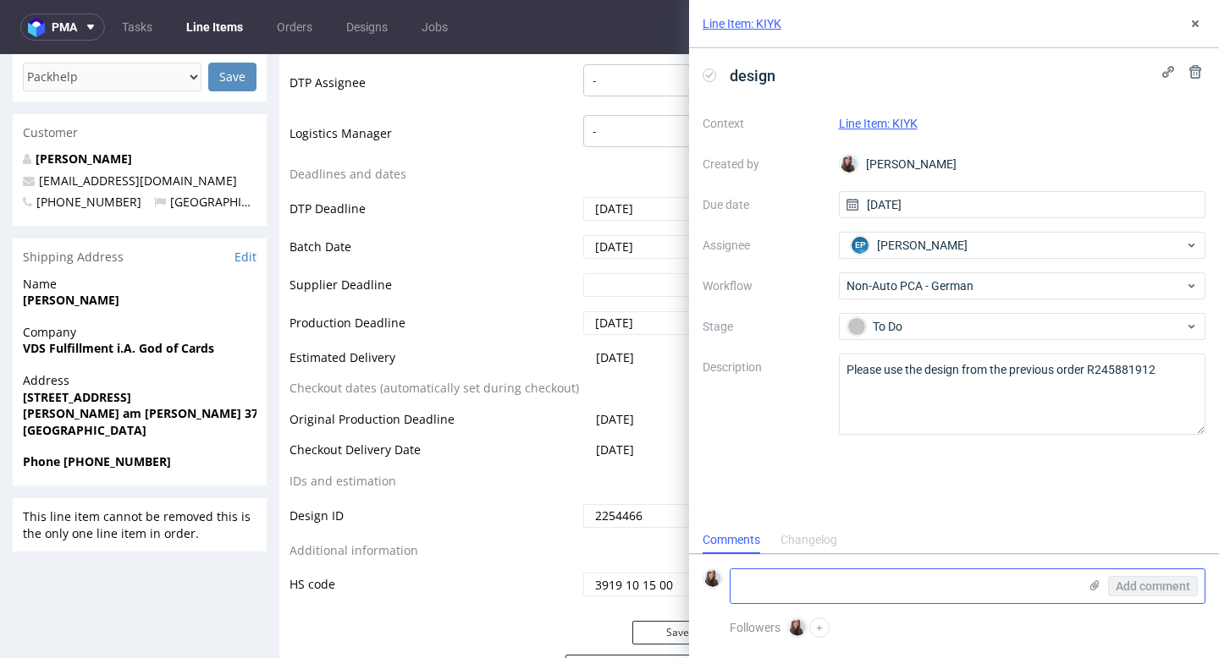
click at [1089, 585] on icon at bounding box center [1094, 586] width 14 height 14
click at [0, 0] on input "file" at bounding box center [0, 0] width 0 height 0
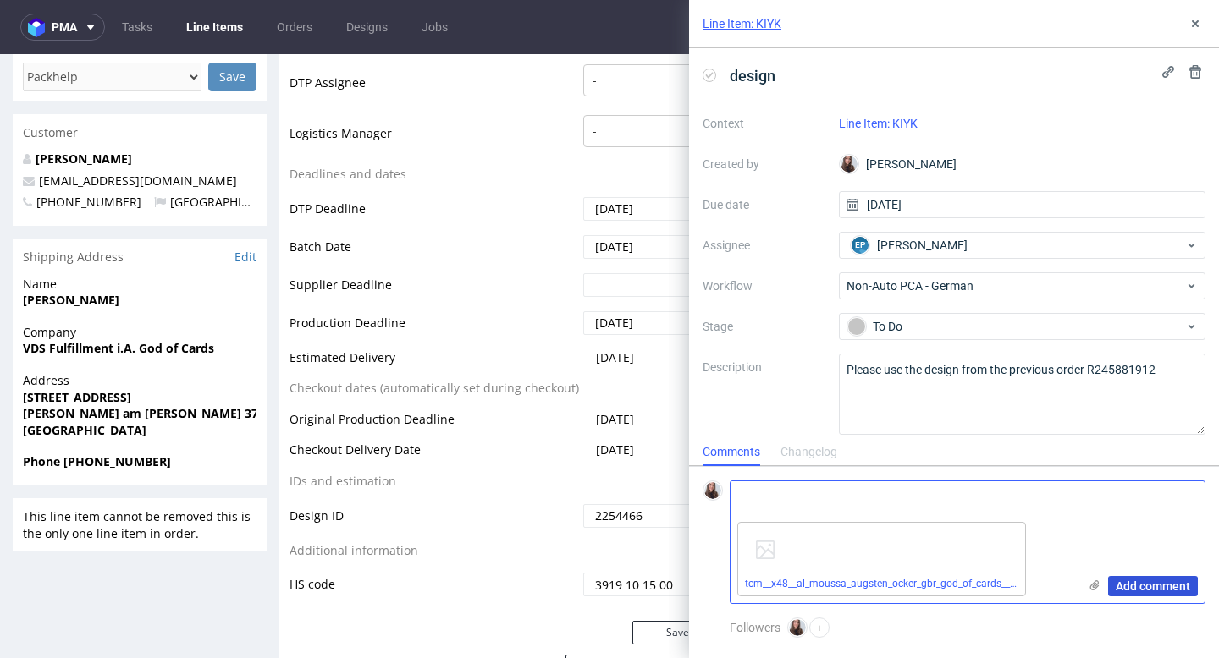
click at [1129, 581] on span "Add comment" at bounding box center [1152, 587] width 74 height 12
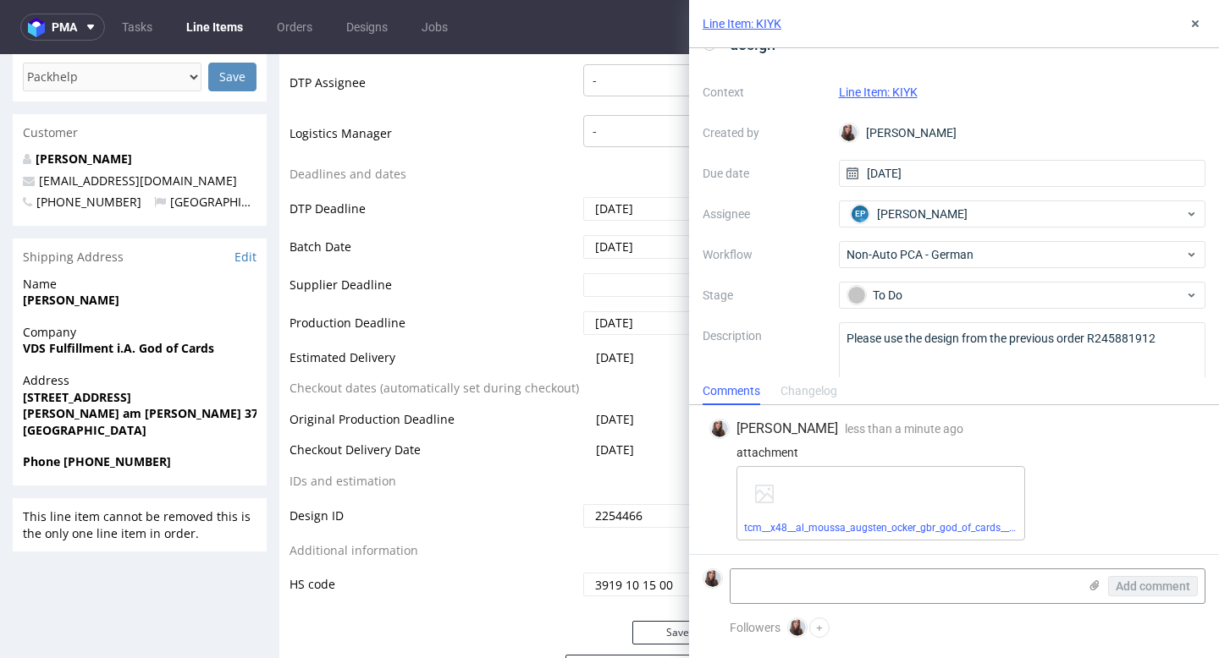
scroll to position [0, 0]
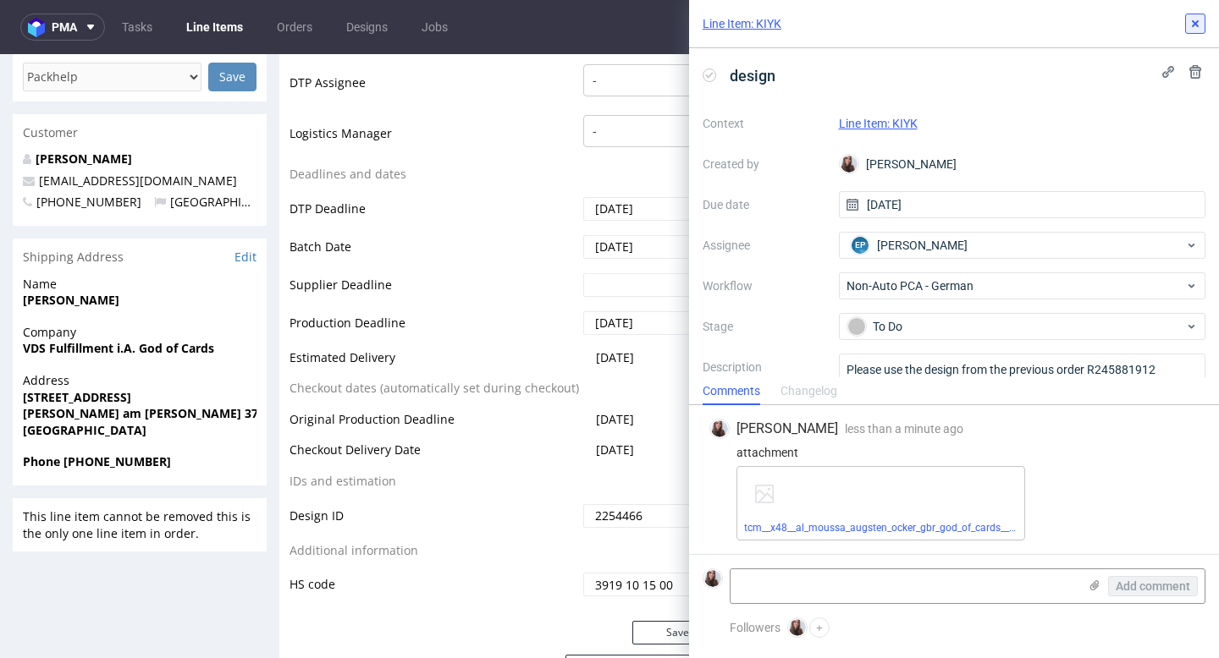
click at [1194, 21] on icon at bounding box center [1195, 24] width 14 height 14
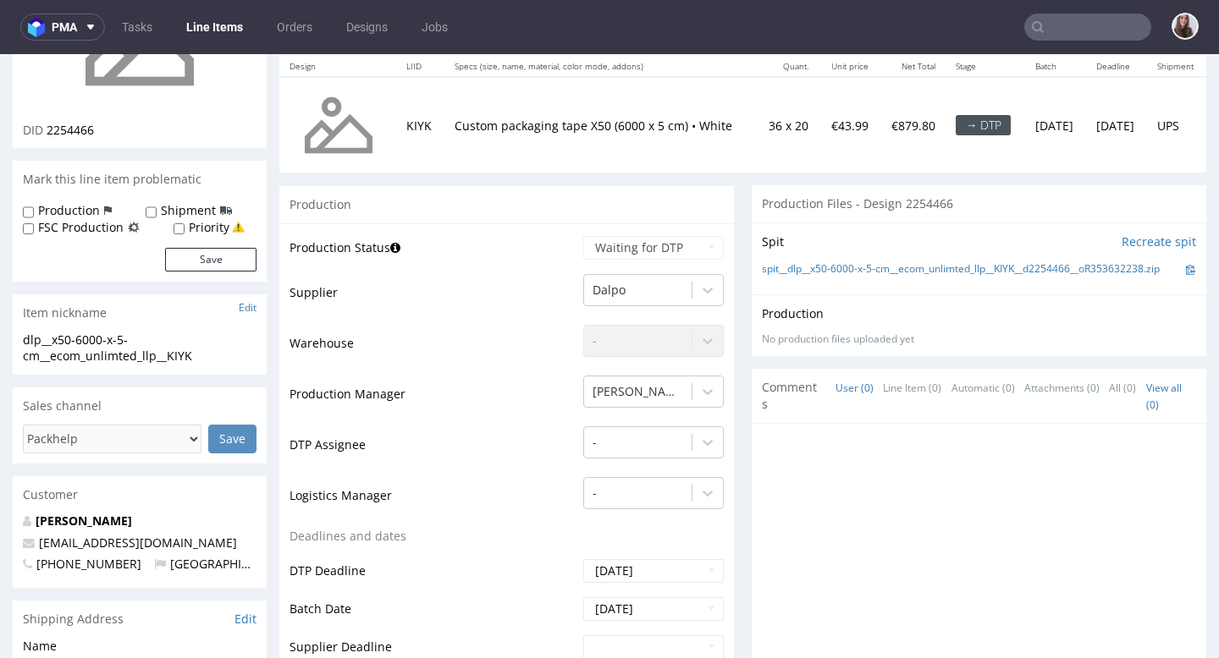
scroll to position [214, 0]
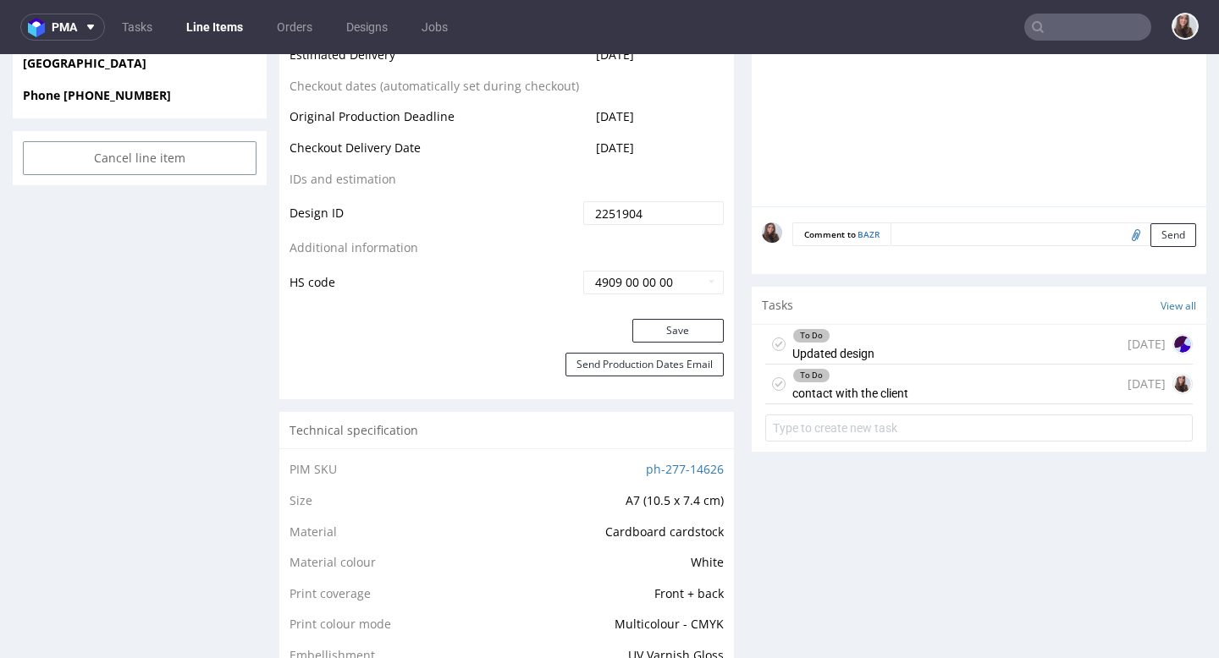
scroll to position [846, 0]
click at [927, 349] on div "To Do Updated design [DATE]" at bounding box center [978, 343] width 427 height 40
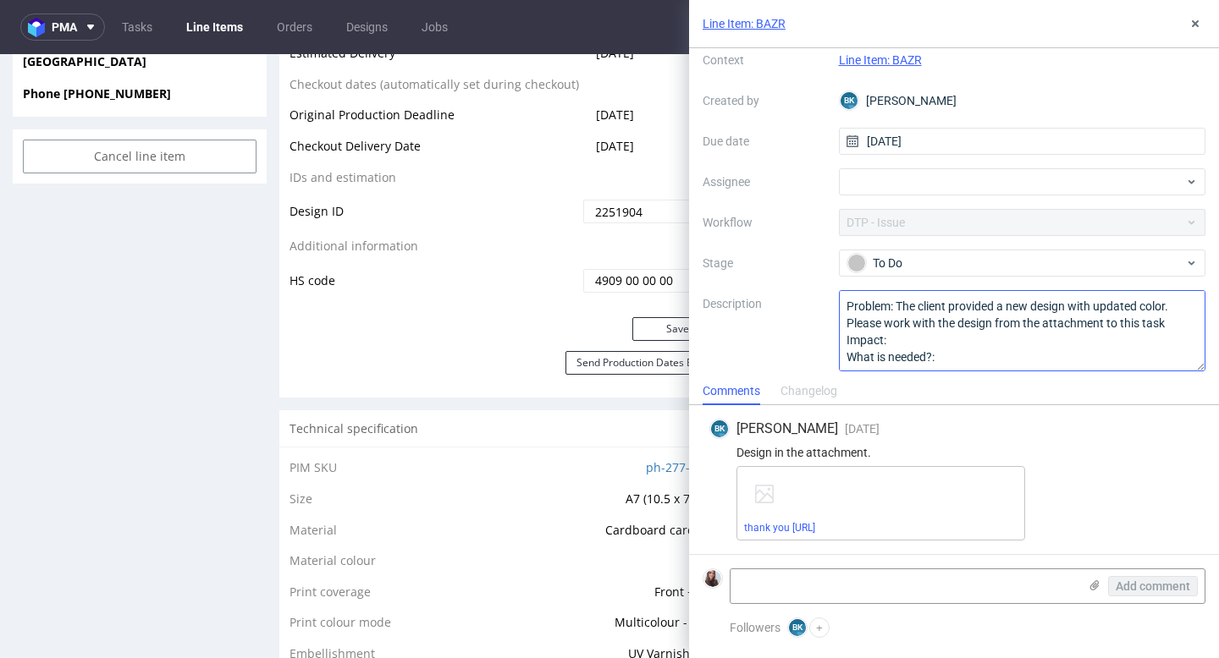
scroll to position [2, 0]
click at [1195, 19] on icon at bounding box center [1195, 24] width 14 height 14
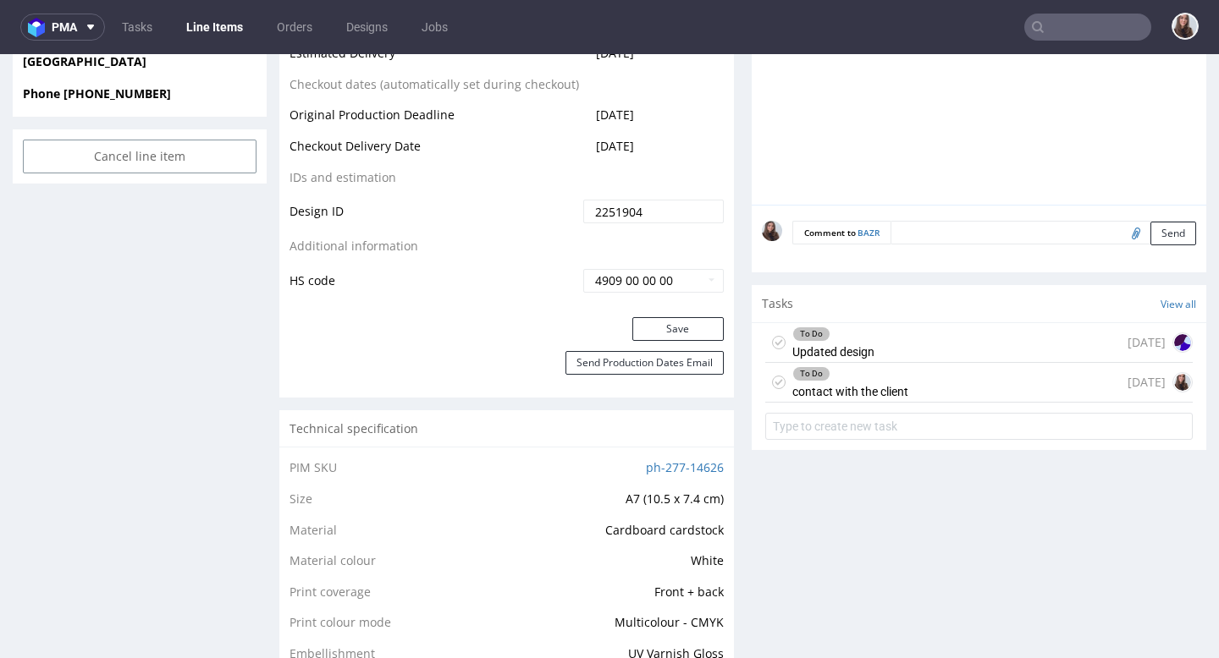
click at [980, 354] on div "To Do Updated design [DATE]" at bounding box center [978, 343] width 427 height 40
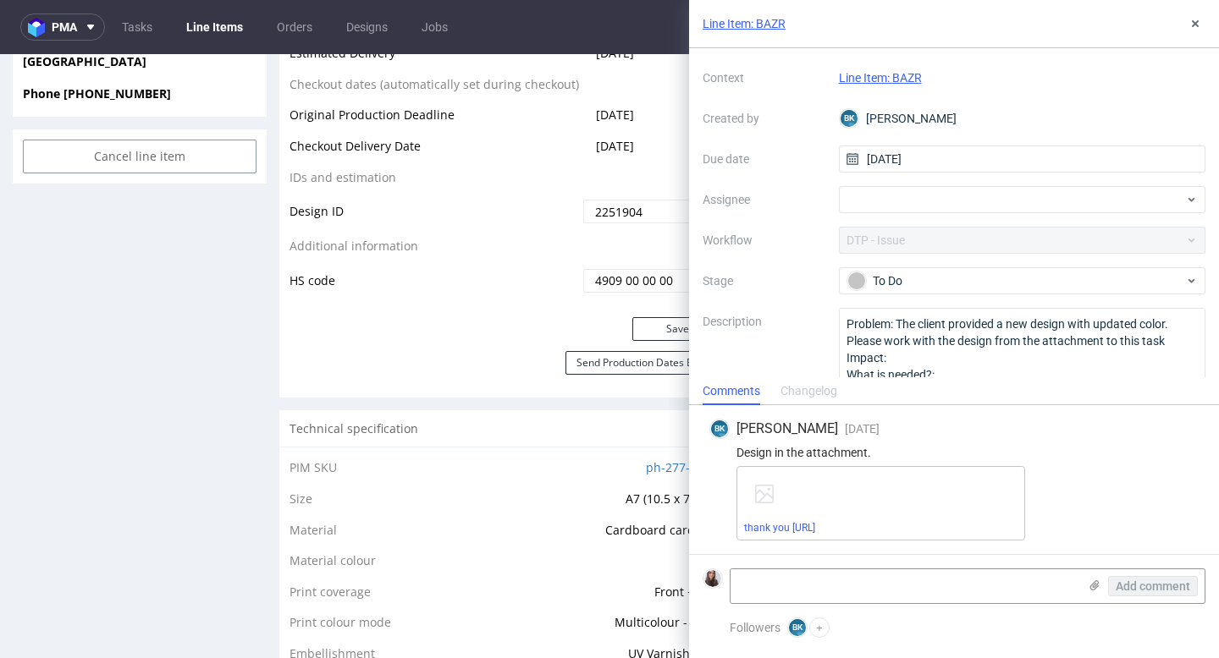
scroll to position [71, 0]
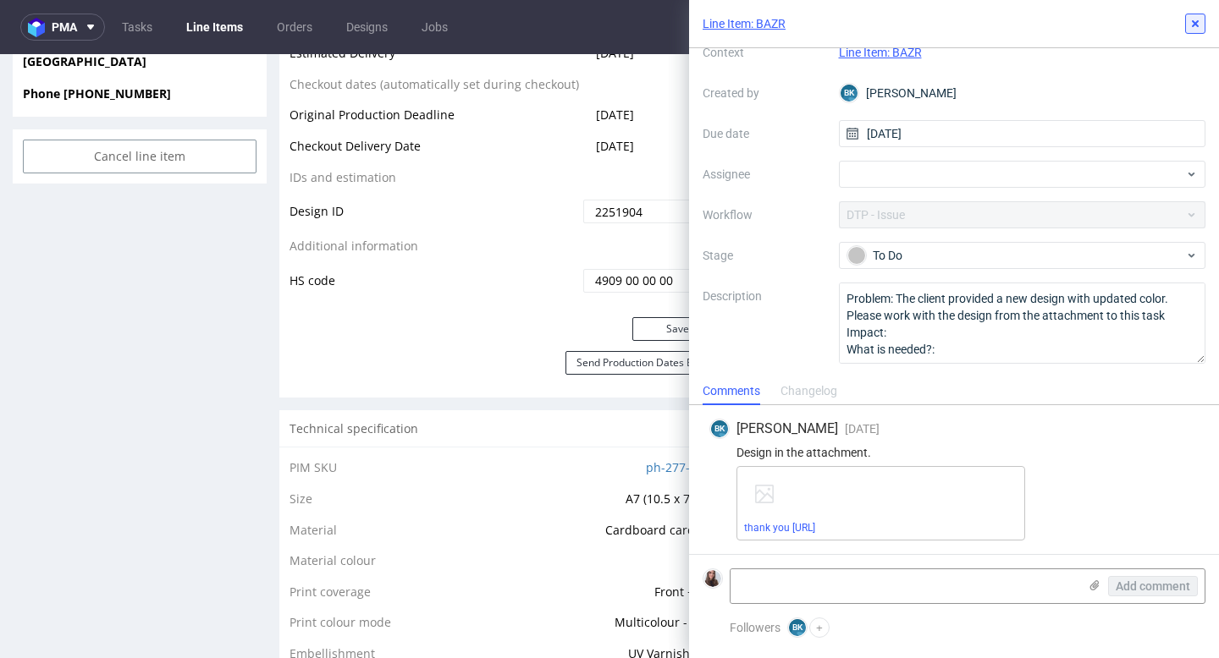
click at [1199, 25] on icon at bounding box center [1195, 24] width 14 height 14
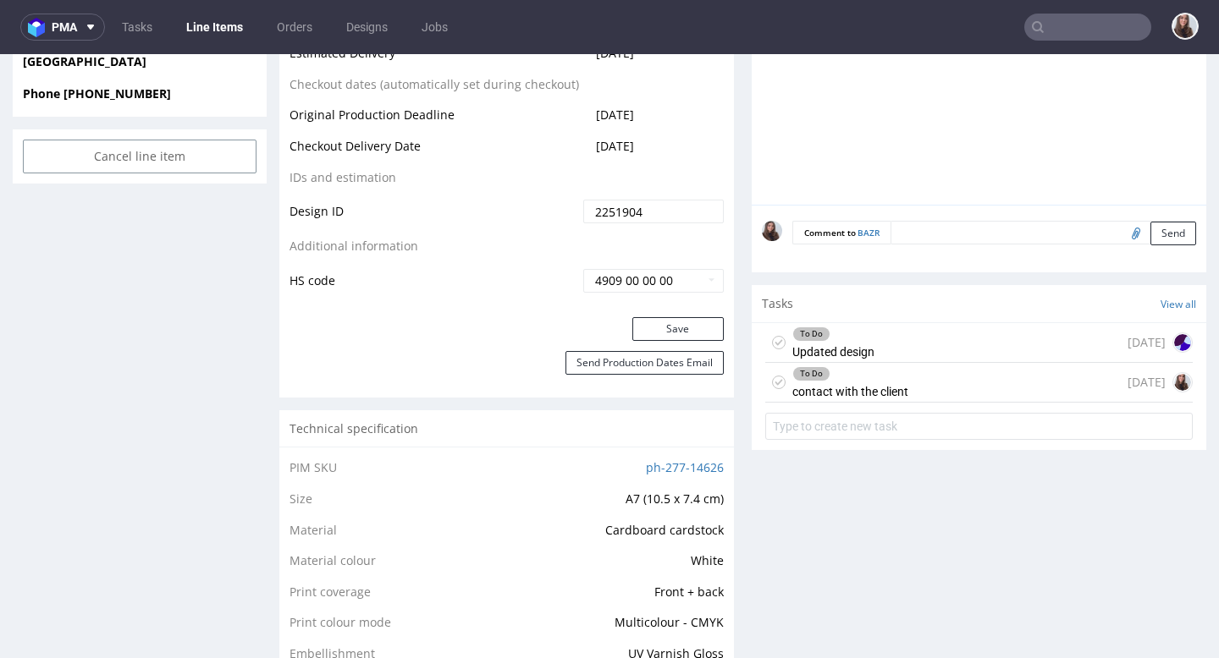
click at [894, 389] on div "To Do contact with the client" at bounding box center [850, 382] width 116 height 39
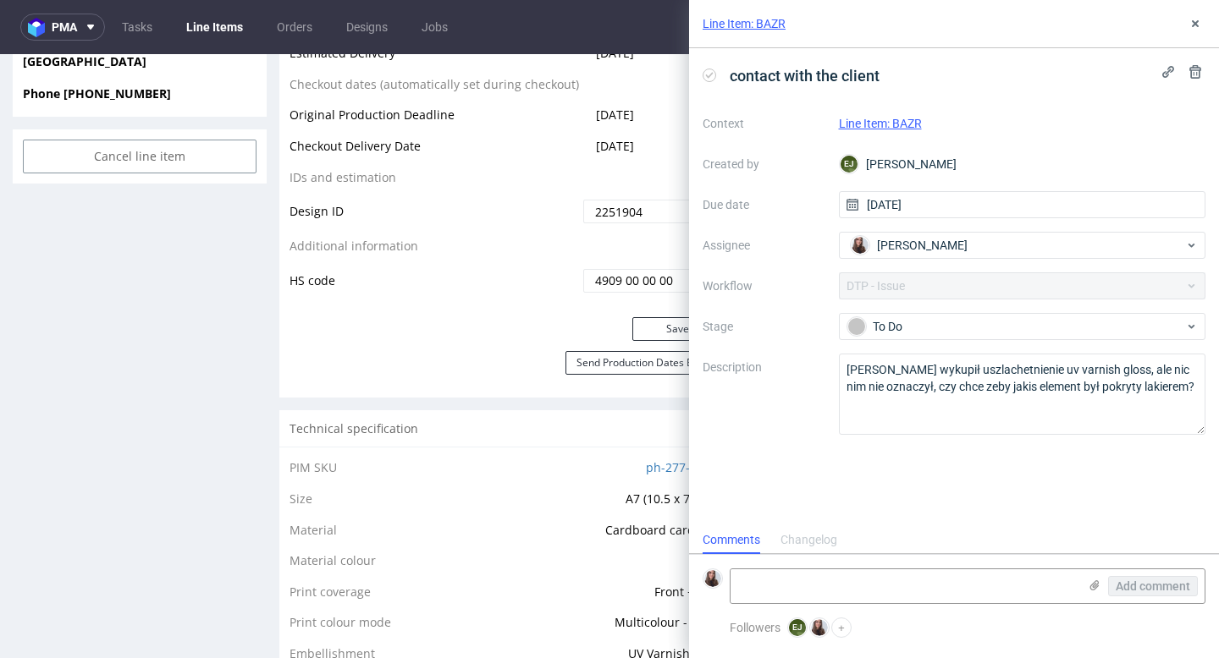
scroll to position [14, 0]
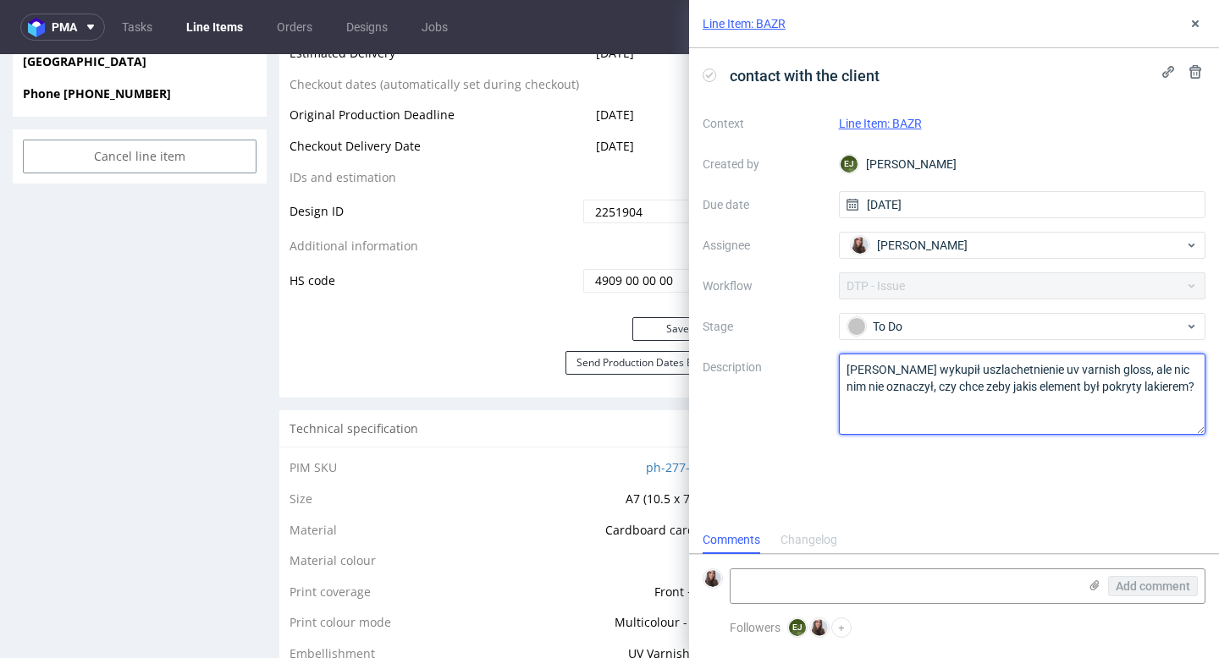
drag, startPoint x: 1169, startPoint y: 388, endPoint x: 841, endPoint y: 348, distance: 330.7
click at [841, 348] on div "Context Line Item: BAZR Created by EJ Elżbieta Jelińska Due date 29/08/2025 Ass…" at bounding box center [953, 272] width 503 height 325
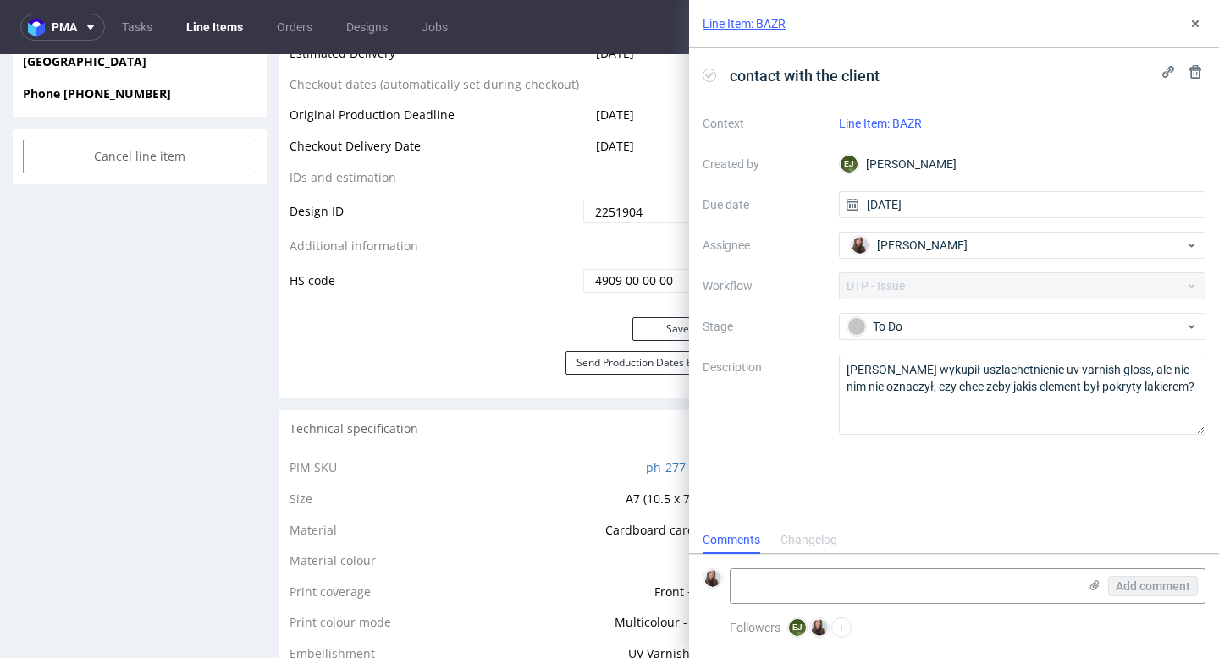
click at [885, 124] on link "Line Item: BAZR" at bounding box center [880, 124] width 83 height 14
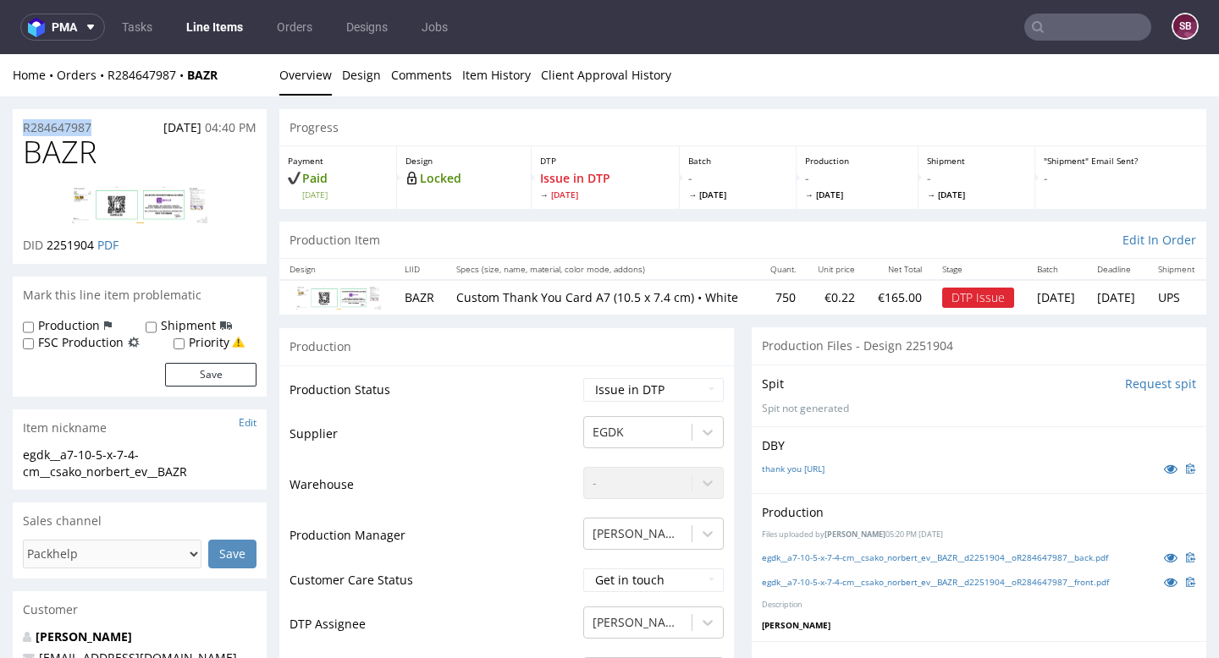
drag, startPoint x: 106, startPoint y: 125, endPoint x: 14, endPoint y: 126, distance: 92.2
click at [14, 126] on div "R284647987 [DATE] 04:40 PM" at bounding box center [140, 122] width 254 height 27
copy p "R284647987"
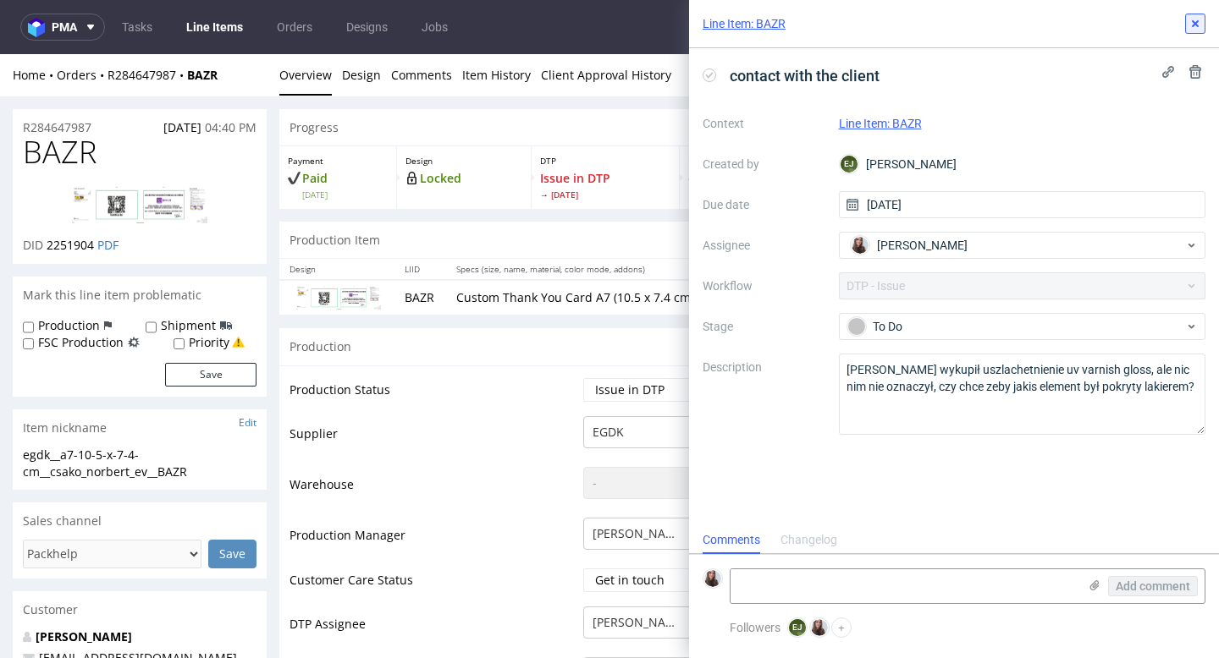
click at [1190, 25] on icon at bounding box center [1195, 24] width 14 height 14
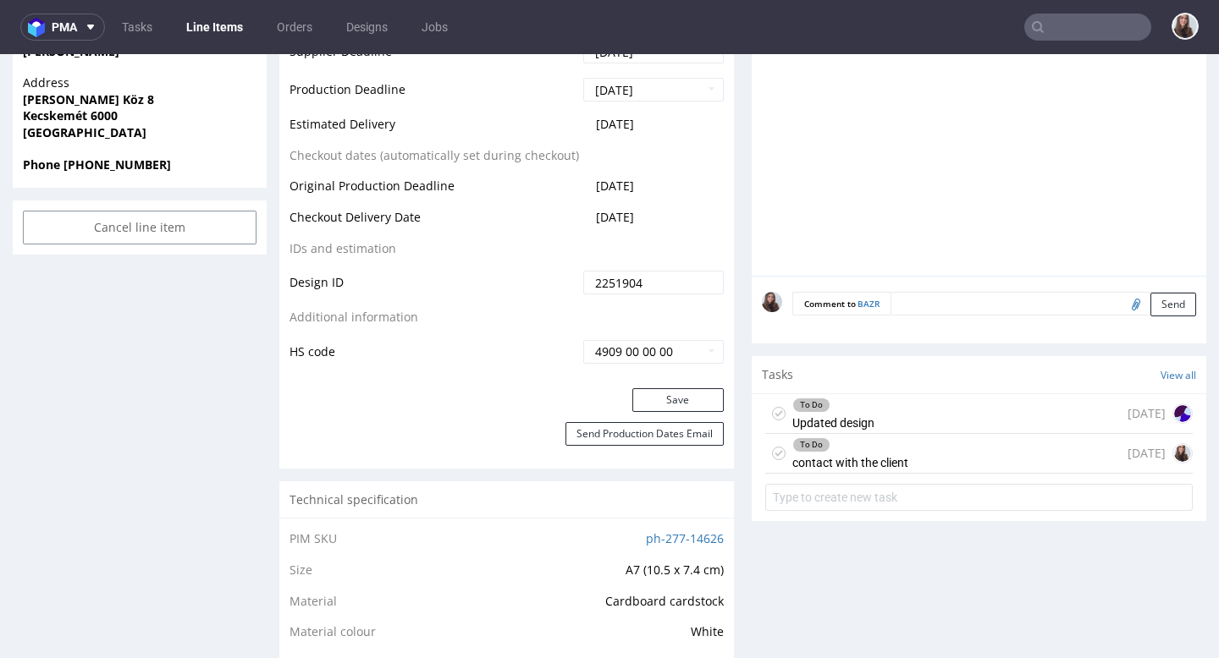
scroll to position [791, 0]
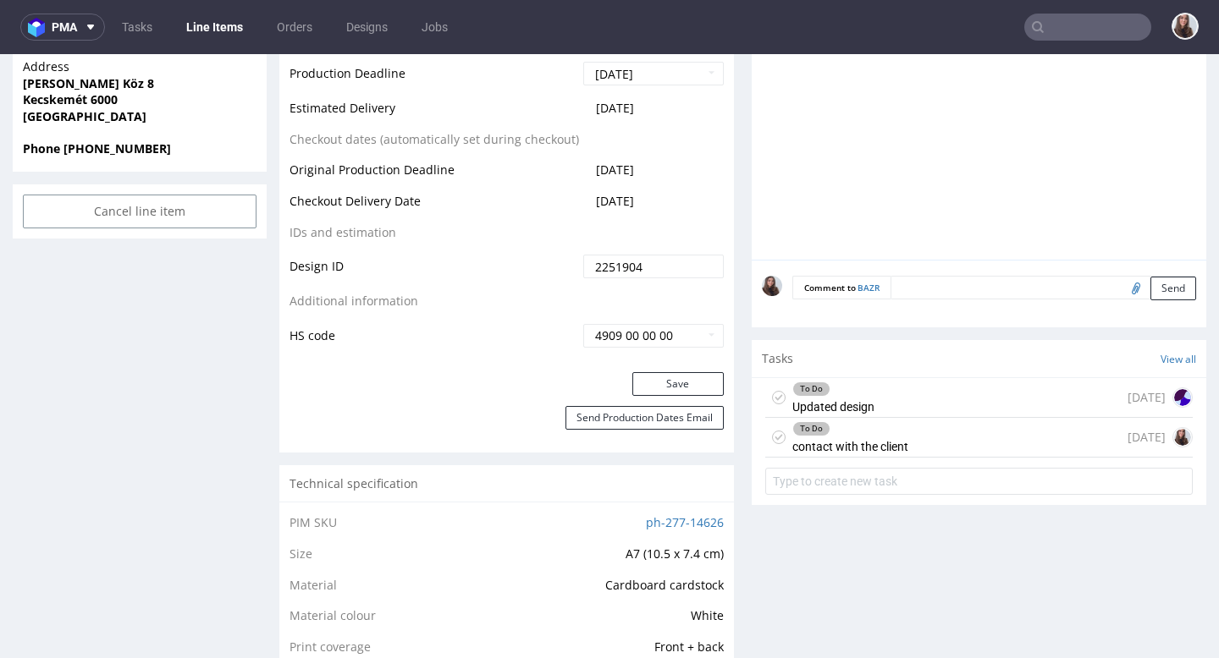
click at [866, 414] on div "To Do Updated design" at bounding box center [833, 397] width 82 height 39
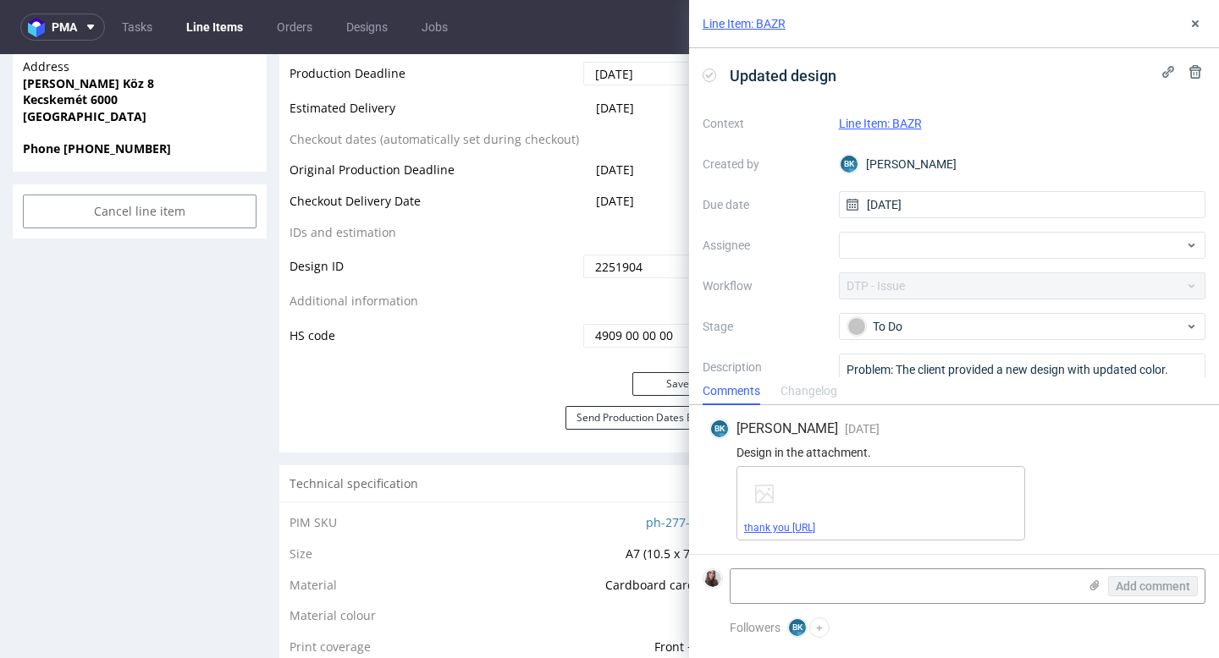
click at [815, 527] on link "thank you paper_fixed_qrcolor.ai" at bounding box center [779, 528] width 71 height 12
click at [841, 30] on div "Line Item: BAZR" at bounding box center [954, 24] width 530 height 48
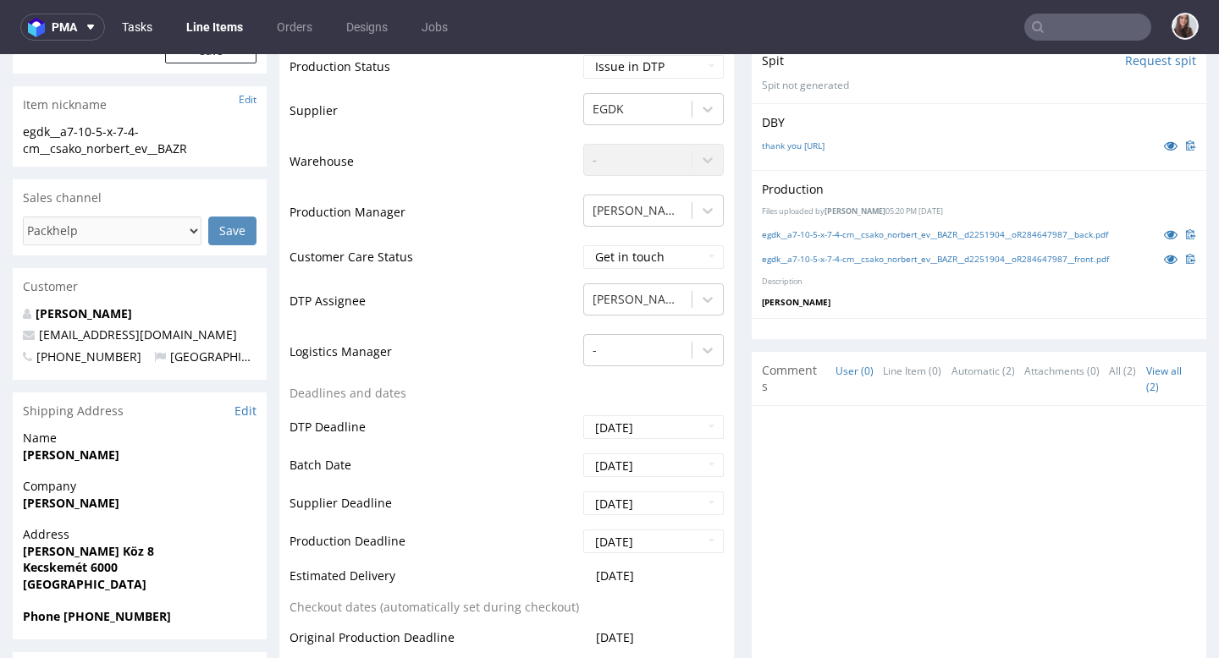
scroll to position [269, 0]
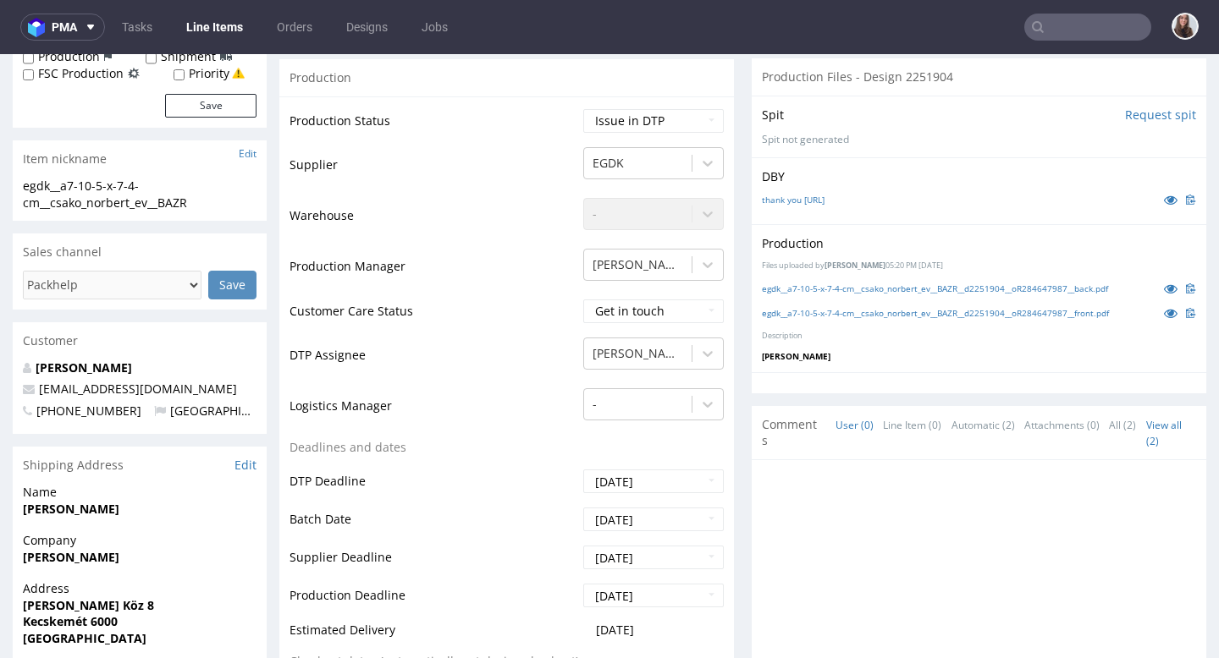
click at [135, 13] on nav "pma Tasks Line Items Orders Designs Jobs" at bounding box center [609, 27] width 1219 height 54
click at [135, 28] on link "Tasks" at bounding box center [137, 27] width 51 height 27
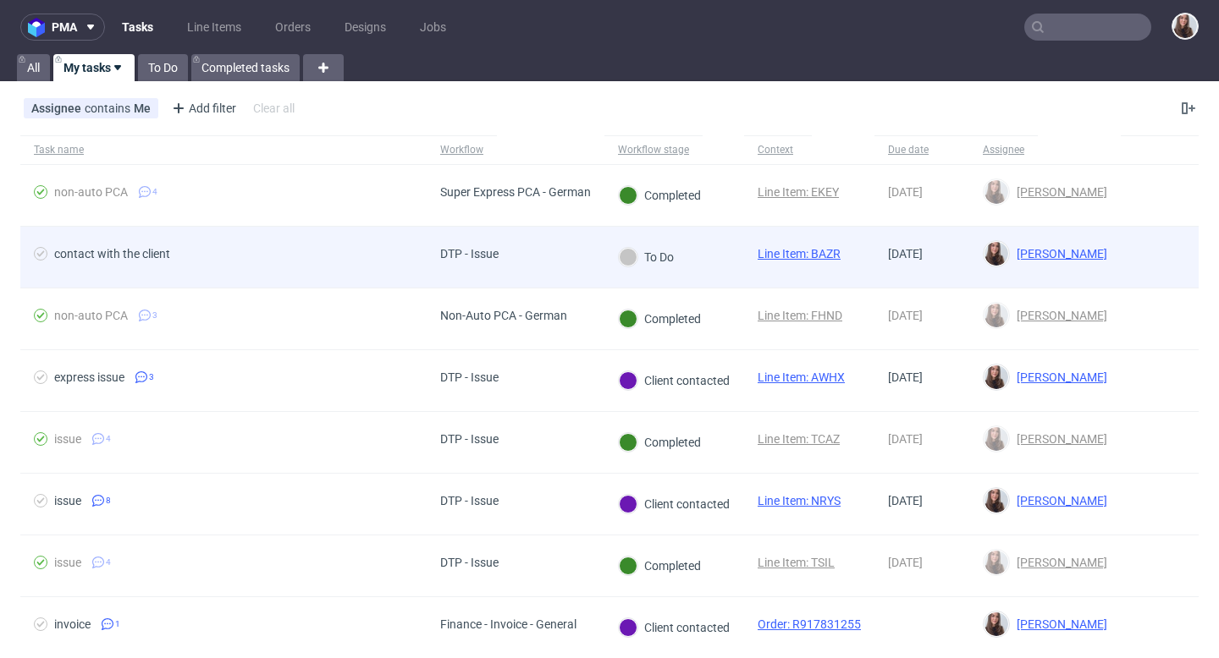
click at [564, 250] on div "DTP - Issue" at bounding box center [515, 258] width 178 height 62
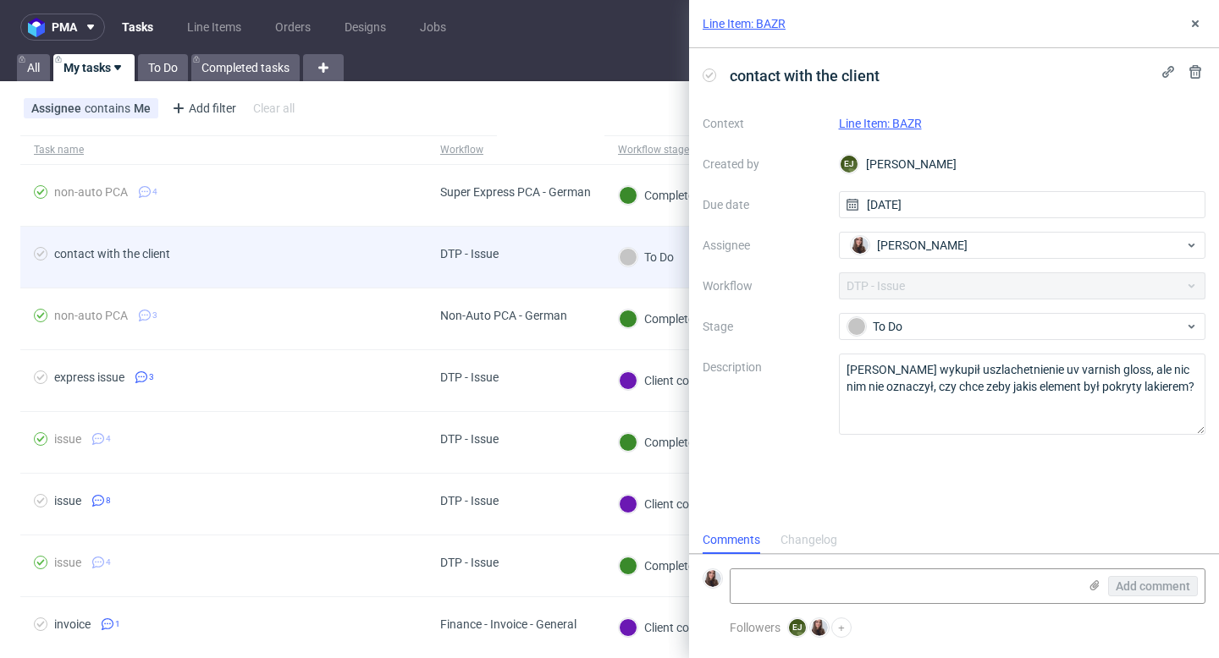
scroll to position [14, 0]
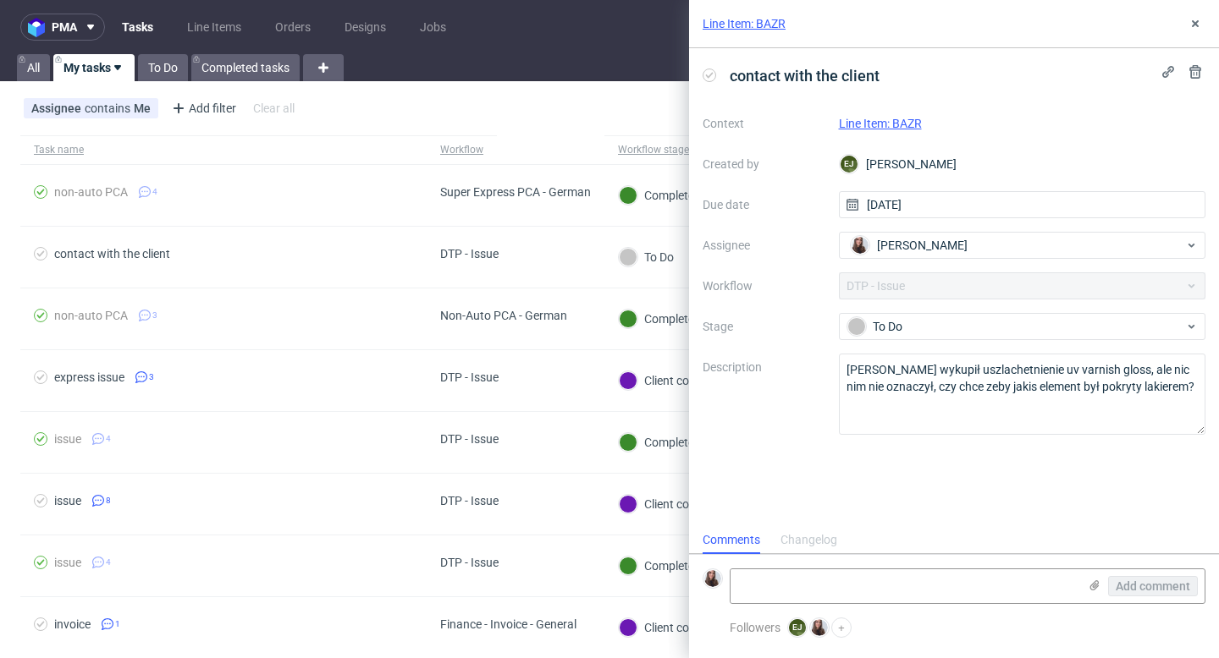
click at [768, 20] on link "Line Item: BAZR" at bounding box center [743, 23] width 83 height 17
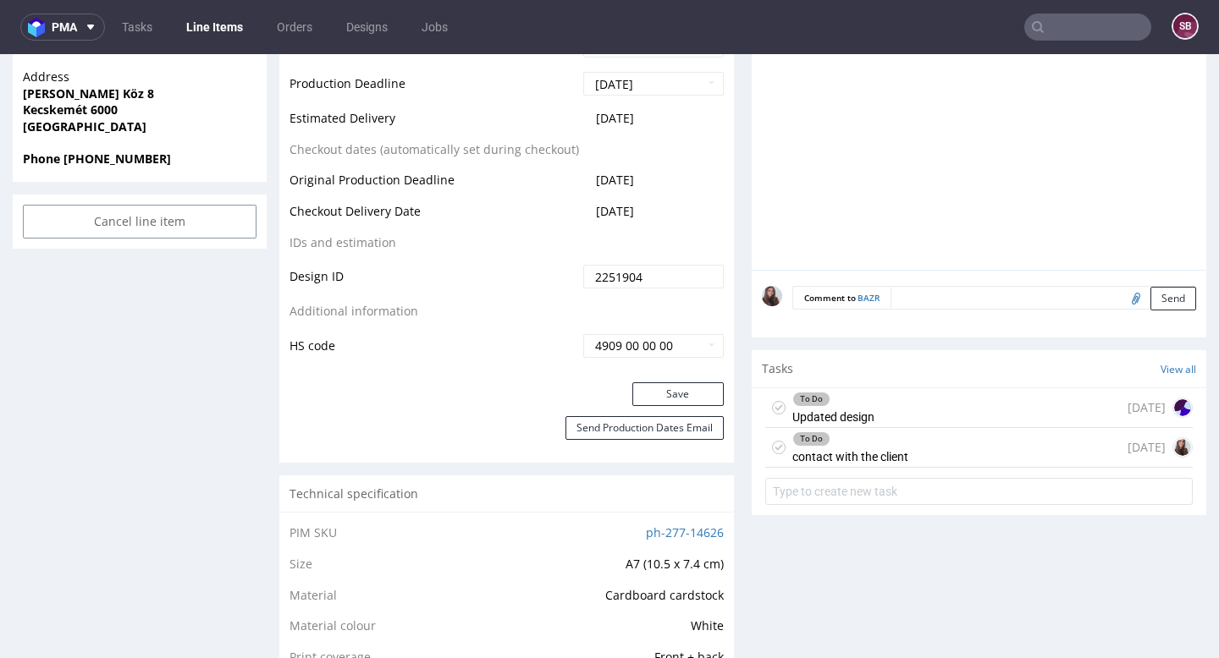
scroll to position [785, 0]
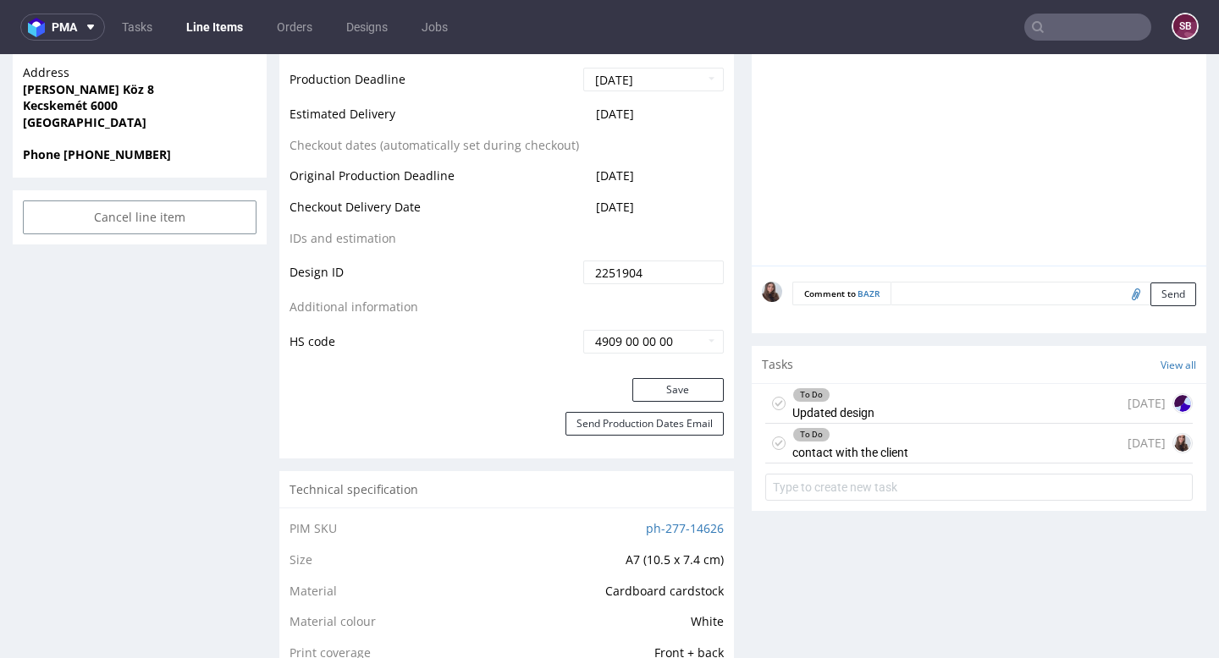
click at [900, 455] on div "To Do contact with the client" at bounding box center [850, 443] width 116 height 39
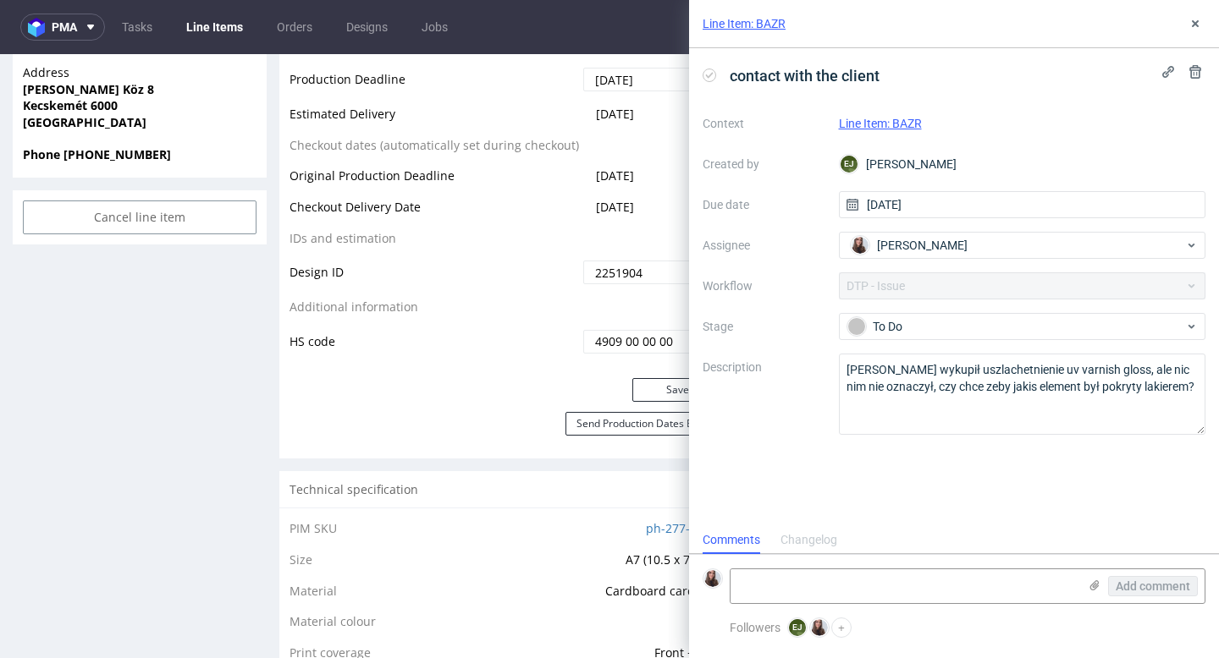
scroll to position [14, 0]
click at [848, 573] on textarea at bounding box center [903, 587] width 347 height 34
paste textarea "[URL][DOMAIN_NAME]"
type textarea "[URL][DOMAIN_NAME]"
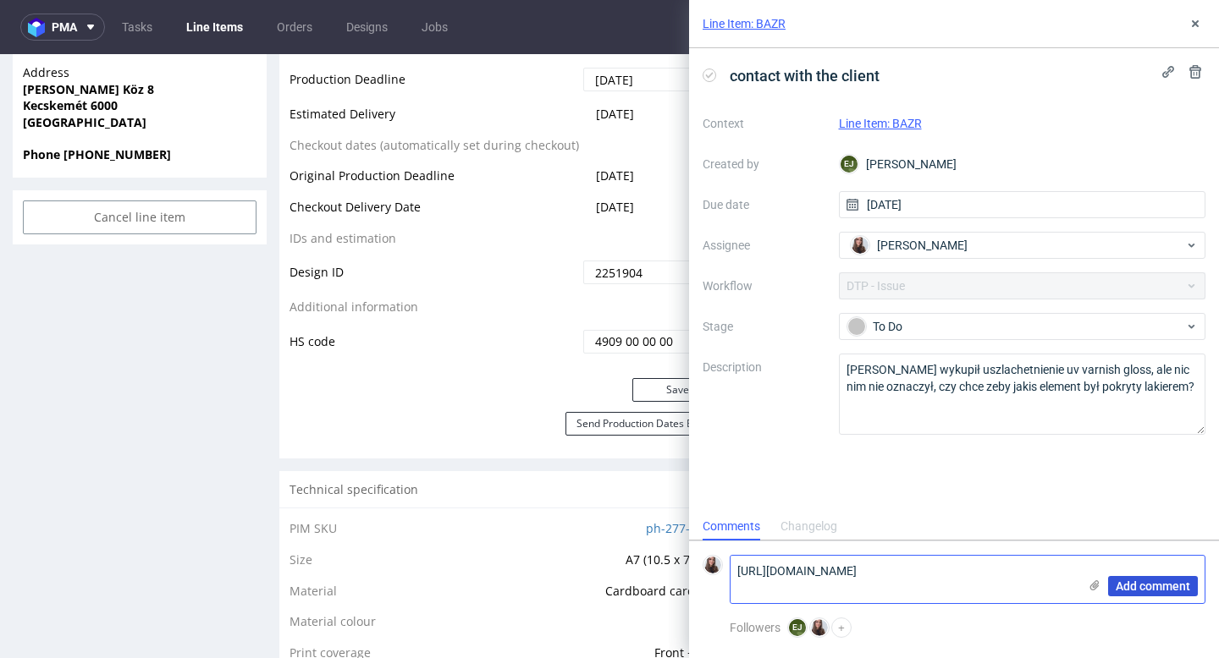
click at [1145, 587] on span "Add comment" at bounding box center [1152, 587] width 74 height 12
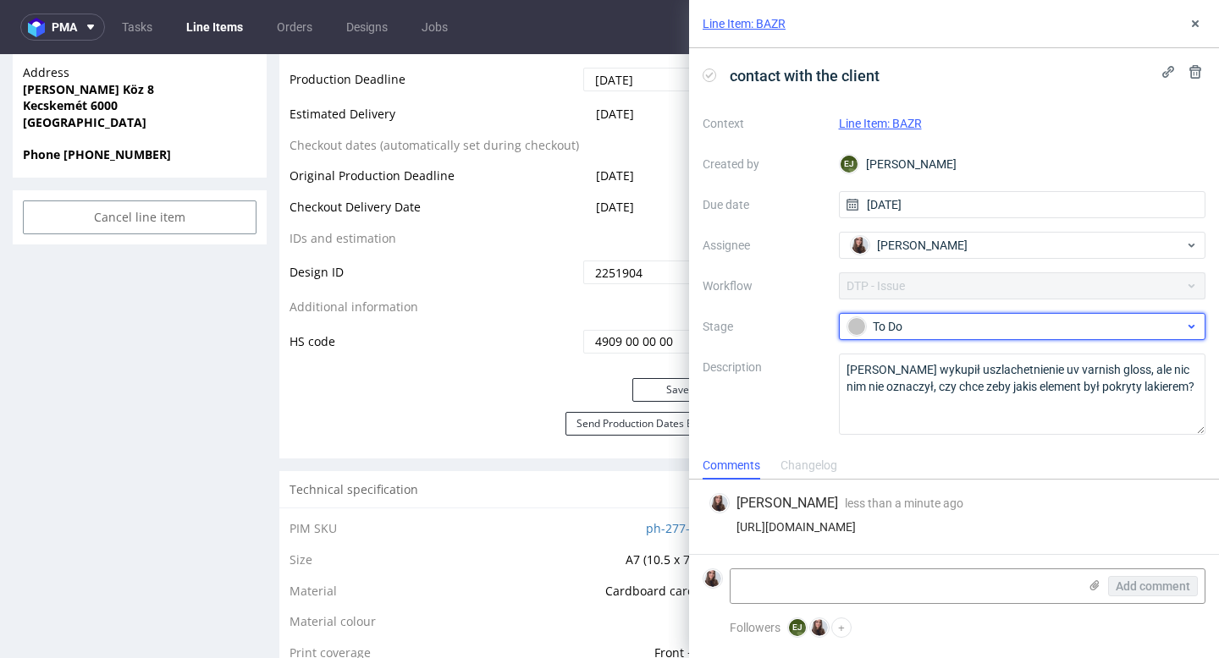
click at [978, 330] on div "To Do" at bounding box center [1015, 326] width 337 height 19
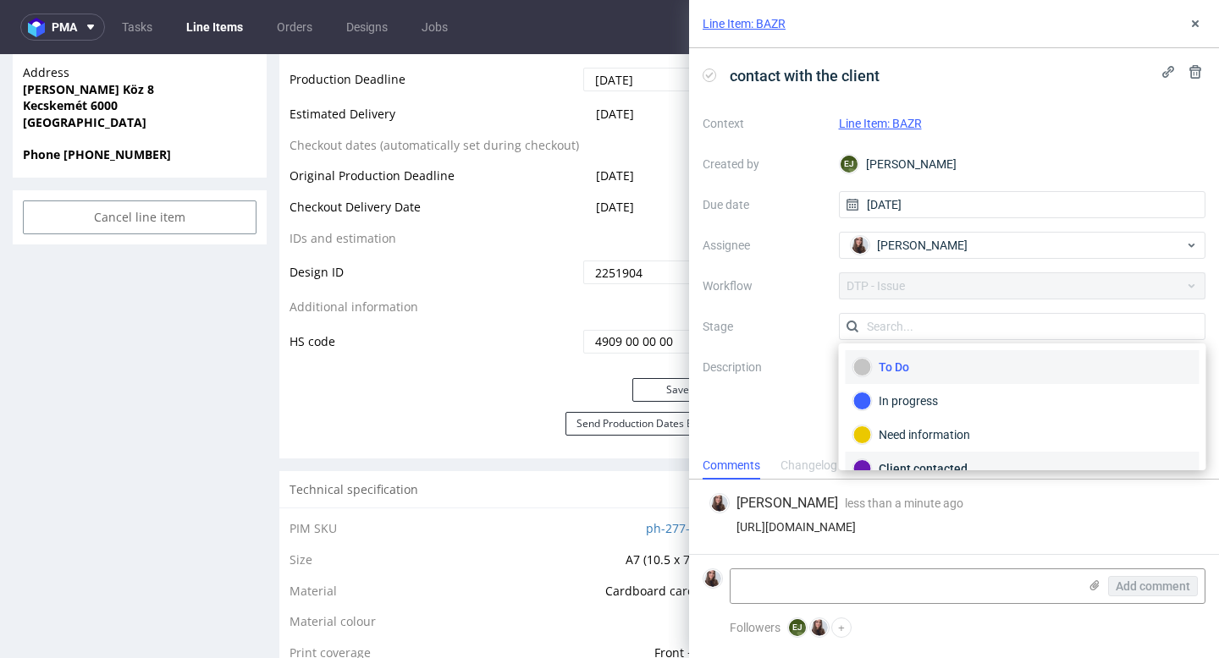
click at [944, 465] on div "Client contacted" at bounding box center [1022, 468] width 338 height 19
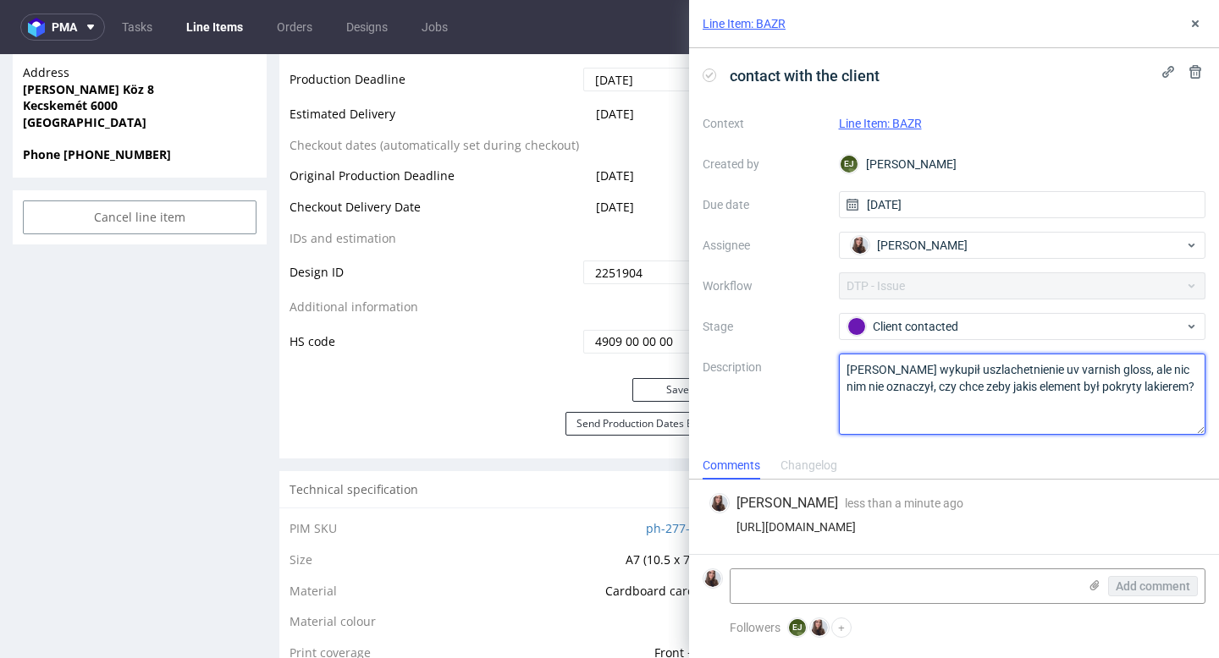
drag, startPoint x: 1166, startPoint y: 387, endPoint x: 843, endPoint y: 366, distance: 323.9
click at [843, 366] on textarea "Klient wykupił uszlachetnienie uv varnish gloss, ale nic nim nie oznaczył, czy …" at bounding box center [1022, 394] width 367 height 81
click at [936, 426] on textarea "Klient wykupił uszlachetnienie uv varnish gloss, ale nic nim nie oznaczył, czy …" at bounding box center [1022, 394] width 367 height 81
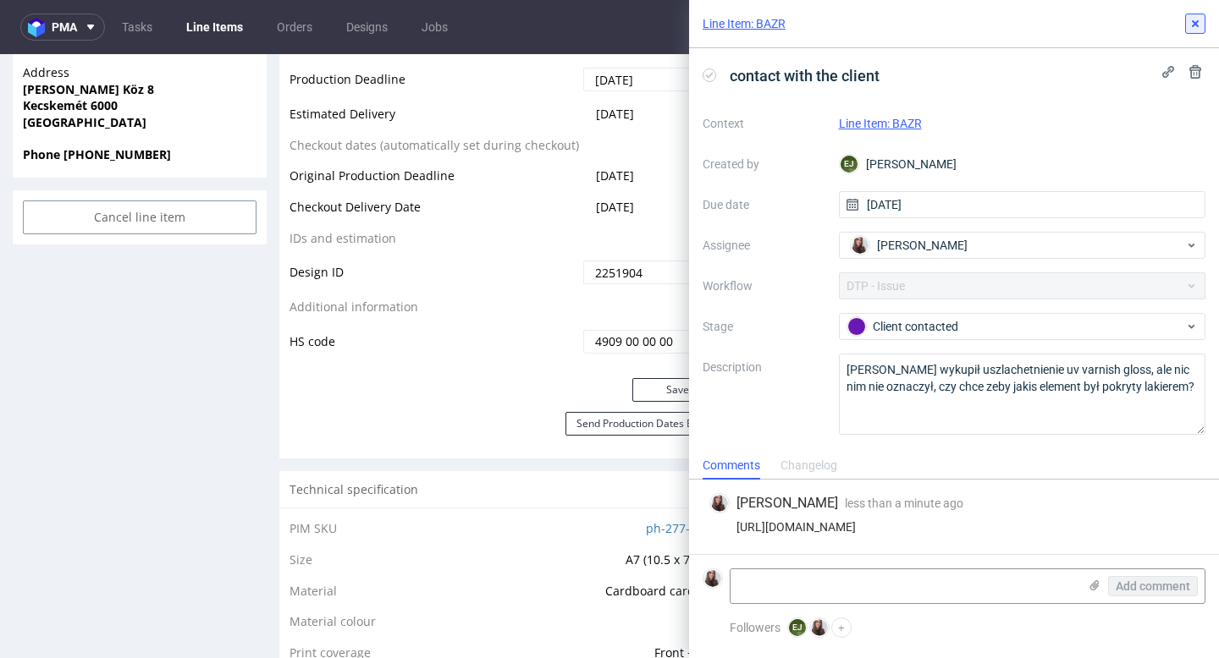
click at [1195, 19] on icon at bounding box center [1195, 24] width 14 height 14
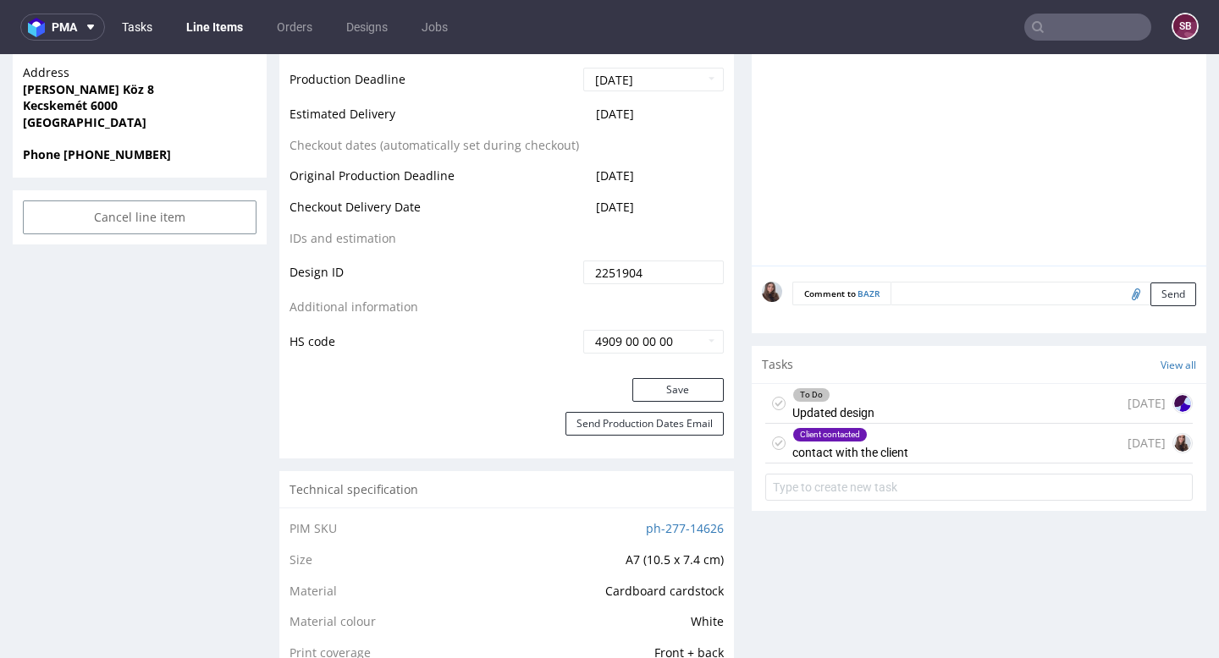
click at [143, 23] on link "Tasks" at bounding box center [137, 27] width 51 height 27
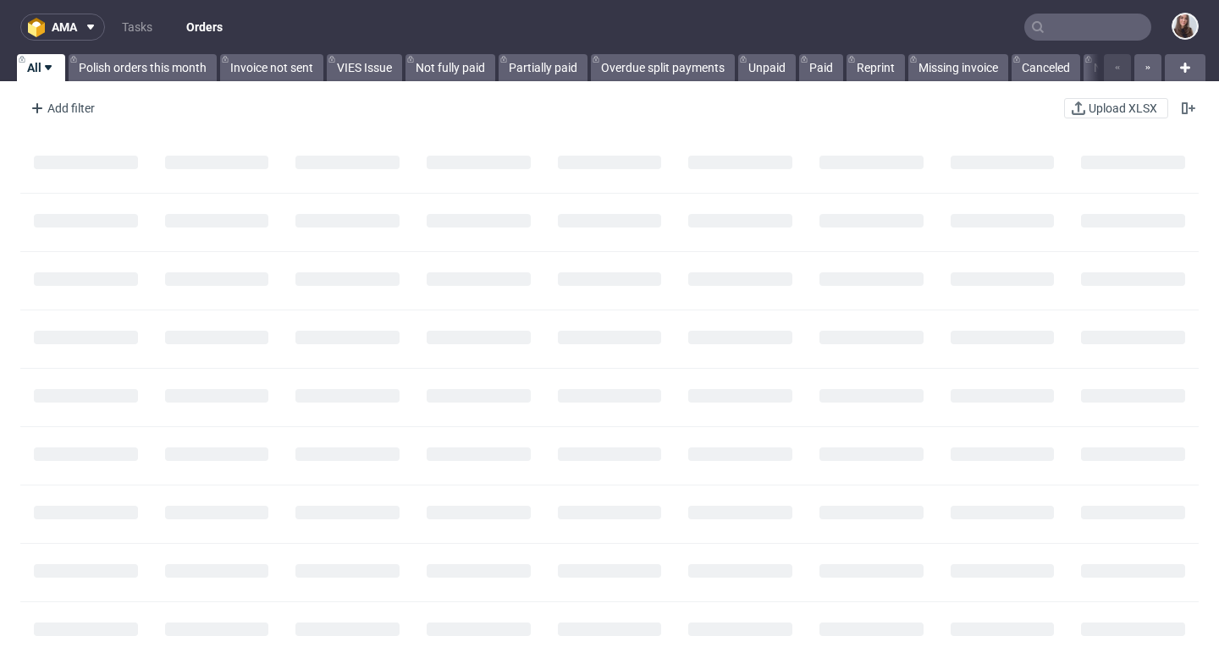
click at [1071, 31] on input "text" at bounding box center [1087, 27] width 127 height 27
paste input "R848864466"
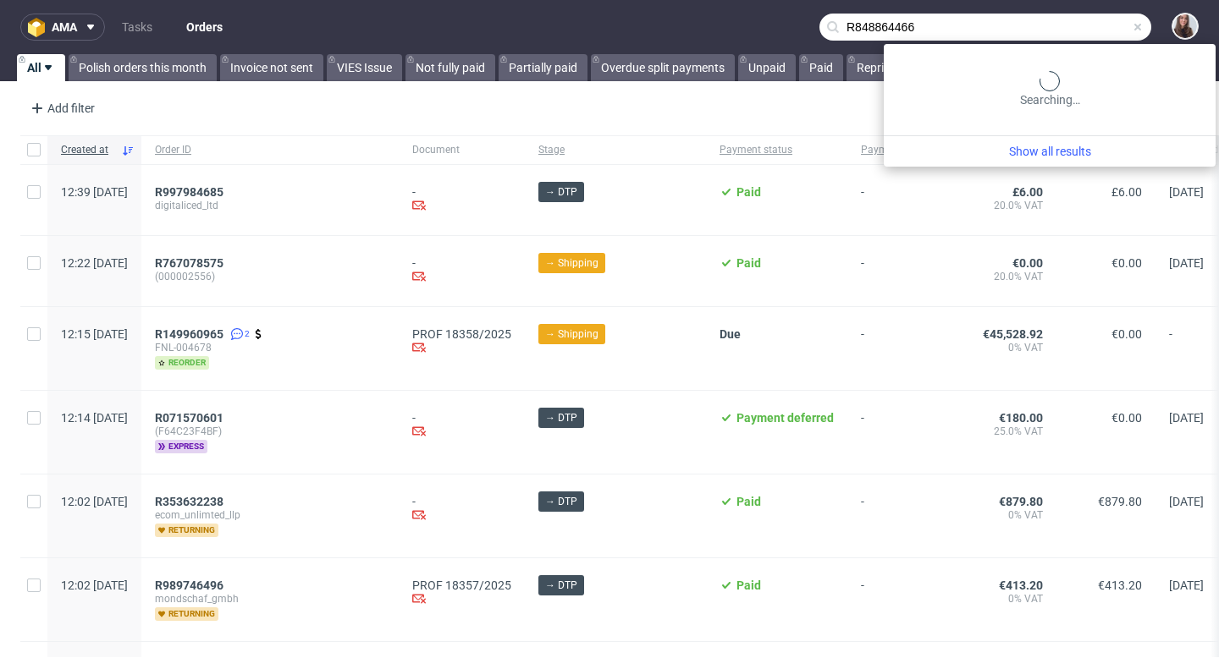
type input "R848864466"
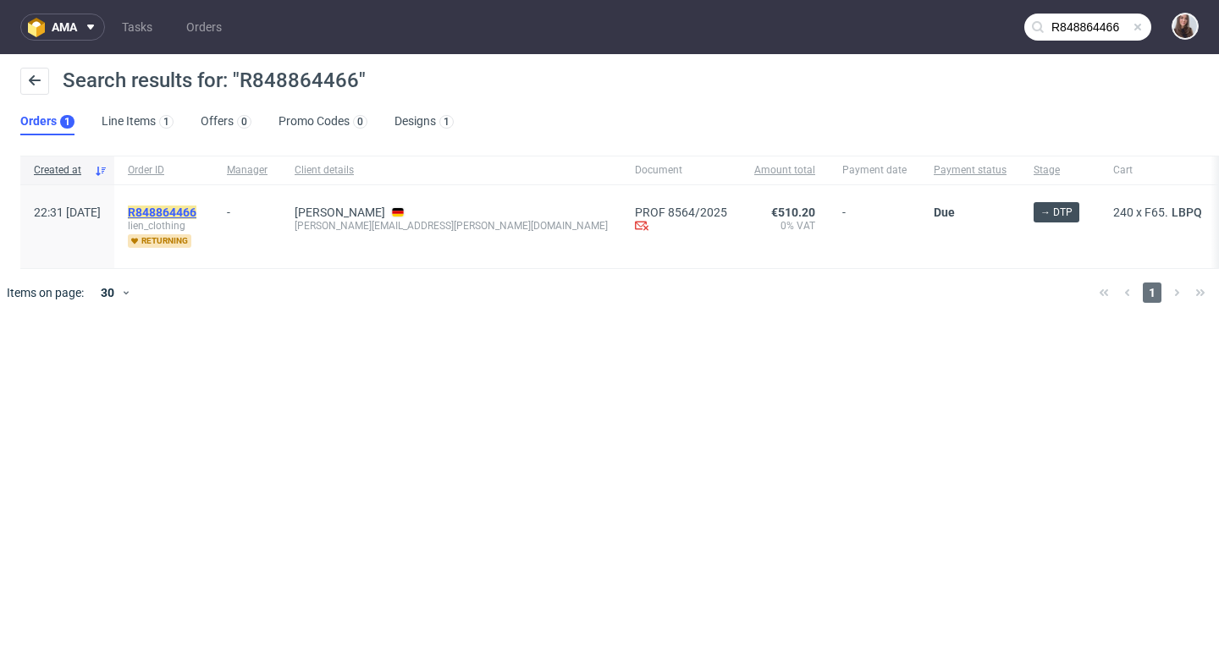
click at [196, 206] on mark "R848864466" at bounding box center [162, 213] width 69 height 14
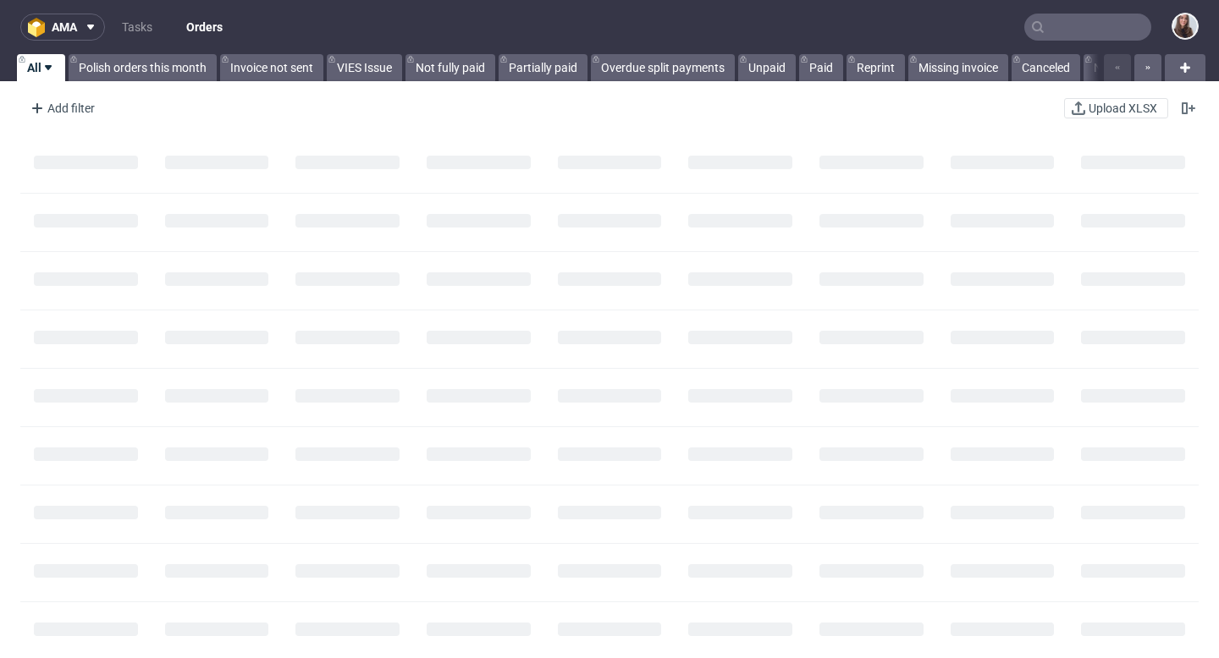
click at [1066, 33] on input "text" at bounding box center [1087, 27] width 127 height 27
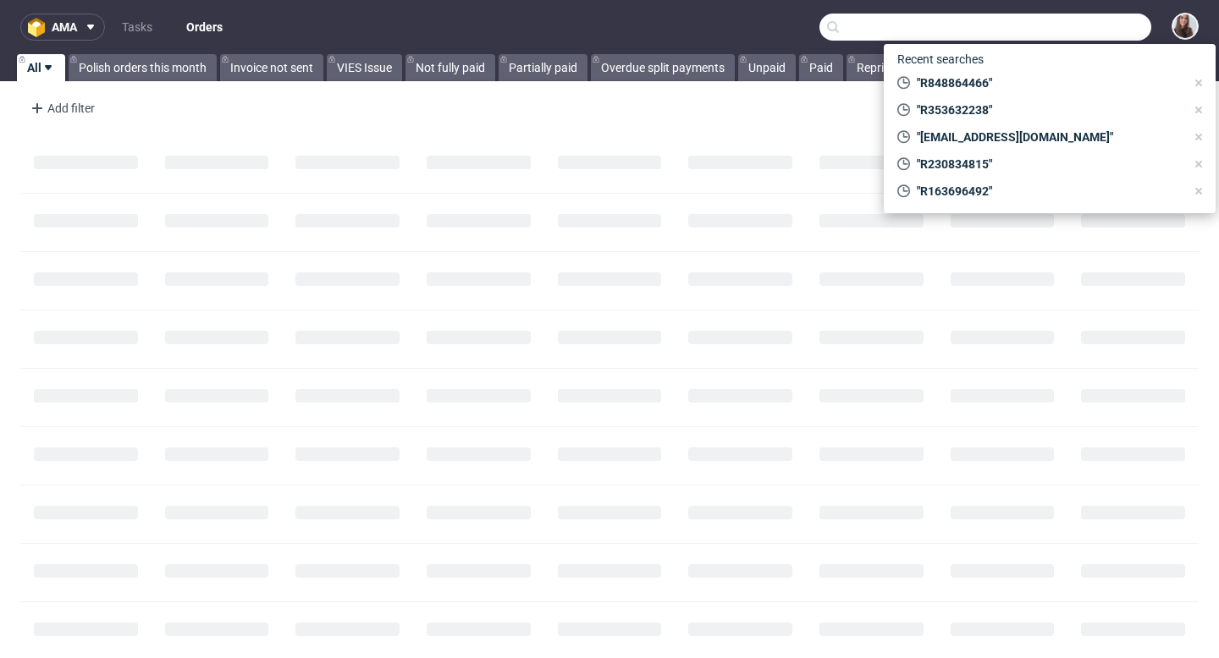
paste input "R284647987"
type input "R284647987"
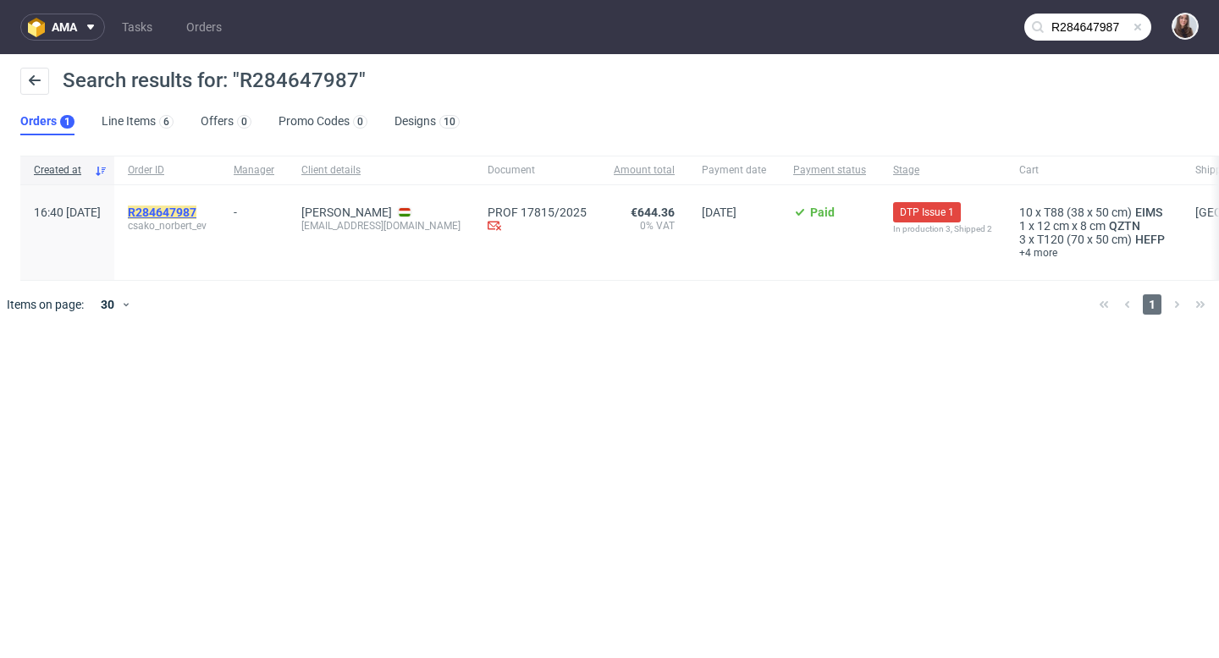
click at [196, 217] on mark "R284647987" at bounding box center [162, 213] width 69 height 14
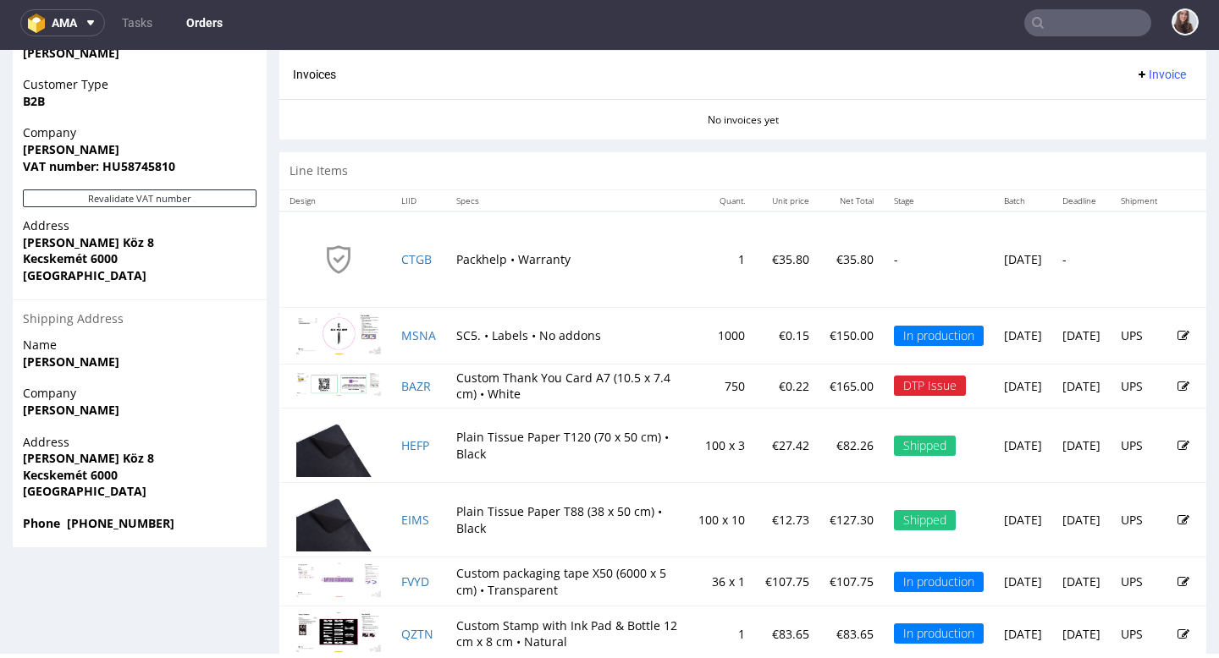
scroll to position [881, 0]
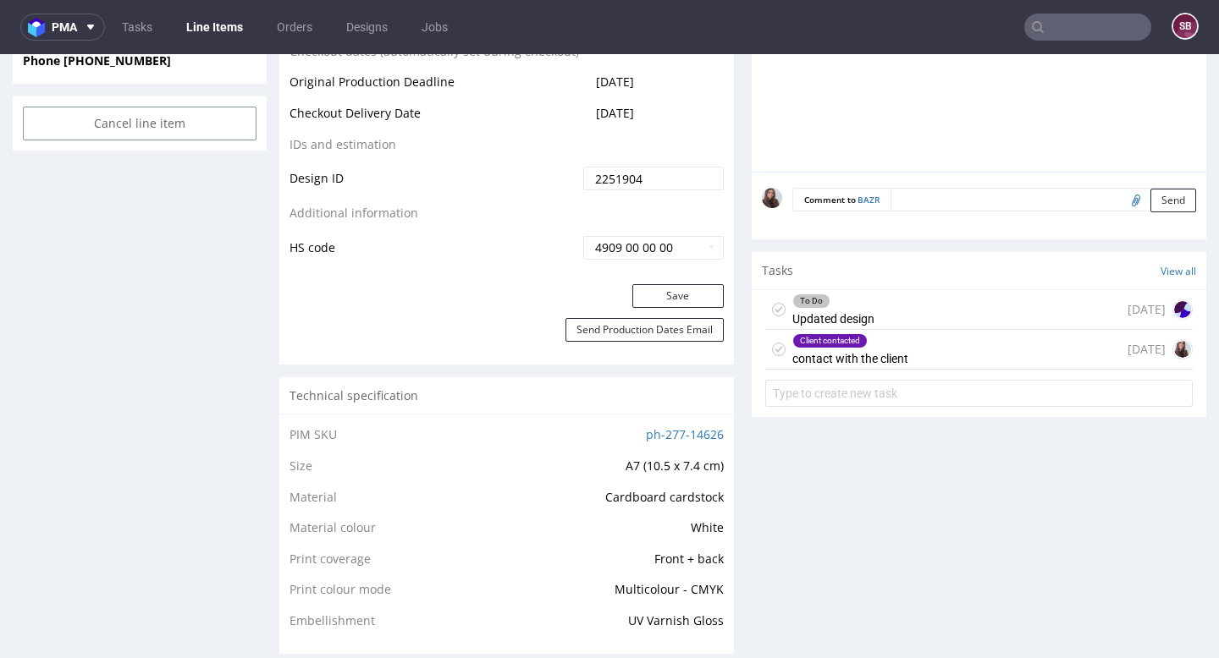
scroll to position [884, 0]
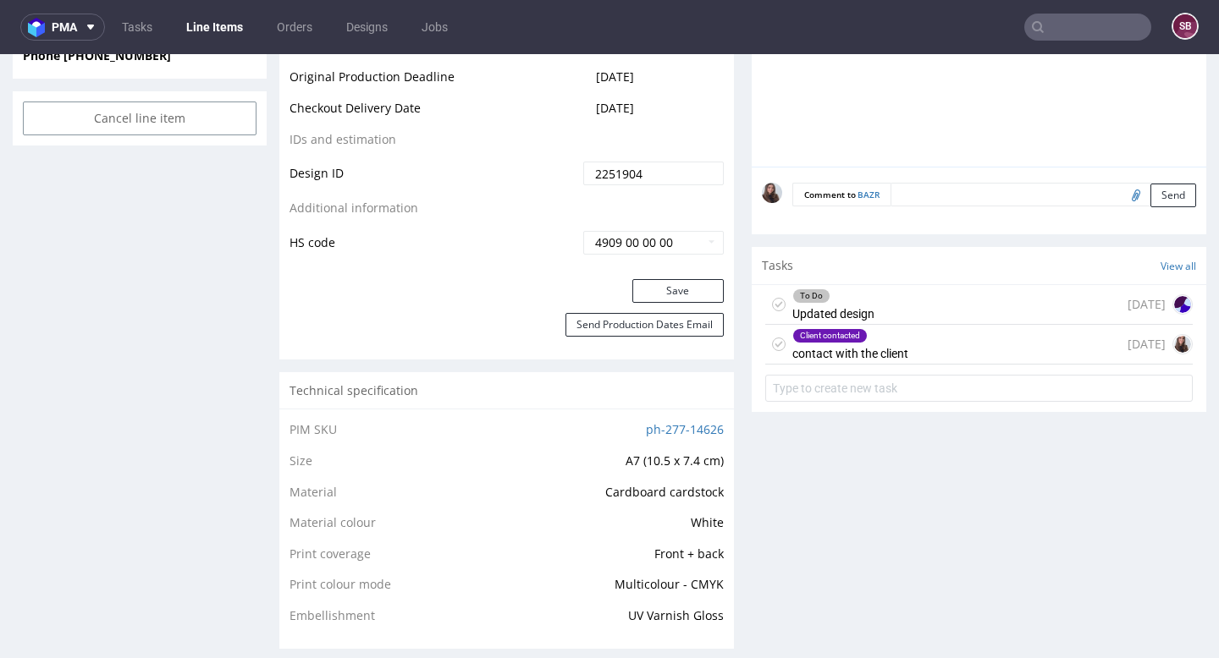
click at [883, 343] on div "Client contacted" at bounding box center [850, 336] width 114 height 14
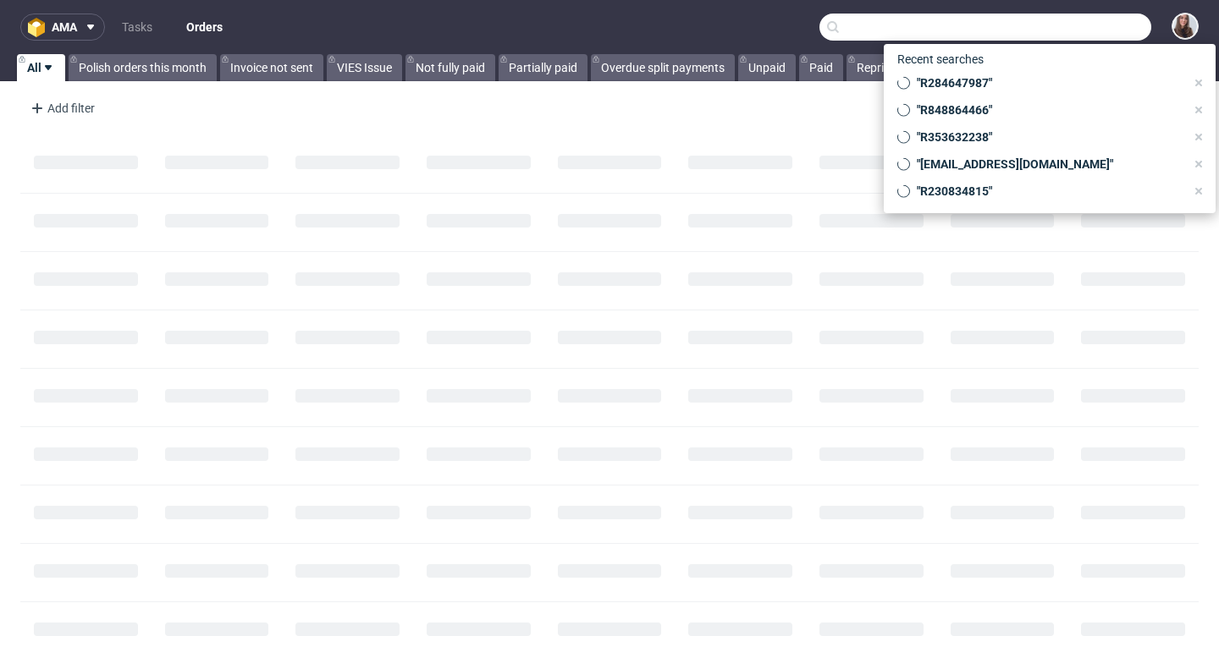
click at [1063, 25] on input "text" at bounding box center [985, 27] width 332 height 27
paste input "R284647987"
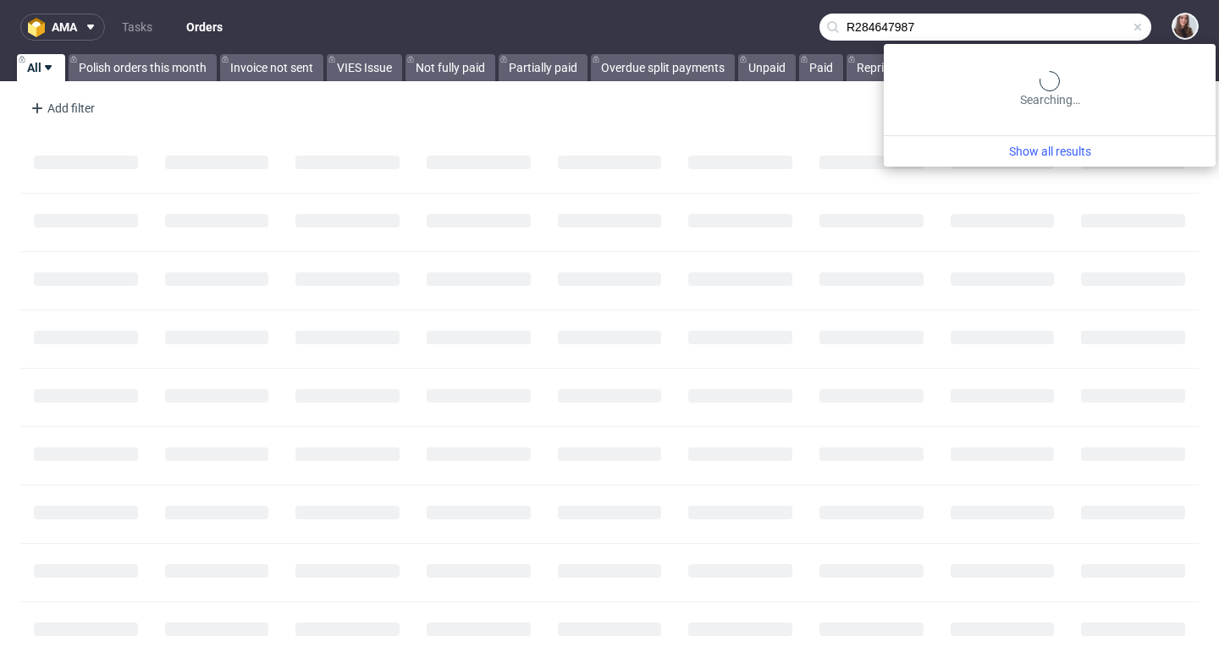
type input "R284647987"
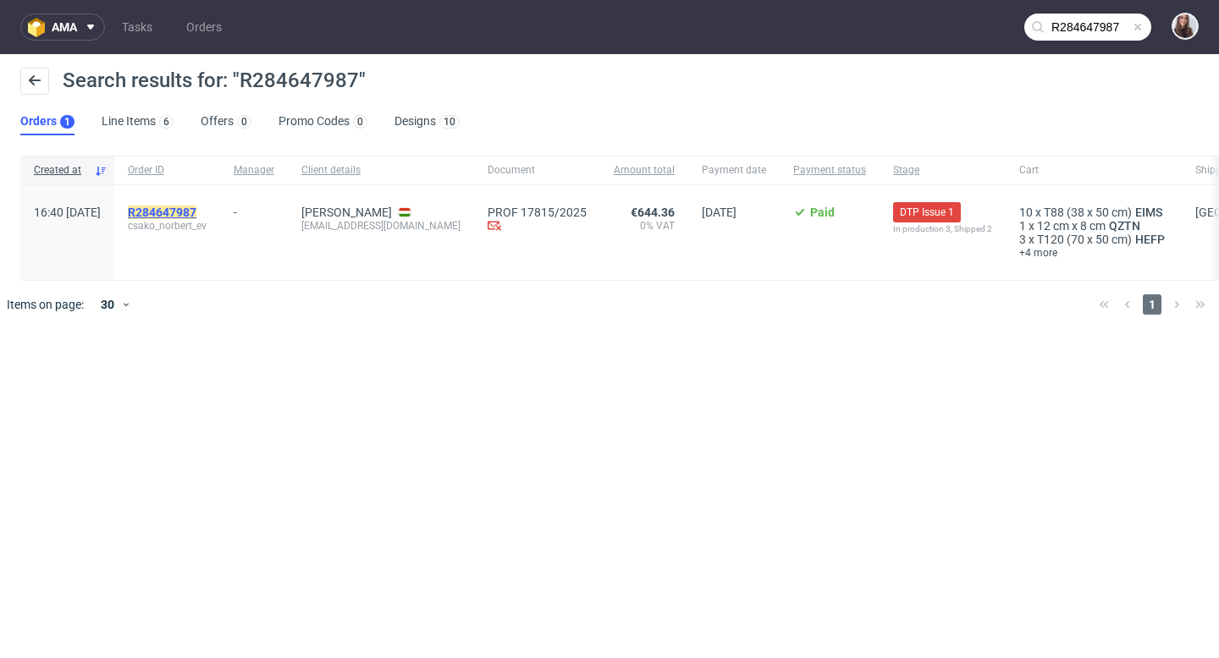
click at [196, 208] on mark "R284647987" at bounding box center [162, 213] width 69 height 14
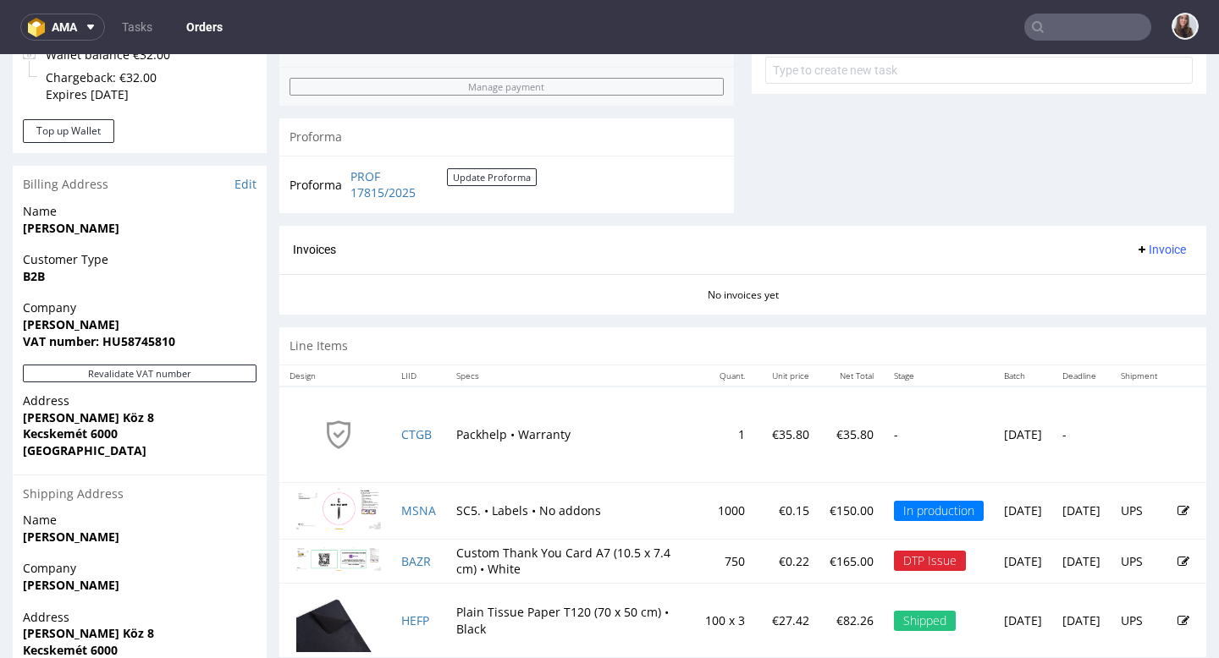
scroll to position [665, 0]
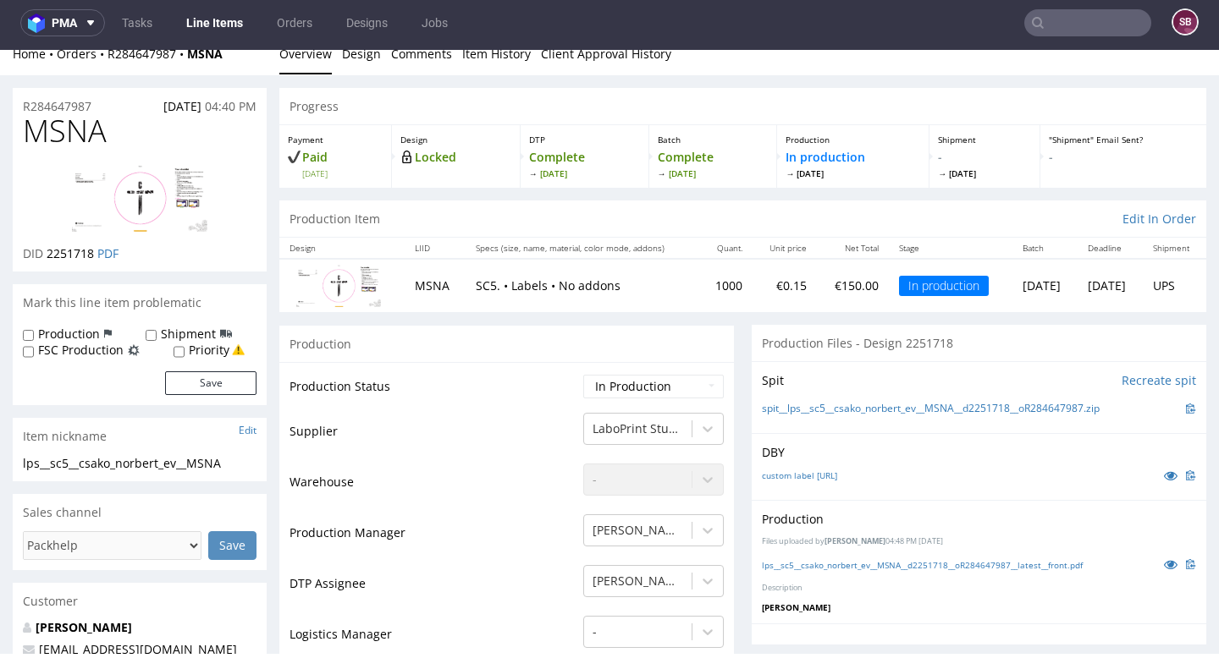
scroll to position [7, 0]
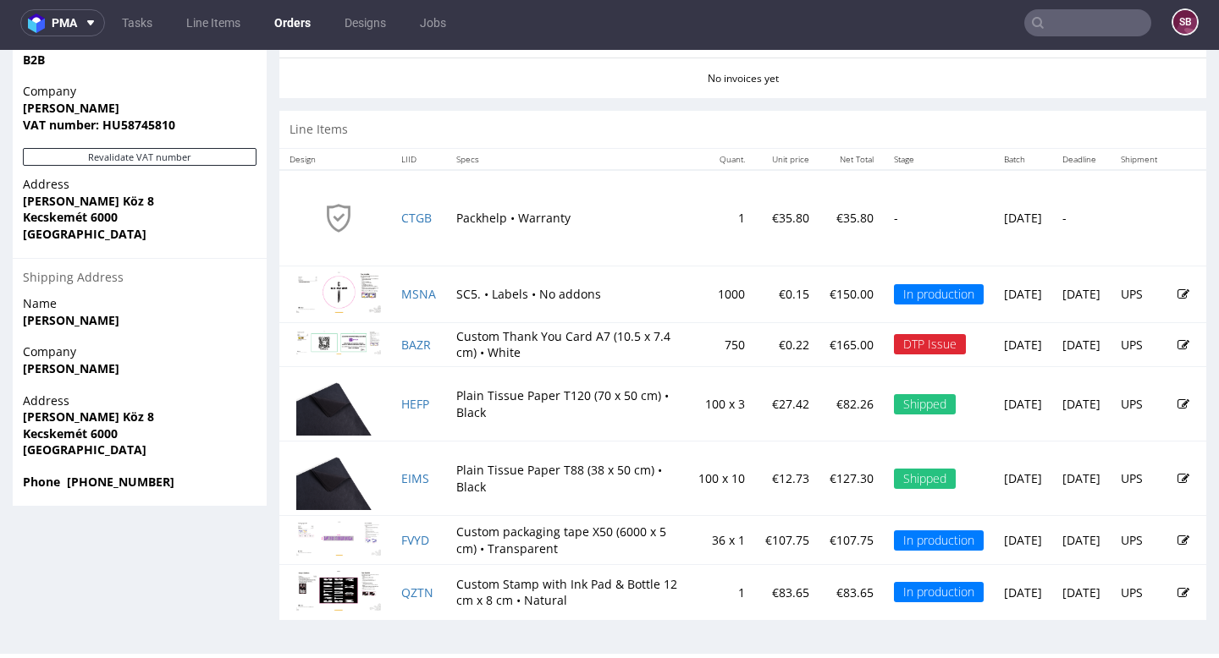
scroll to position [881, 0]
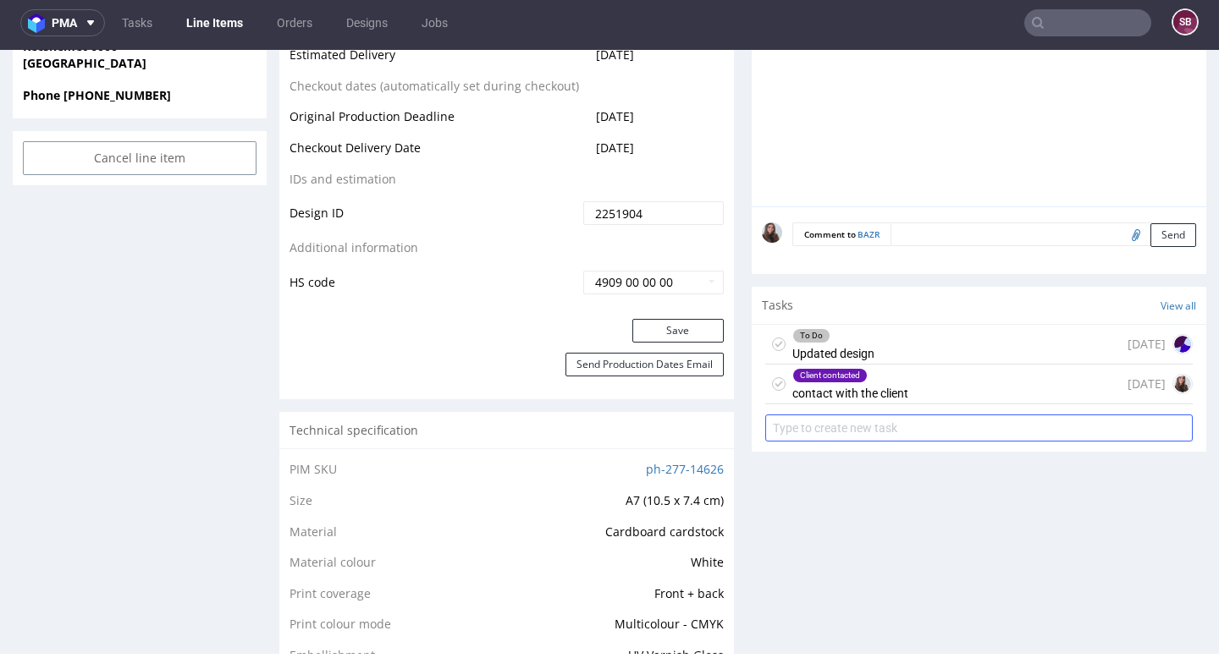
scroll to position [856, 0]
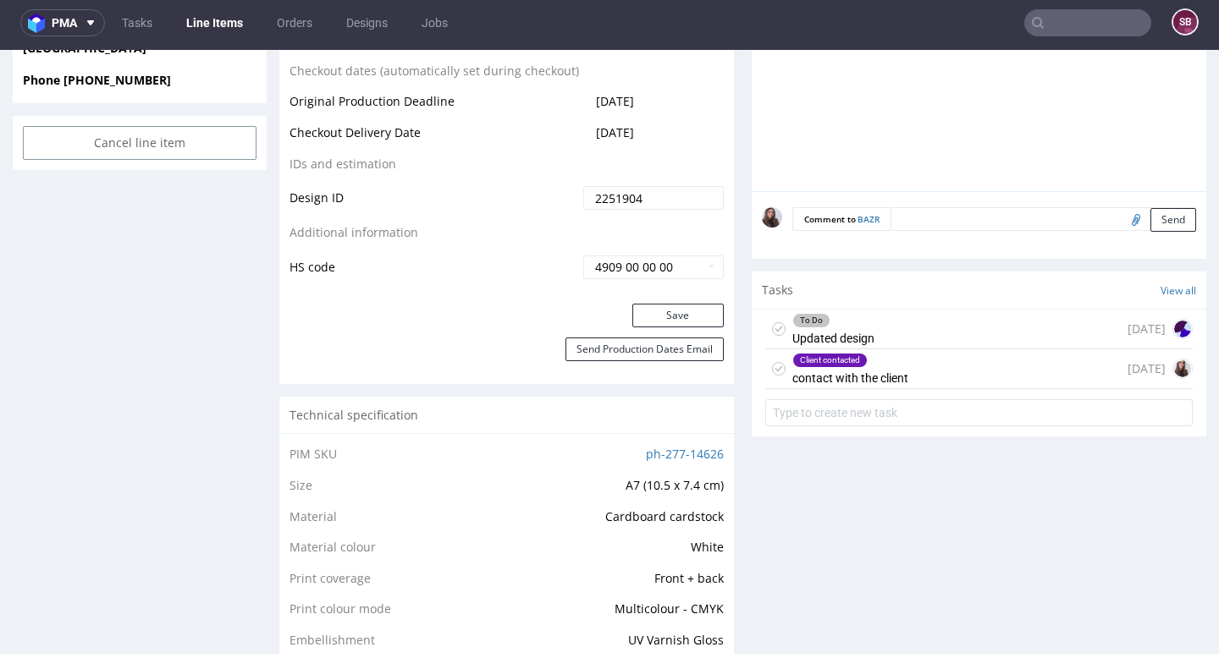
click at [884, 377] on div "Client contacted contact with the client" at bounding box center [850, 368] width 116 height 39
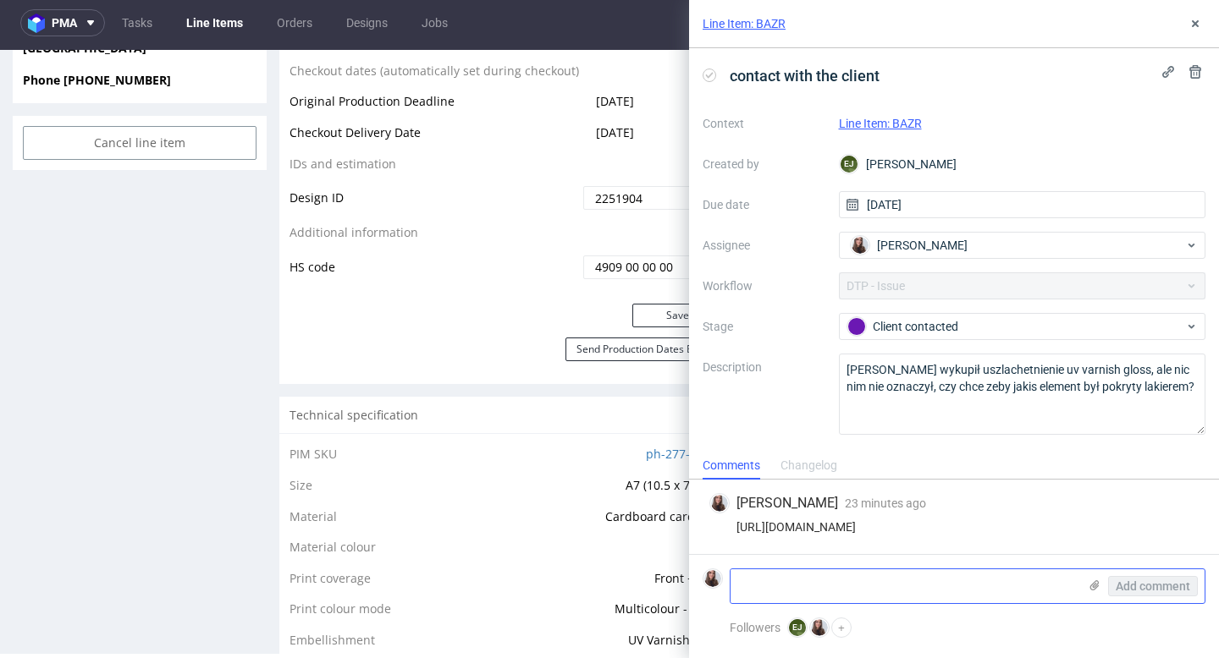
click at [802, 581] on textarea at bounding box center [903, 587] width 347 height 34
paste textarea "R284647987"
type textarea "R284647987"
drag, startPoint x: 856, startPoint y: 585, endPoint x: 712, endPoint y: 583, distance: 143.9
click at [712, 583] on div "R284647987 Add comment" at bounding box center [953, 587] width 503 height 36
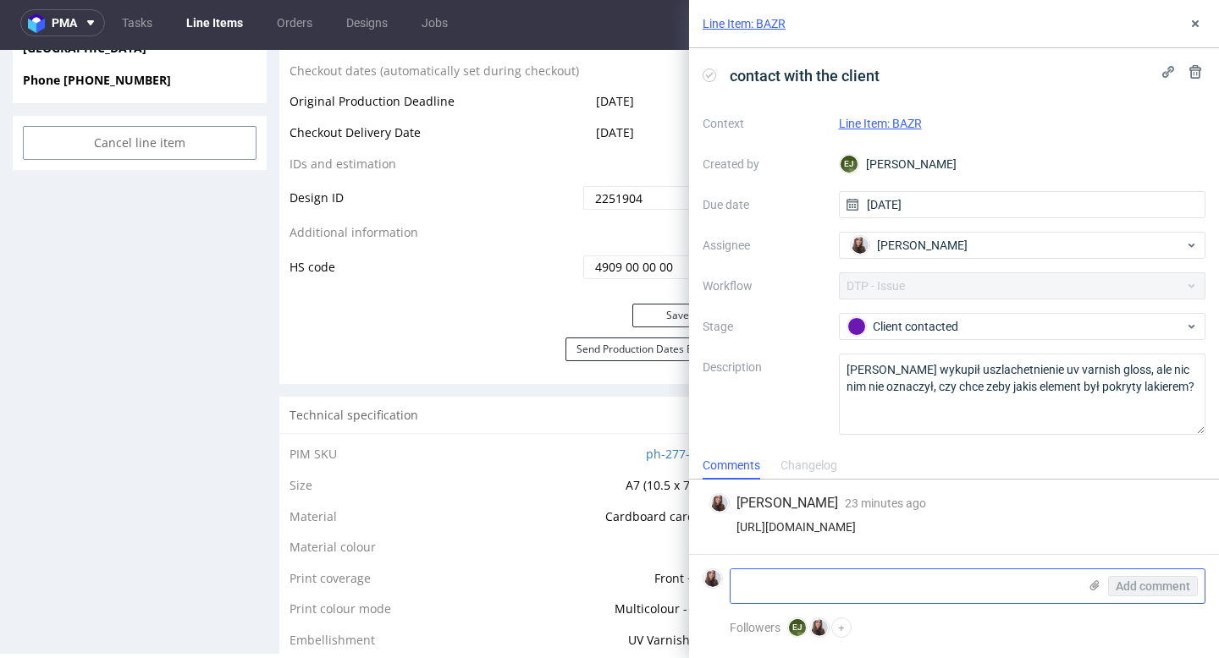
click at [824, 575] on textarea at bounding box center [903, 587] width 347 height 34
paste textarea "I attached the screenshot. I need every element of my design applied with UV va…"
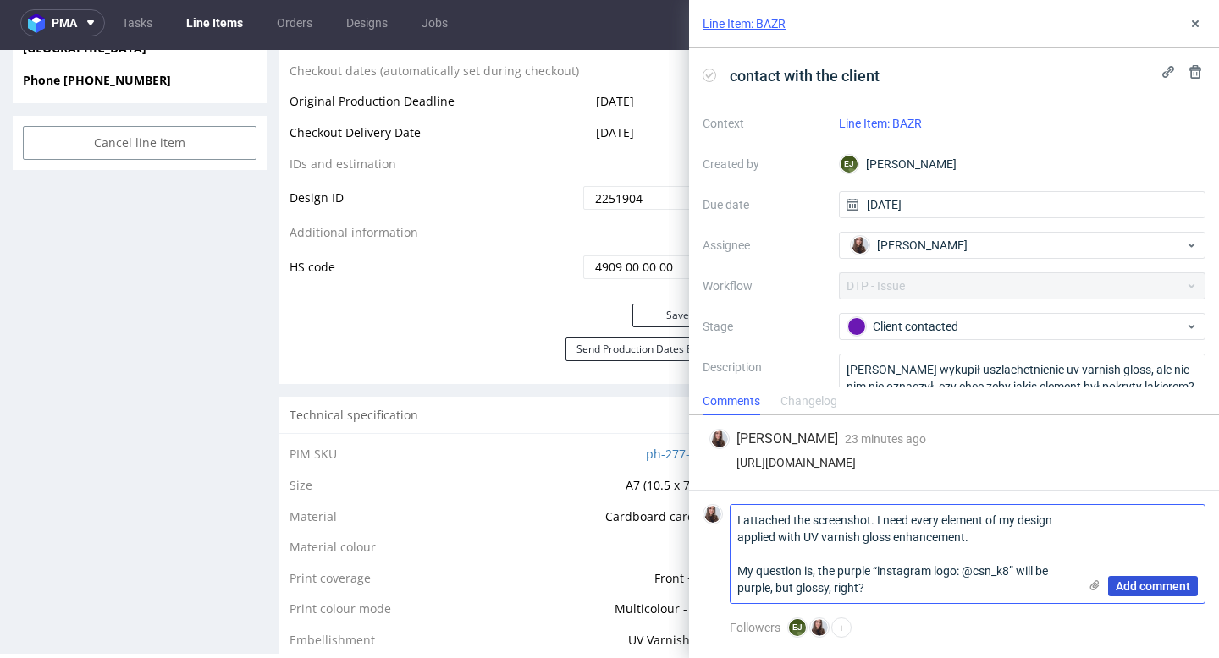
type textarea "I attached the screenshot. I need every element of my design applied with UV va…"
click at [1126, 586] on span "Add comment" at bounding box center [1152, 587] width 74 height 12
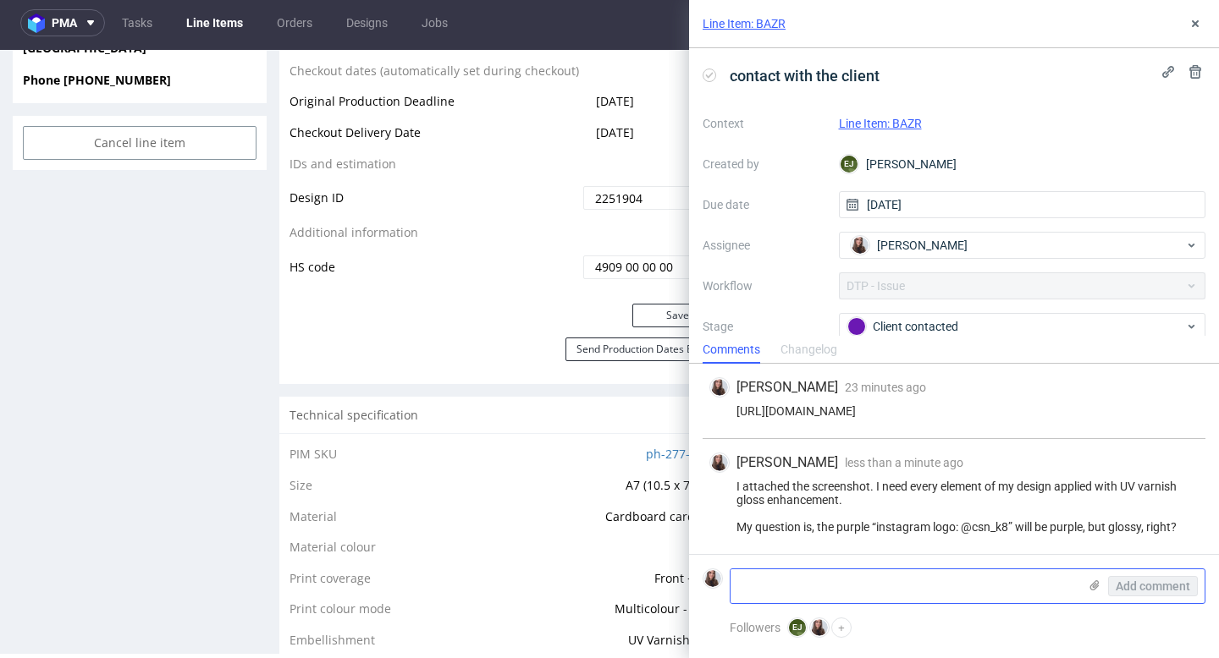
click at [1092, 590] on use at bounding box center [1094, 586] width 9 height 10
click at [0, 0] on input "file" at bounding box center [0, 0] width 0 height 0
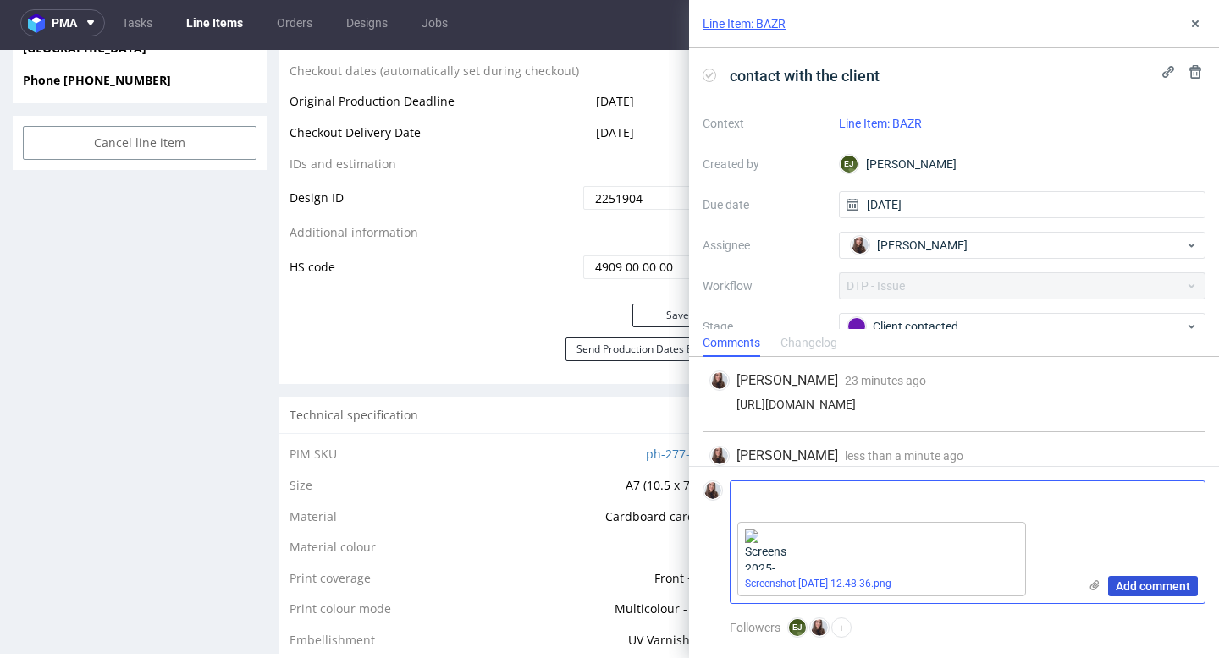
click at [1144, 587] on span "Add comment" at bounding box center [1152, 587] width 74 height 12
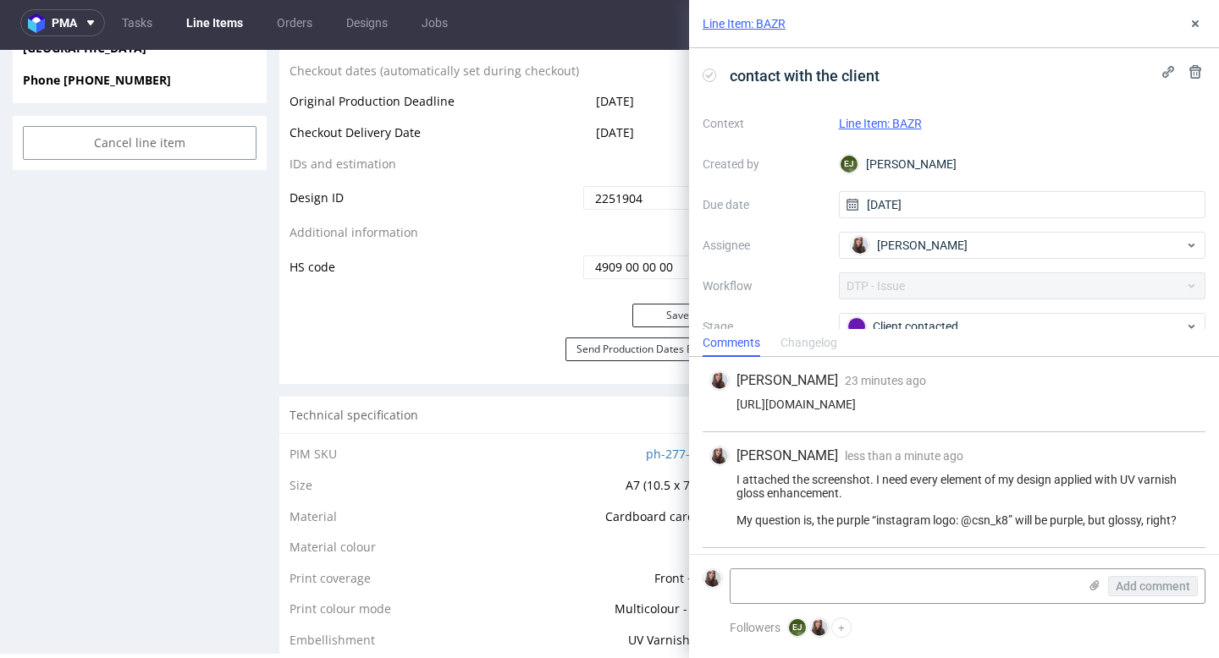
click at [896, 124] on link "Line Item: BAZR" at bounding box center [880, 124] width 83 height 14
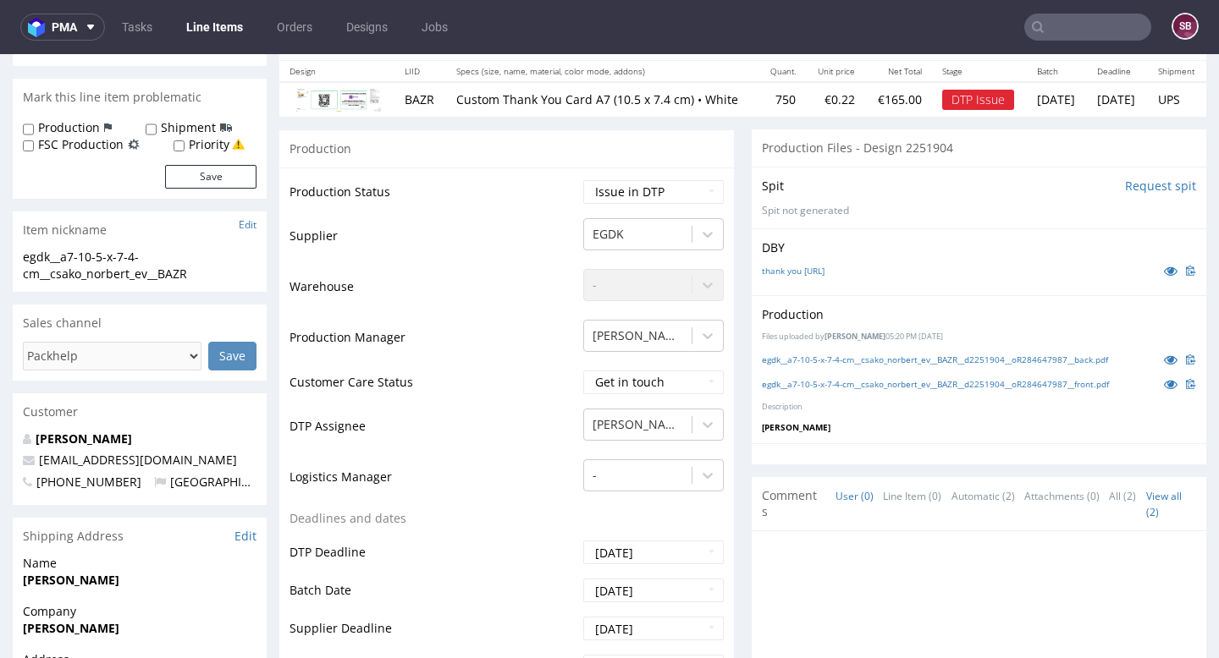
scroll to position [237, 0]
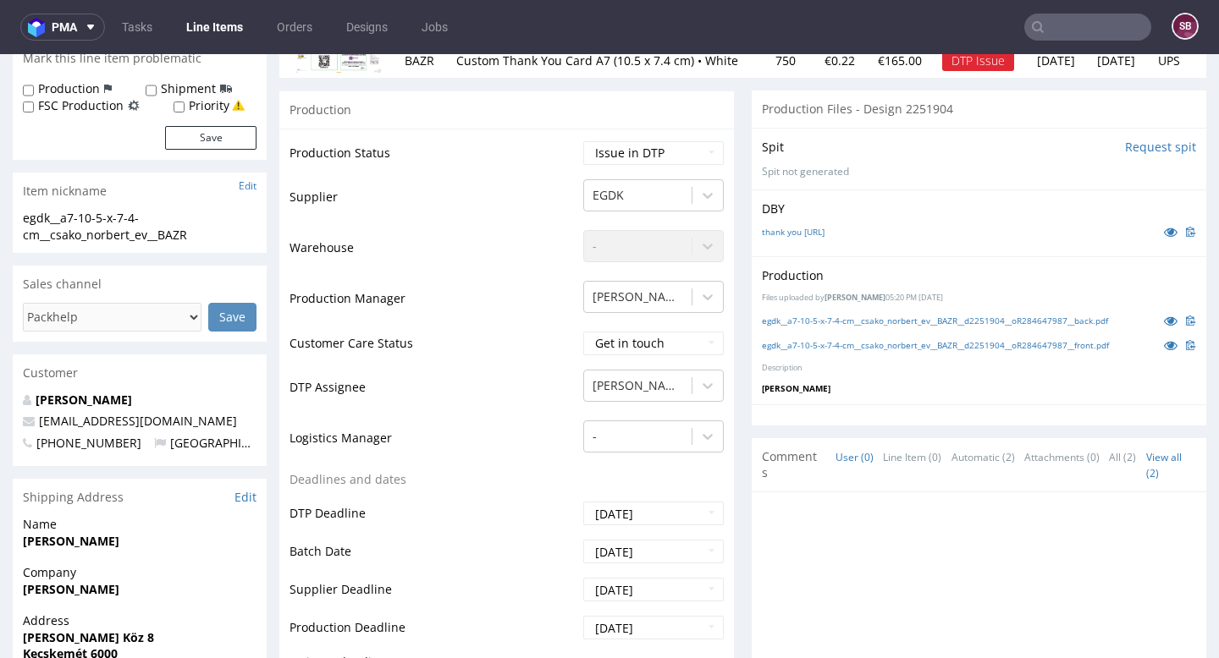
click at [678, 147] on div "Production Status Waiting for Artwork Waiting for Diecut Waiting for Mockup Wai…" at bounding box center [506, 528] width 454 height 798
click at [673, 157] on select "Waiting for Artwork Waiting for Diecut Waiting for Mockup Waiting for DTP Waiti…" at bounding box center [653, 153] width 140 height 24
select select "back_for_dtp"
click at [583, 141] on select "Waiting for Artwork Waiting for Diecut Waiting for Mockup Waiting for DTP Waiti…" at bounding box center [653, 153] width 140 height 24
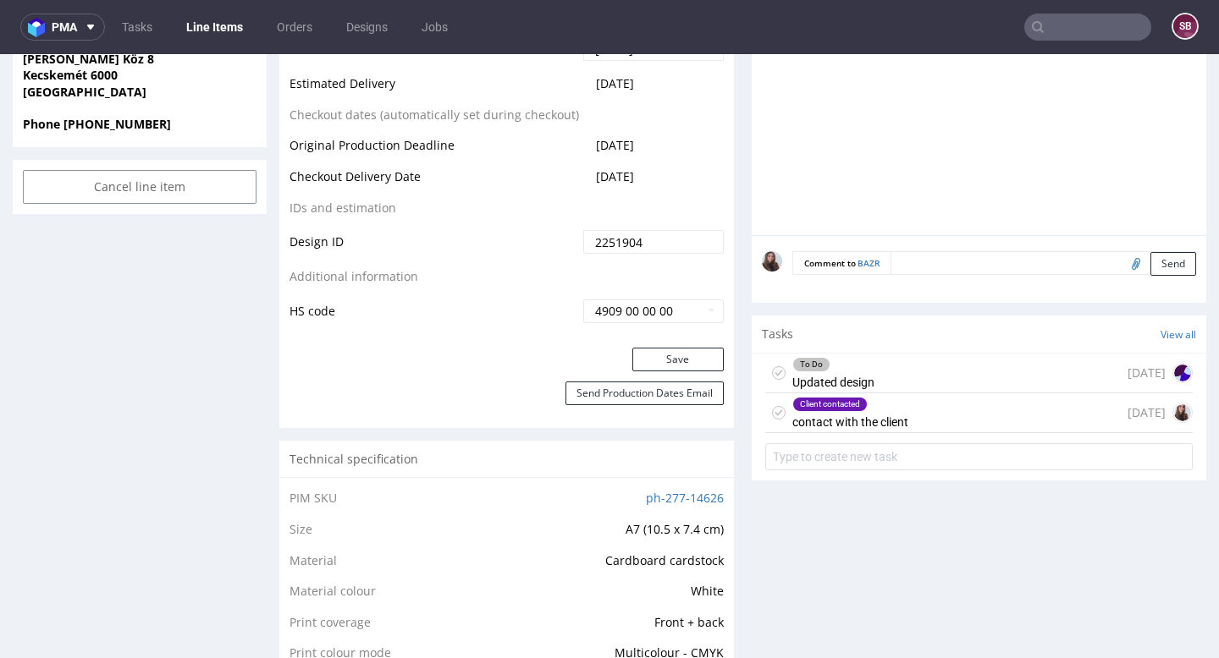
scroll to position [817, 0]
click at [684, 370] on button "Save" at bounding box center [677, 359] width 91 height 24
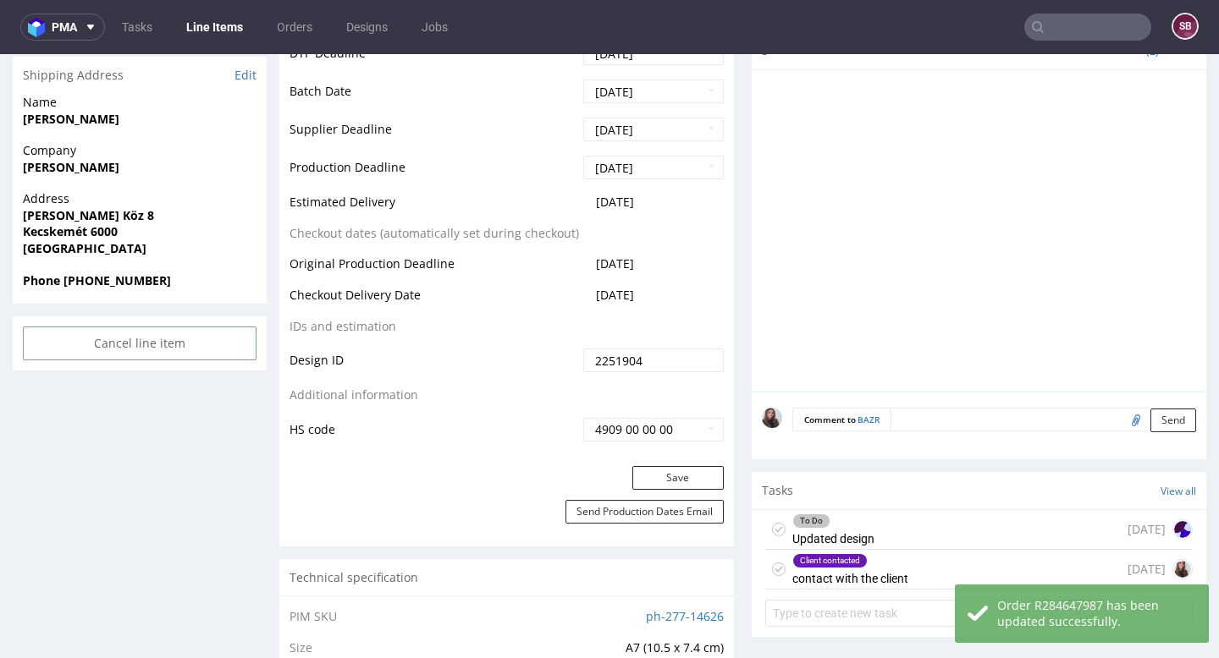
scroll to position [316, 0]
